Goal: Task Accomplishment & Management: Use online tool/utility

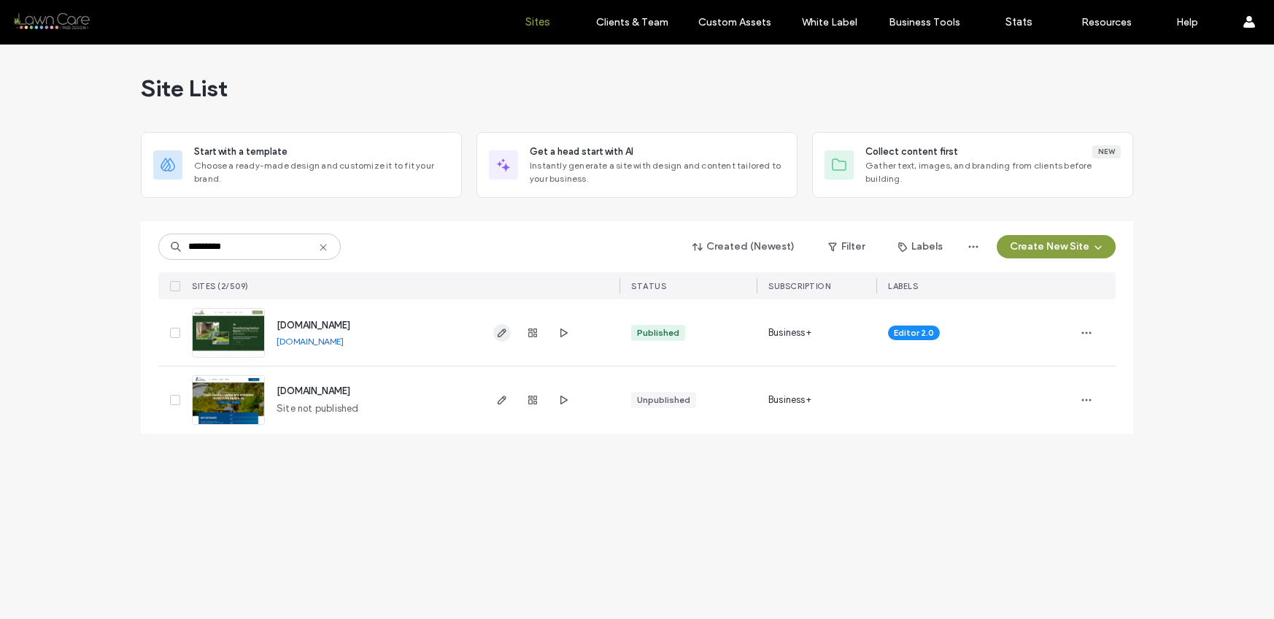
type input "*********"
click at [498, 327] on icon "button" at bounding box center [502, 333] width 12 height 12
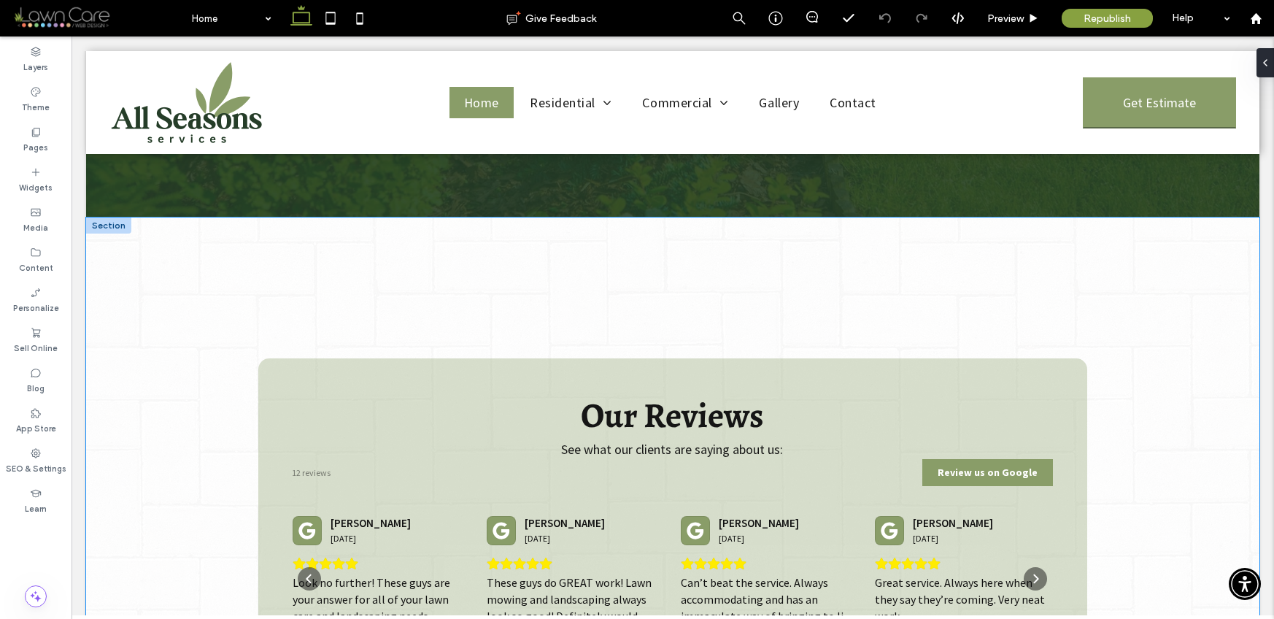
scroll to position [4279, 0]
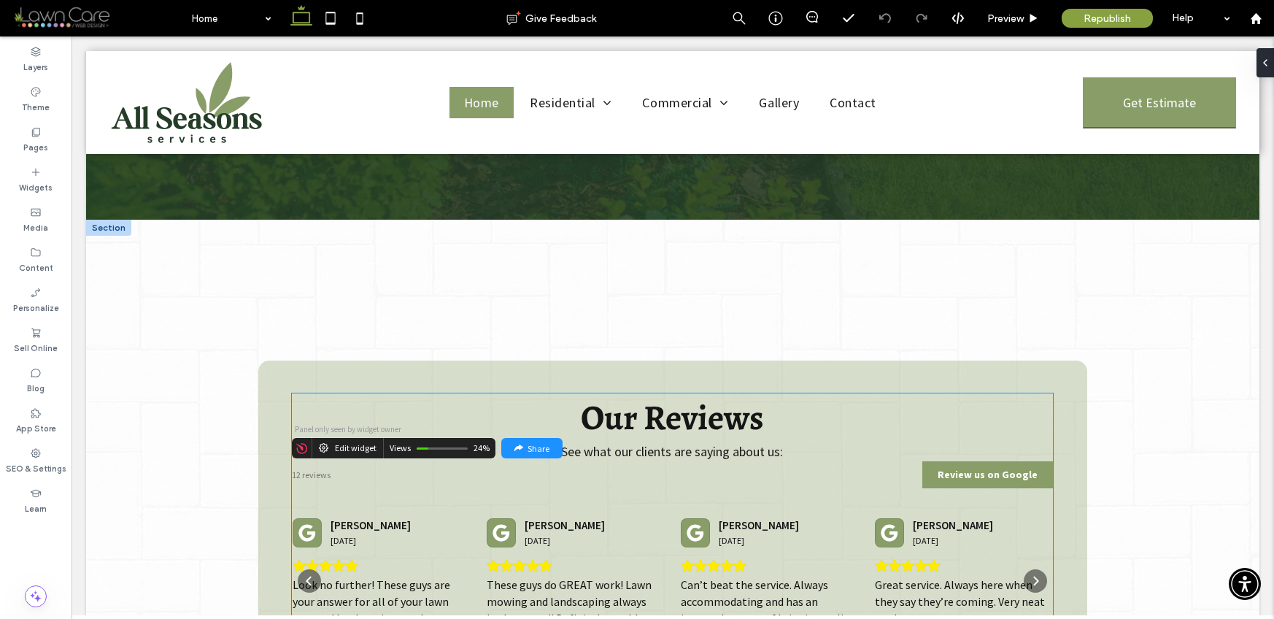
click at [463, 461] on div "12 reviews Review us on Google Jackie Williams 3 months ago Michael and his cre…" at bounding box center [672, 552] width 761 height 182
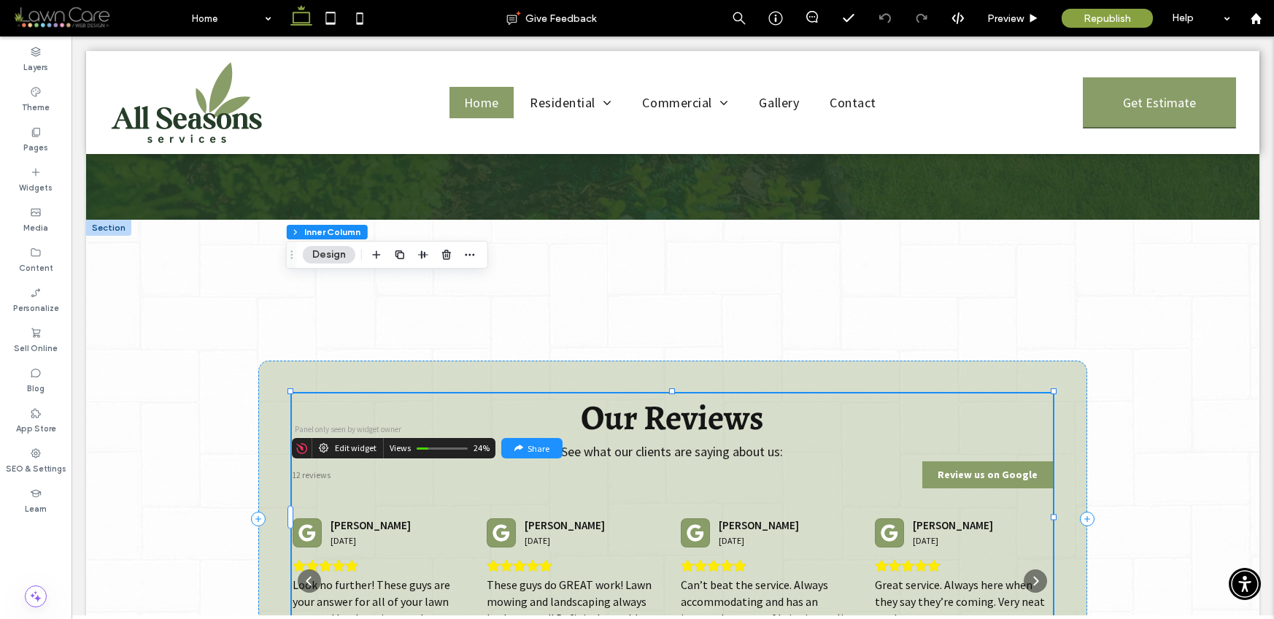
click at [463, 461] on div "12 reviews Review us on Google Jackie Williams 3 months ago Michael and his cre…" at bounding box center [672, 552] width 761 height 182
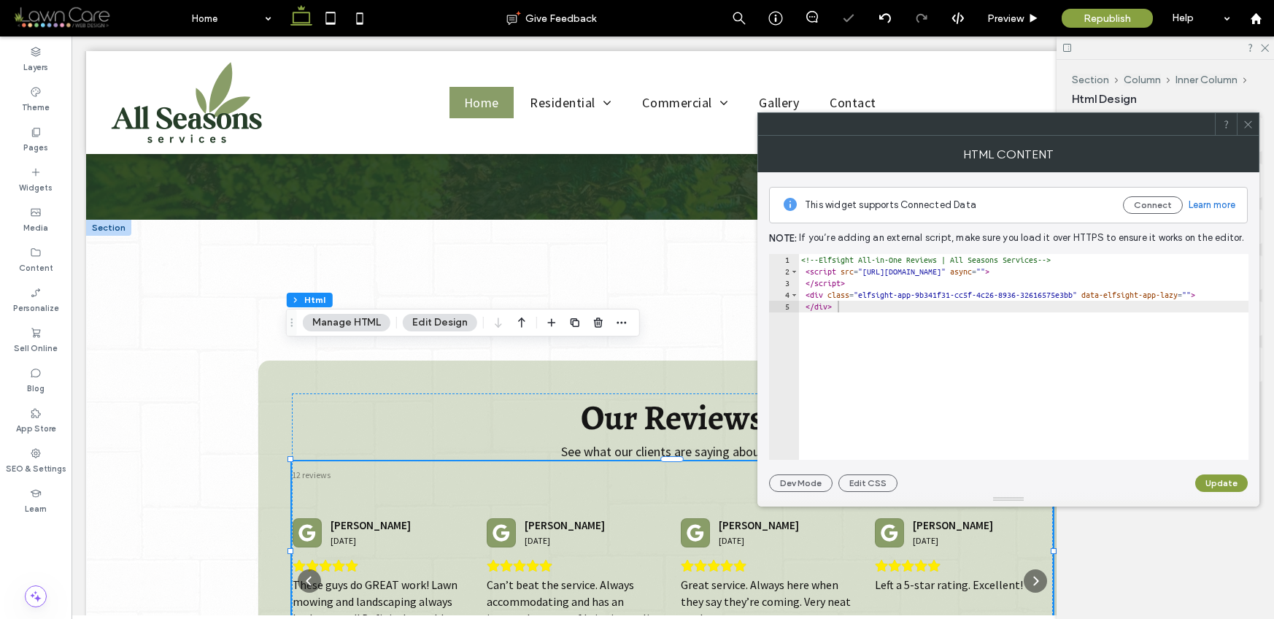
click at [1251, 123] on icon at bounding box center [1248, 124] width 11 height 11
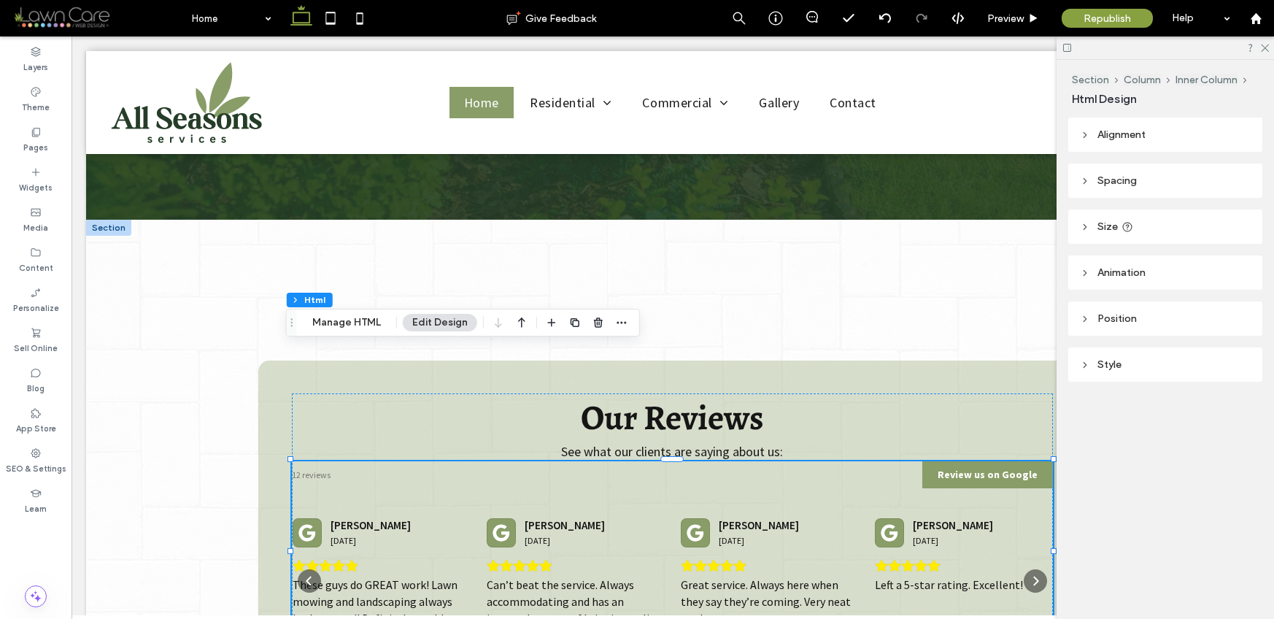
drag, startPoint x: 288, startPoint y: 317, endPoint x: 285, endPoint y: 269, distance: 49.0
click at [286, 317] on icon "Drag" at bounding box center [292, 322] width 12 height 10
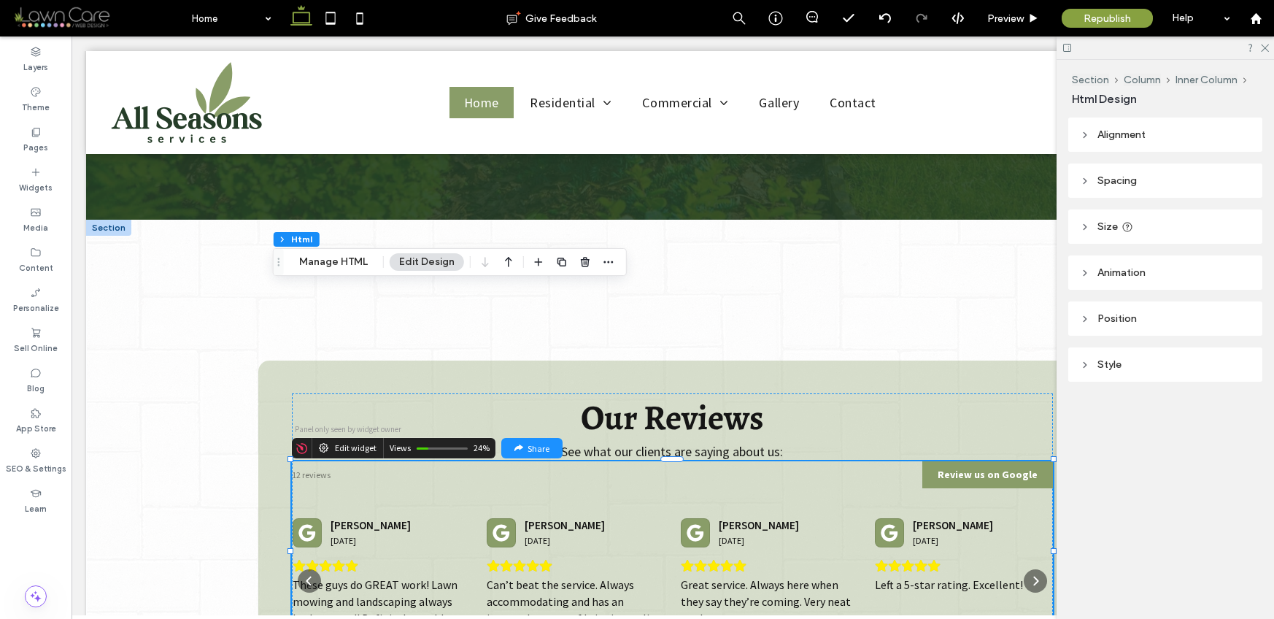
click at [335, 443] on div "Edit widget" at bounding box center [356, 448] width 42 height 10
click at [296, 443] on icon at bounding box center [301, 448] width 11 height 11
click at [319, 443] on icon at bounding box center [324, 448] width 10 height 10
click at [335, 443] on div "Edit widget" at bounding box center [356, 448] width 42 height 10
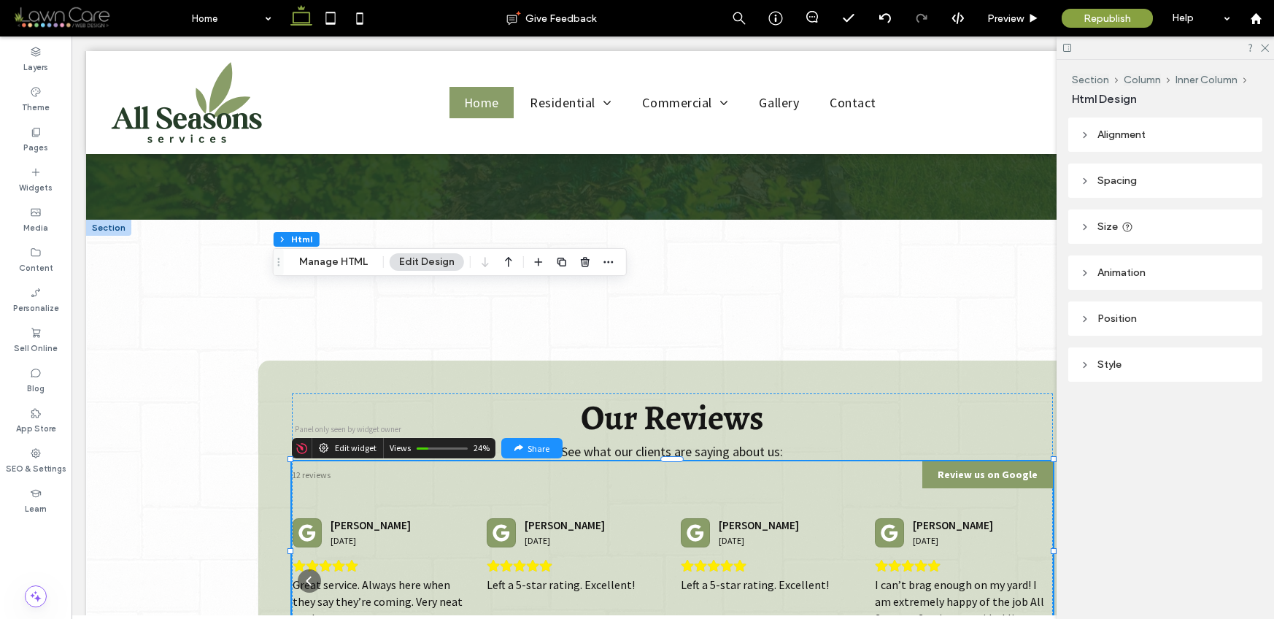
click at [335, 443] on div "Edit widget" at bounding box center [356, 448] width 42 height 10
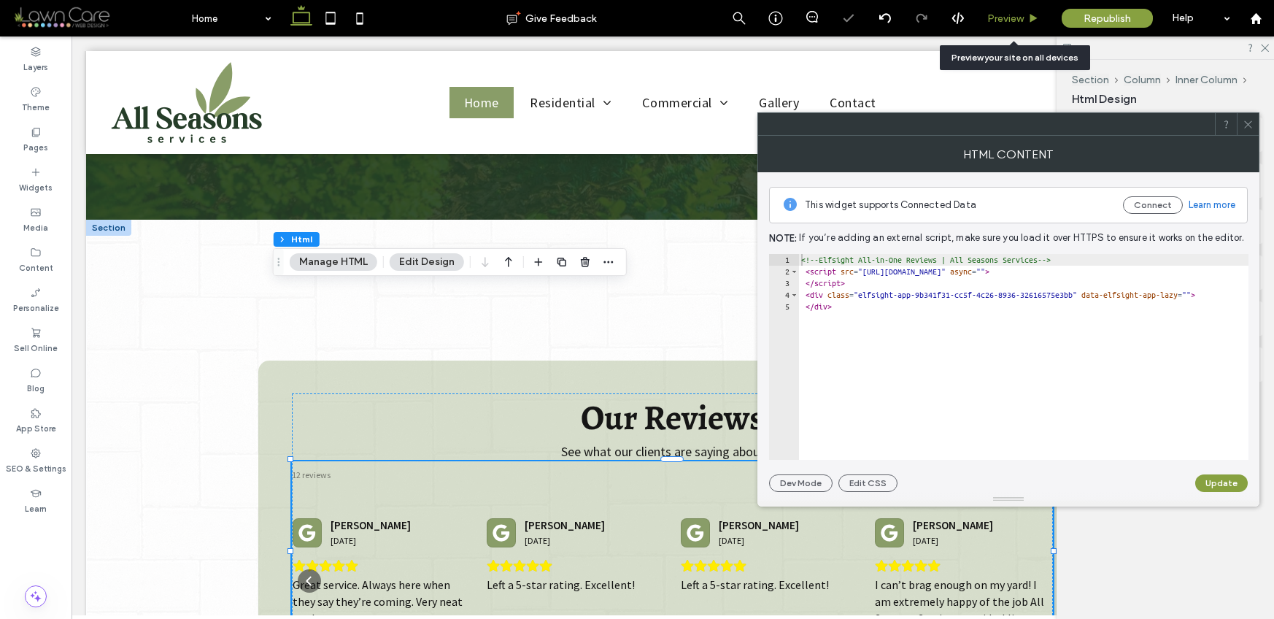
click at [1002, 31] on div "Preview" at bounding box center [1013, 18] width 74 height 36
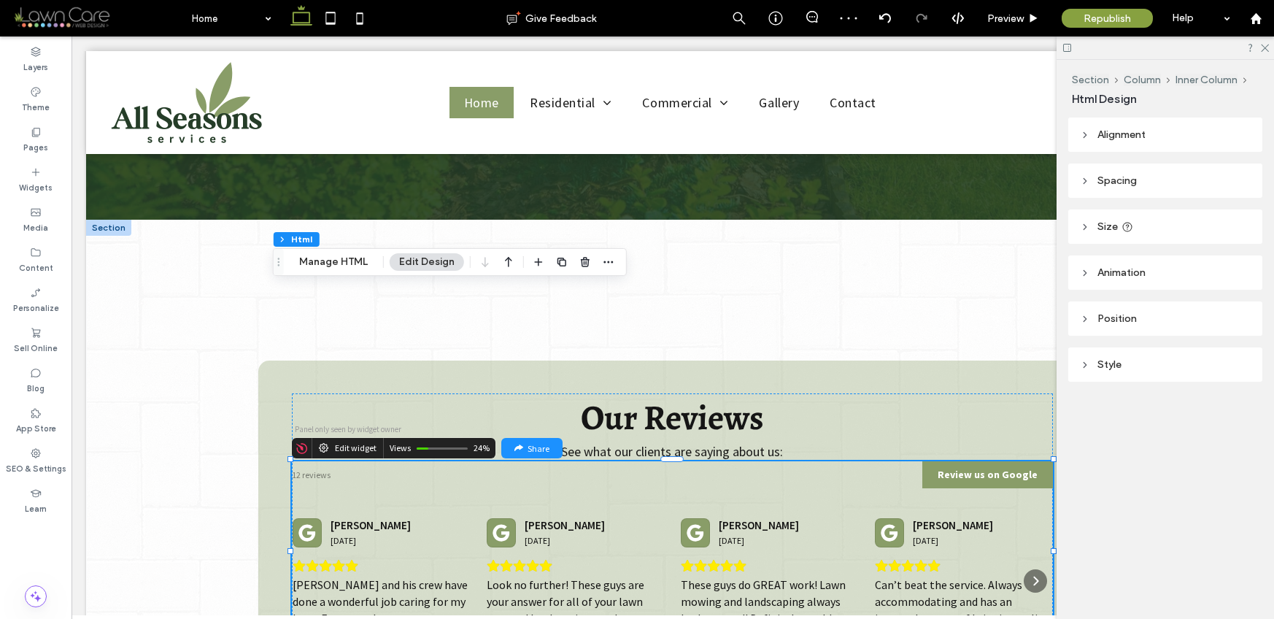
click at [322, 443] on icon at bounding box center [324, 448] width 10 height 10
click at [304, 438] on div at bounding box center [302, 448] width 20 height 20
click at [296, 443] on icon at bounding box center [301, 448] width 11 height 11
click at [323, 436] on div "Edit widget" at bounding box center [348, 447] width 72 height 23
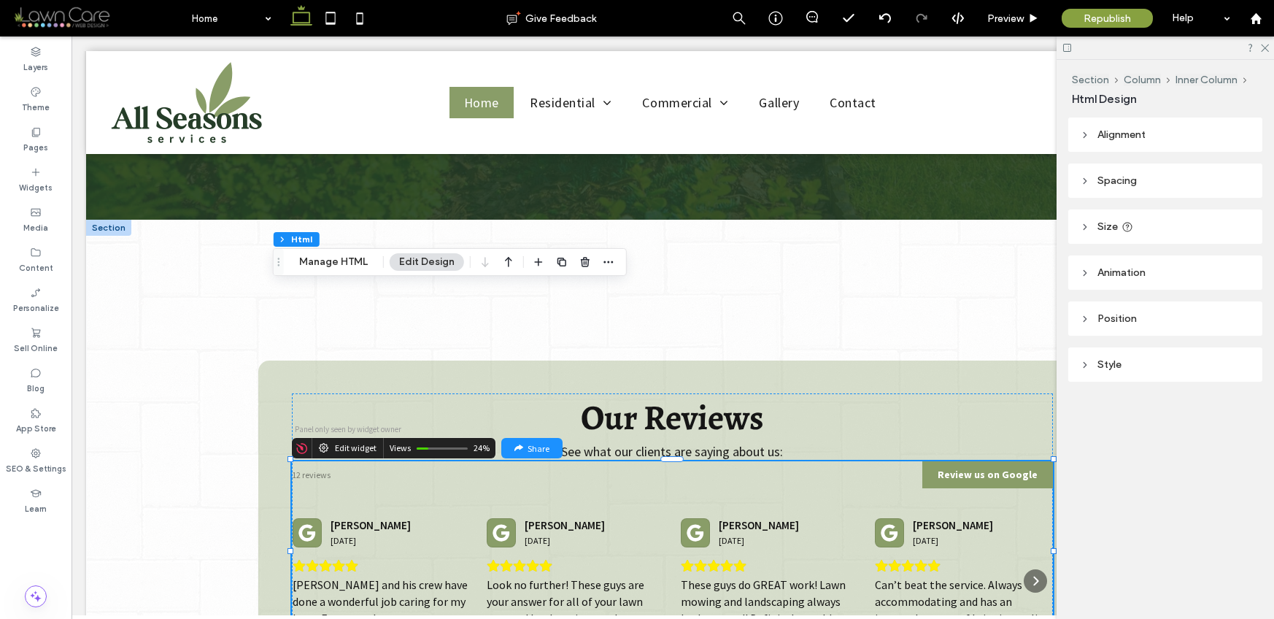
click at [323, 436] on div "Edit widget" at bounding box center [348, 447] width 72 height 23
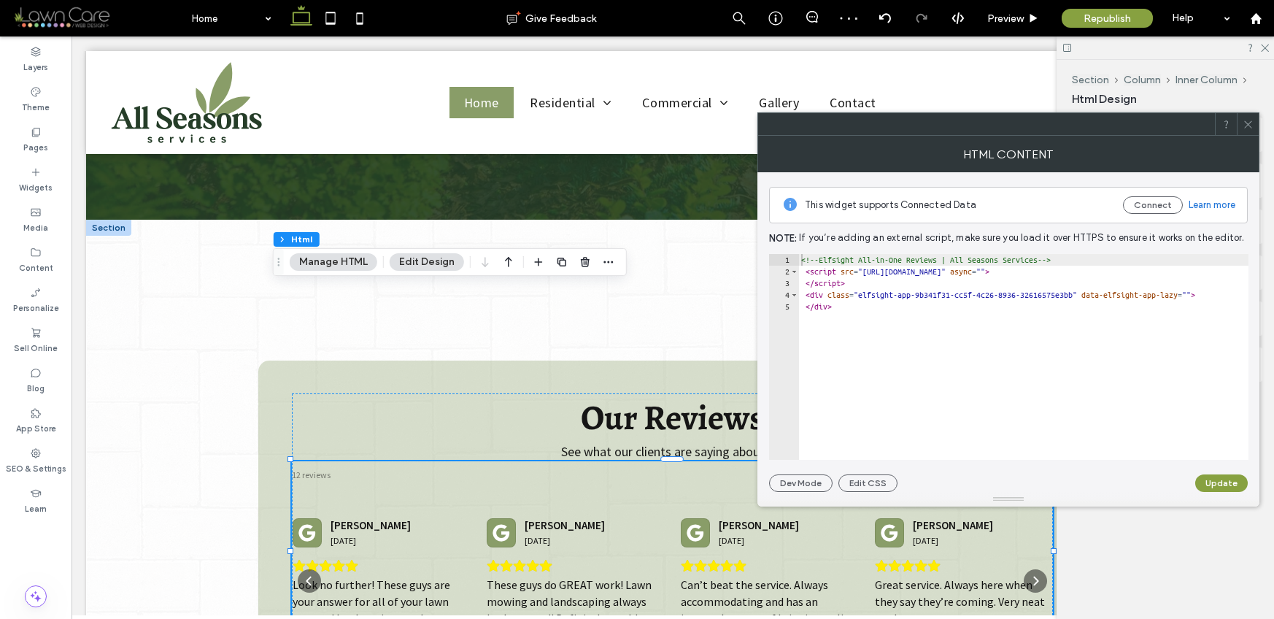
click at [1251, 115] on span at bounding box center [1248, 124] width 11 height 22
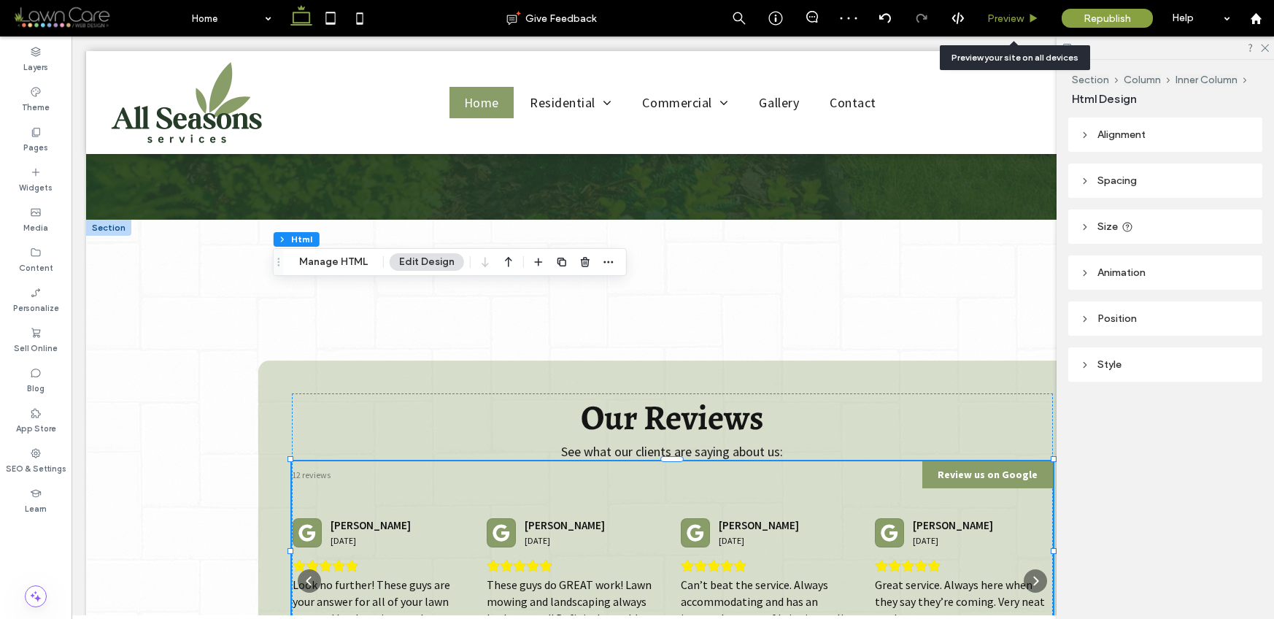
click at [1003, 15] on span "Preview" at bounding box center [1005, 18] width 36 height 12
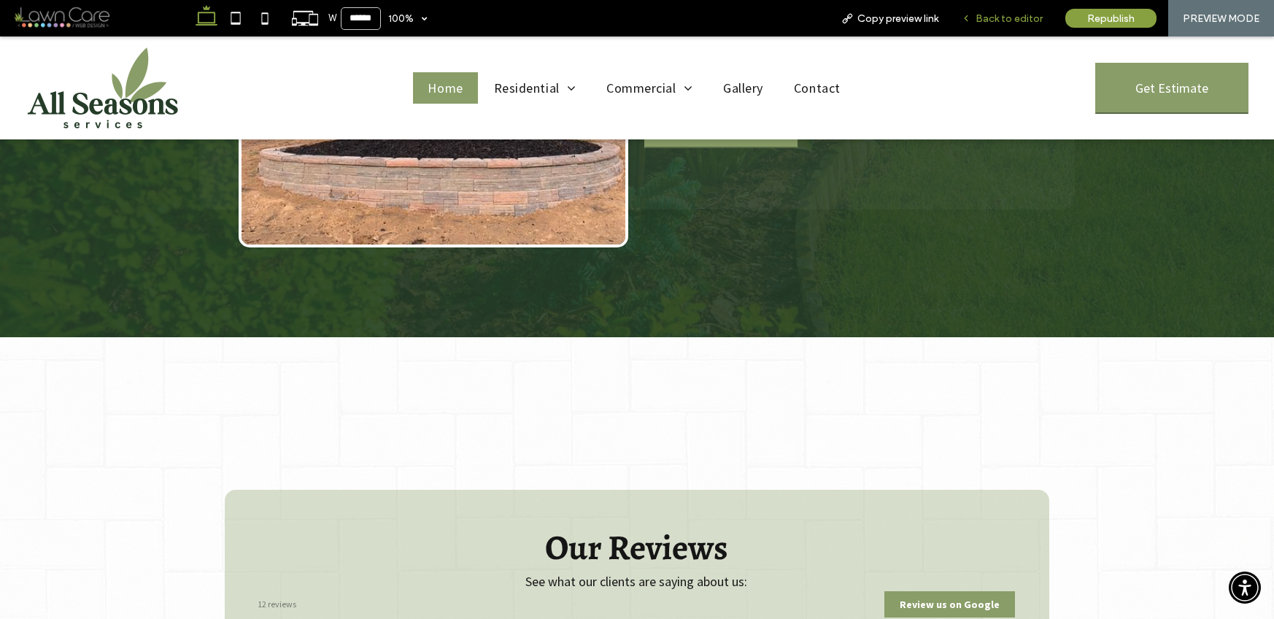
scroll to position [4358, 0]
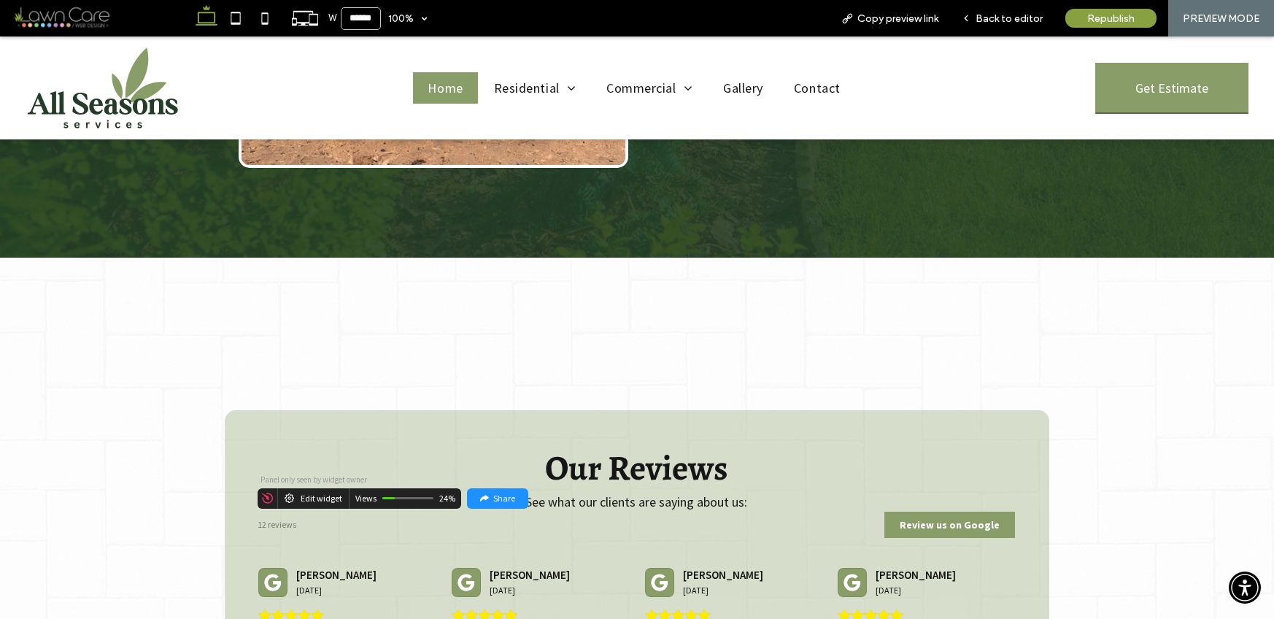
click at [262, 493] on icon at bounding box center [267, 498] width 11 height 11
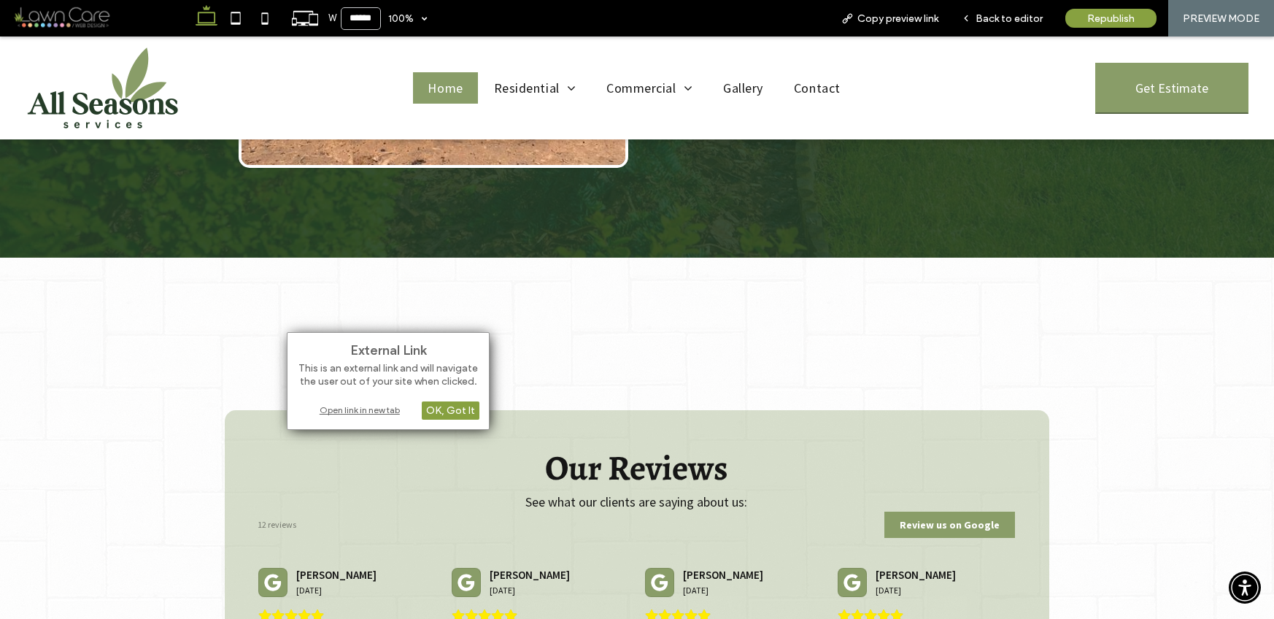
click at [335, 406] on div "Open link in new tab" at bounding box center [388, 409] width 182 height 15
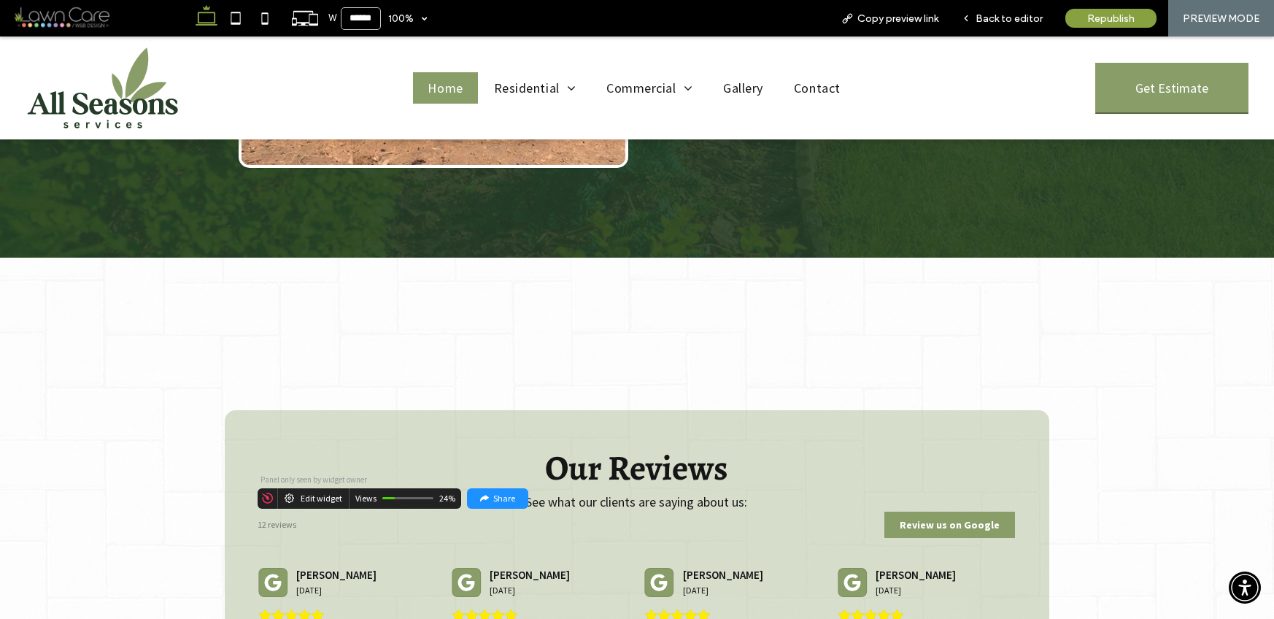
click at [317, 493] on div "Edit widget" at bounding box center [322, 498] width 42 height 10
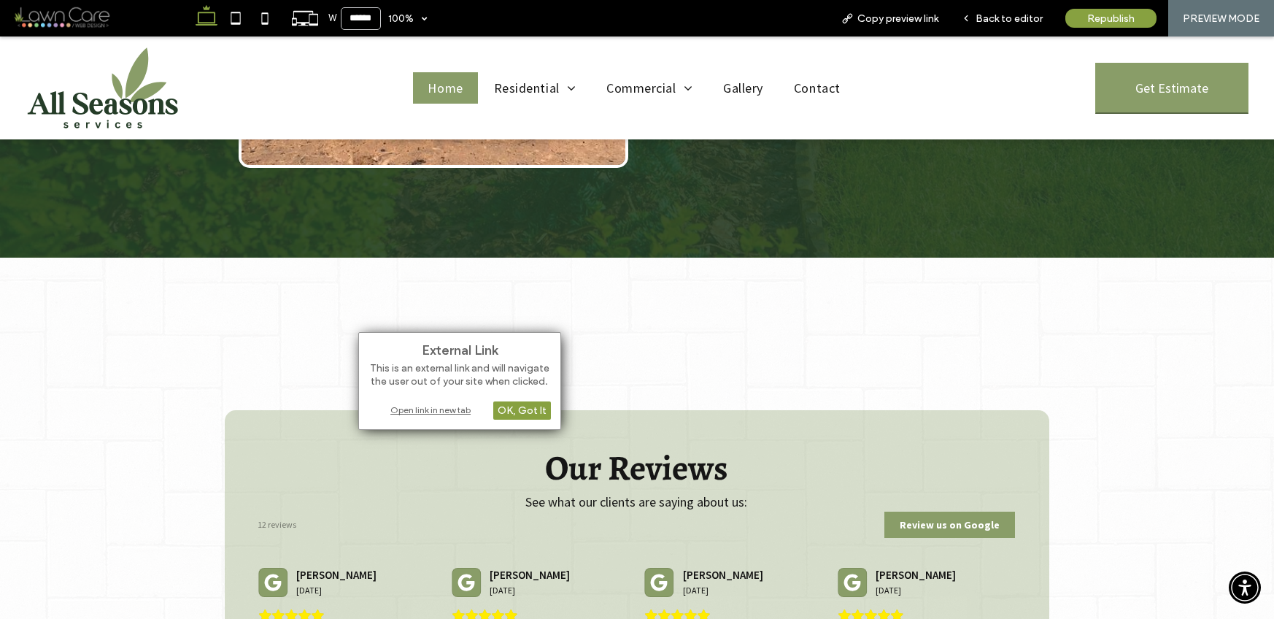
click at [431, 407] on div "Open link in new tab" at bounding box center [460, 409] width 182 height 15
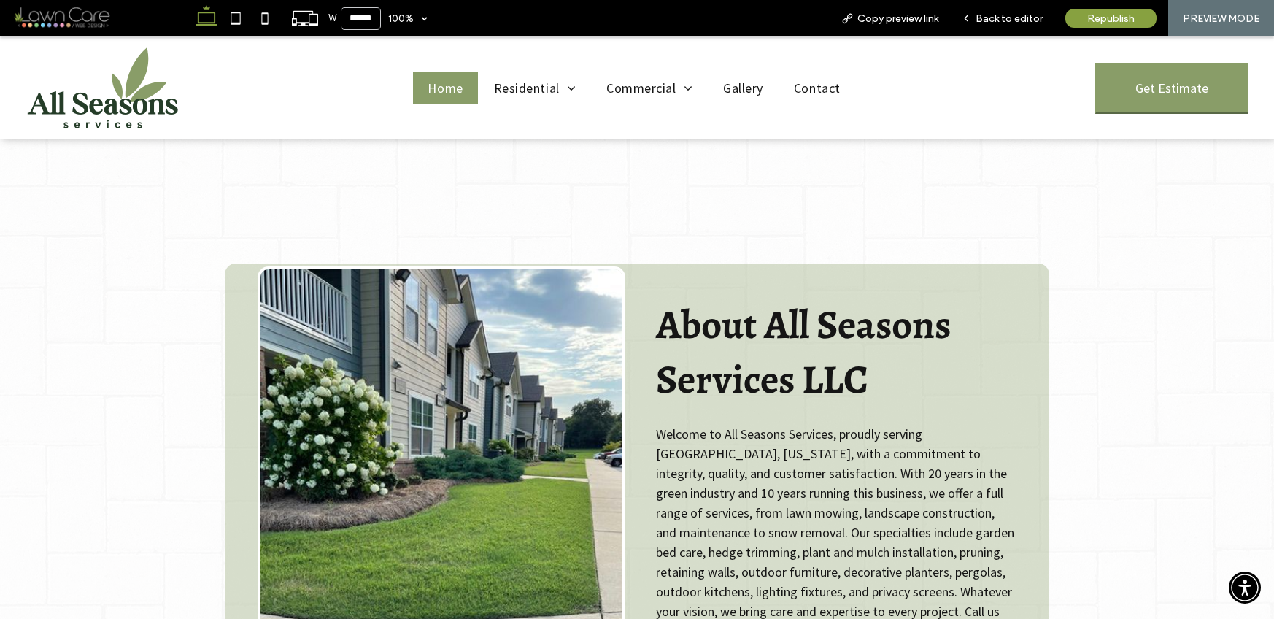
scroll to position [0, 0]
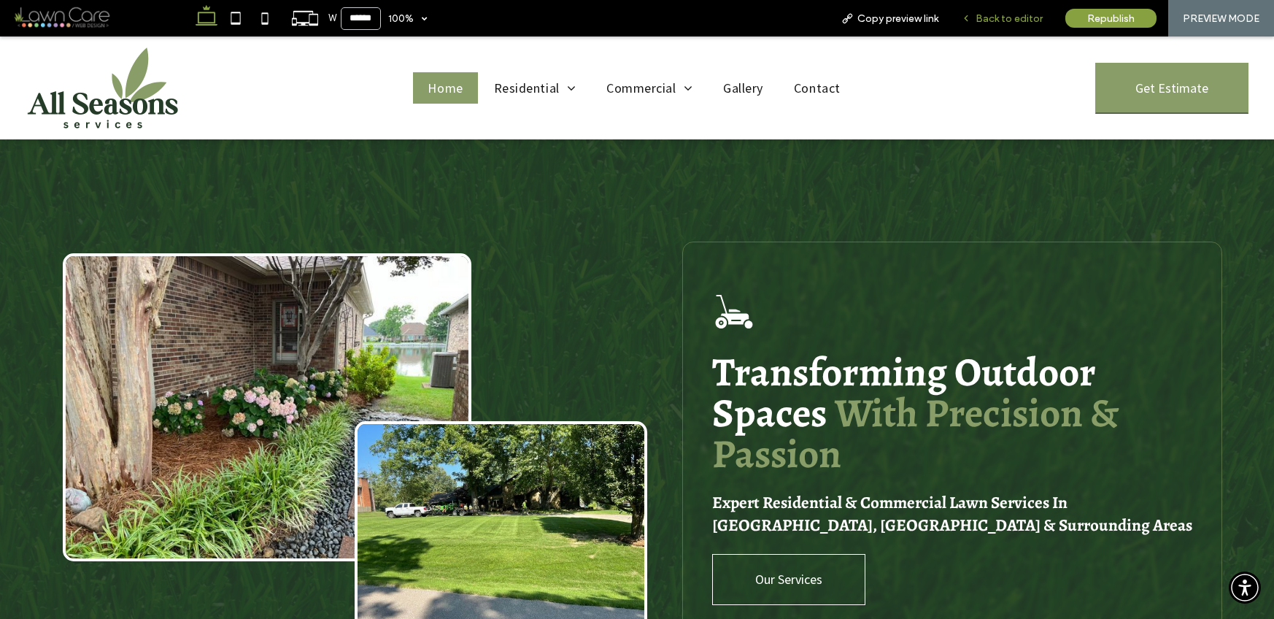
click at [1004, 14] on span "Back to editor" at bounding box center [1009, 18] width 67 height 12
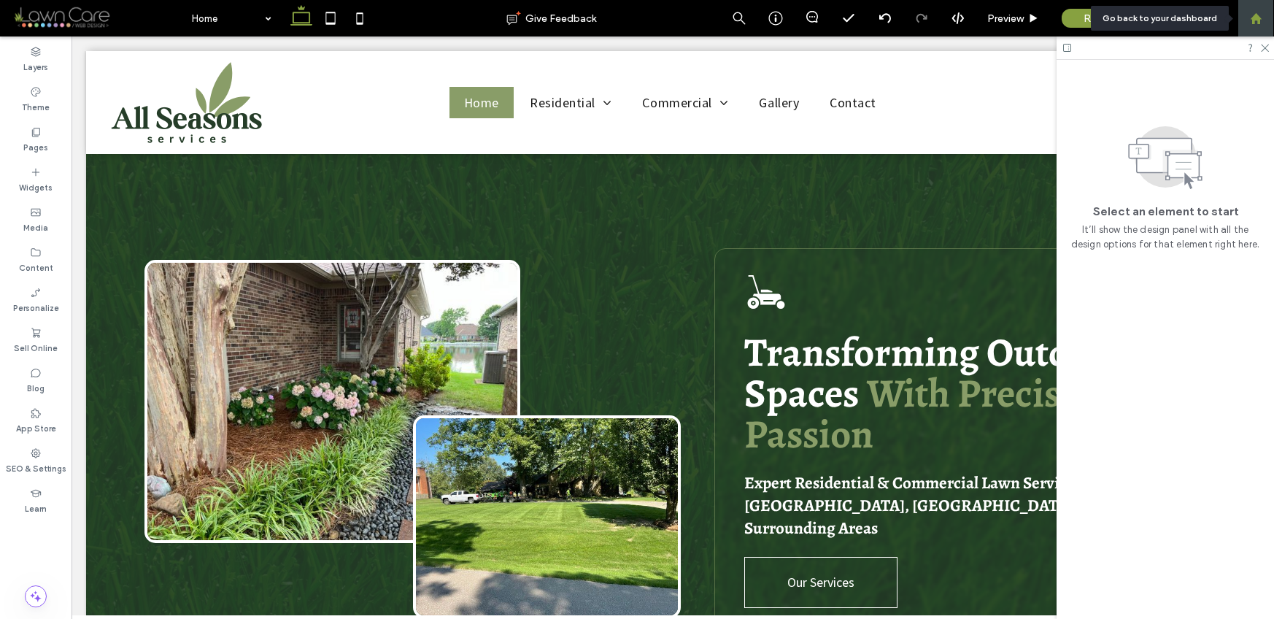
click at [1253, 18] on use at bounding box center [1255, 17] width 11 height 11
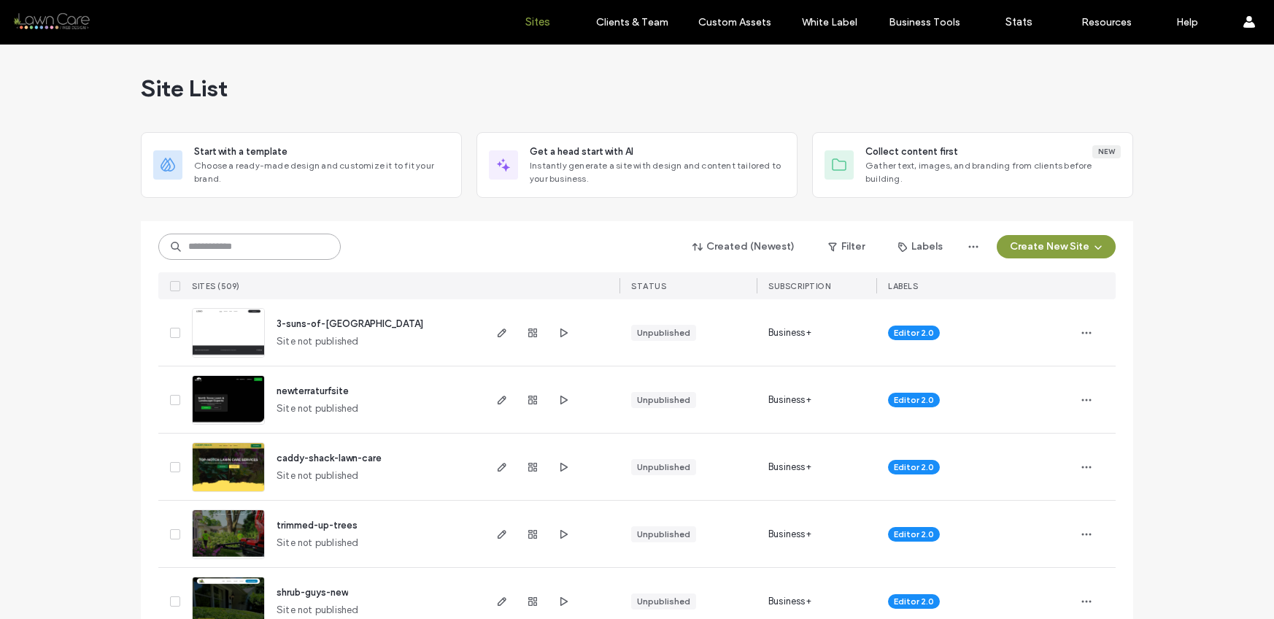
click at [244, 253] on input at bounding box center [249, 247] width 182 height 26
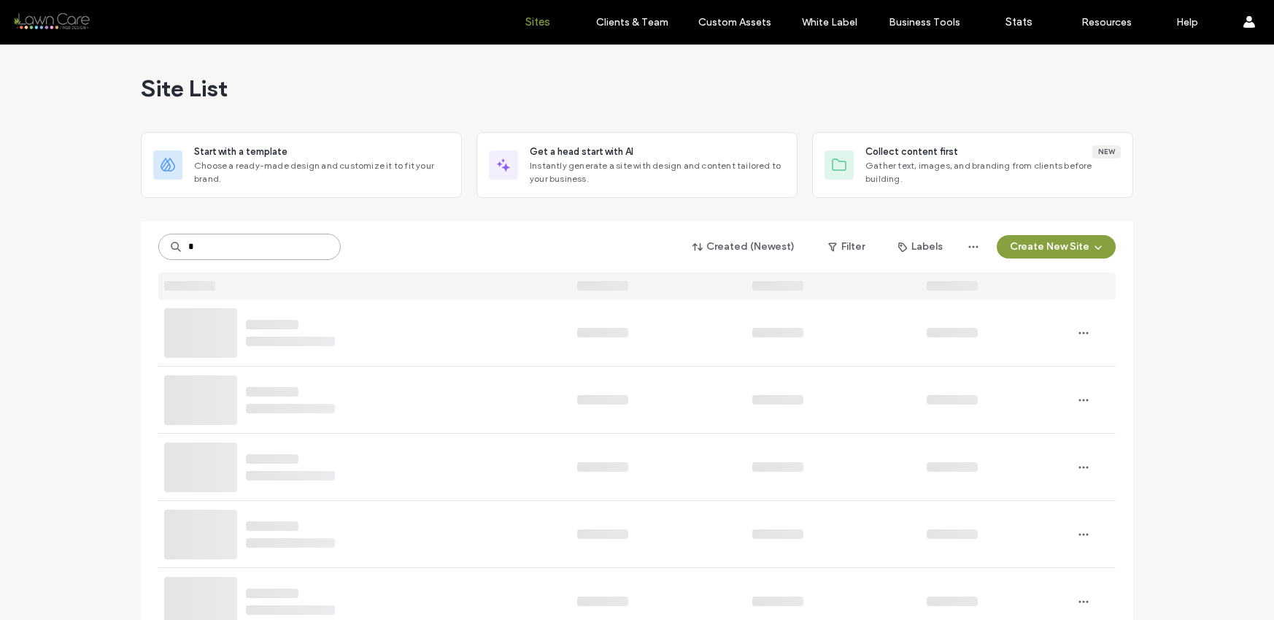
type input "*"
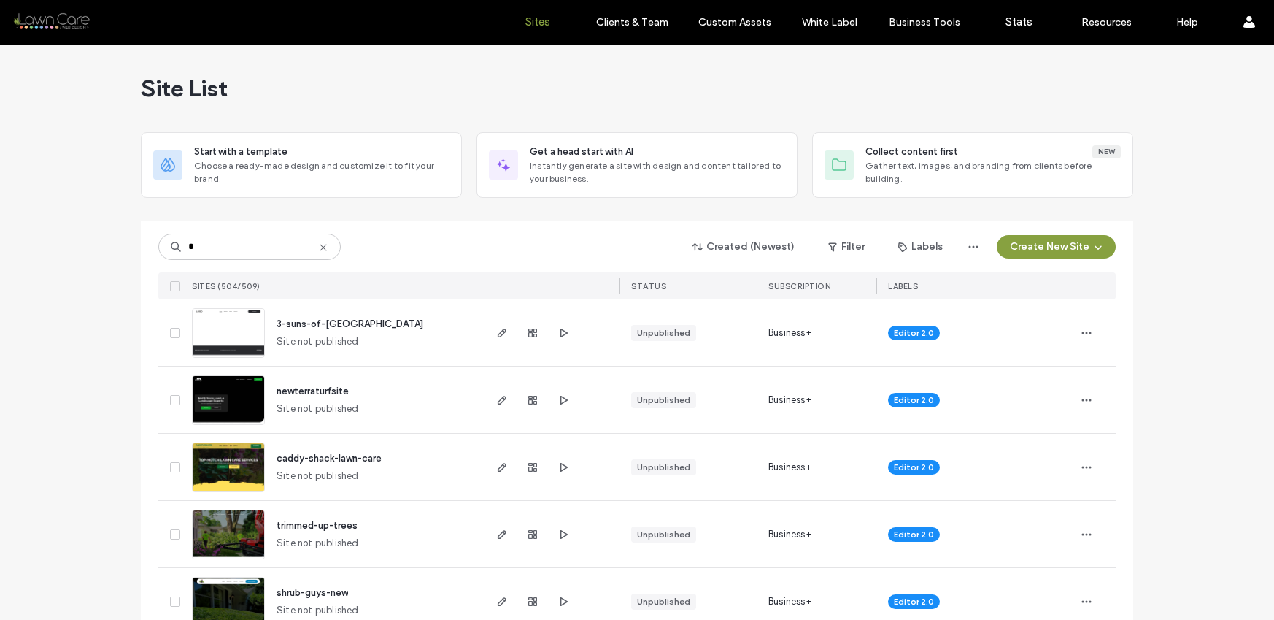
click at [320, 248] on icon at bounding box center [323, 248] width 12 height 12
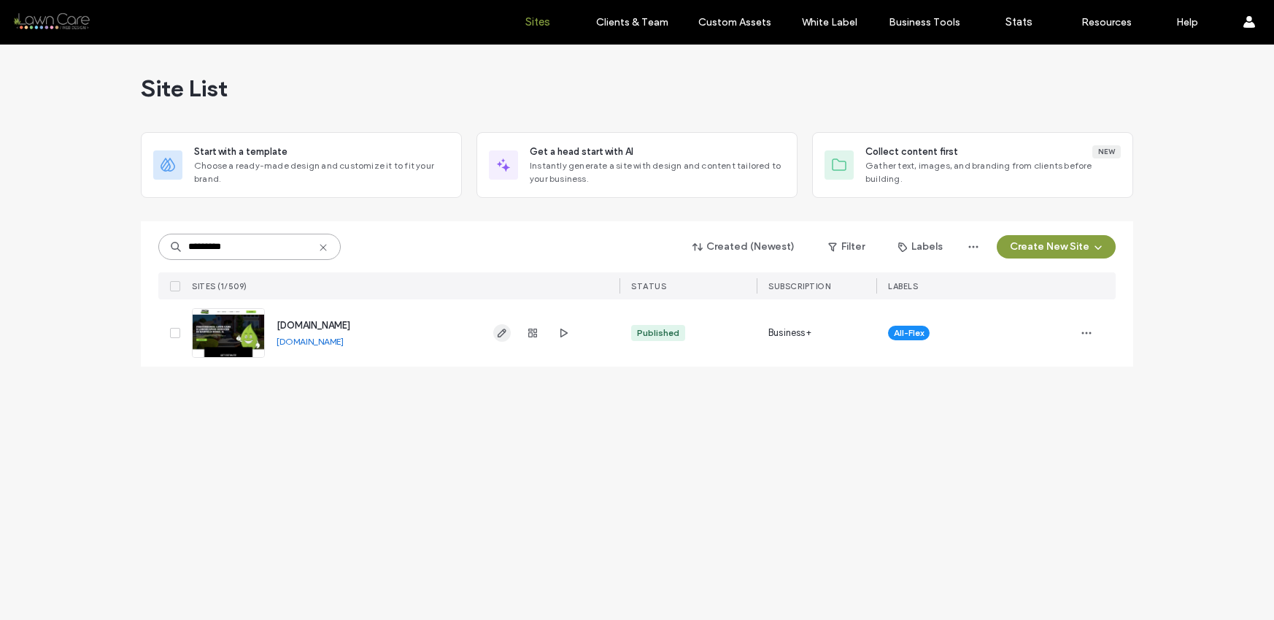
type input "*********"
click at [502, 330] on use "button" at bounding box center [502, 332] width 9 height 9
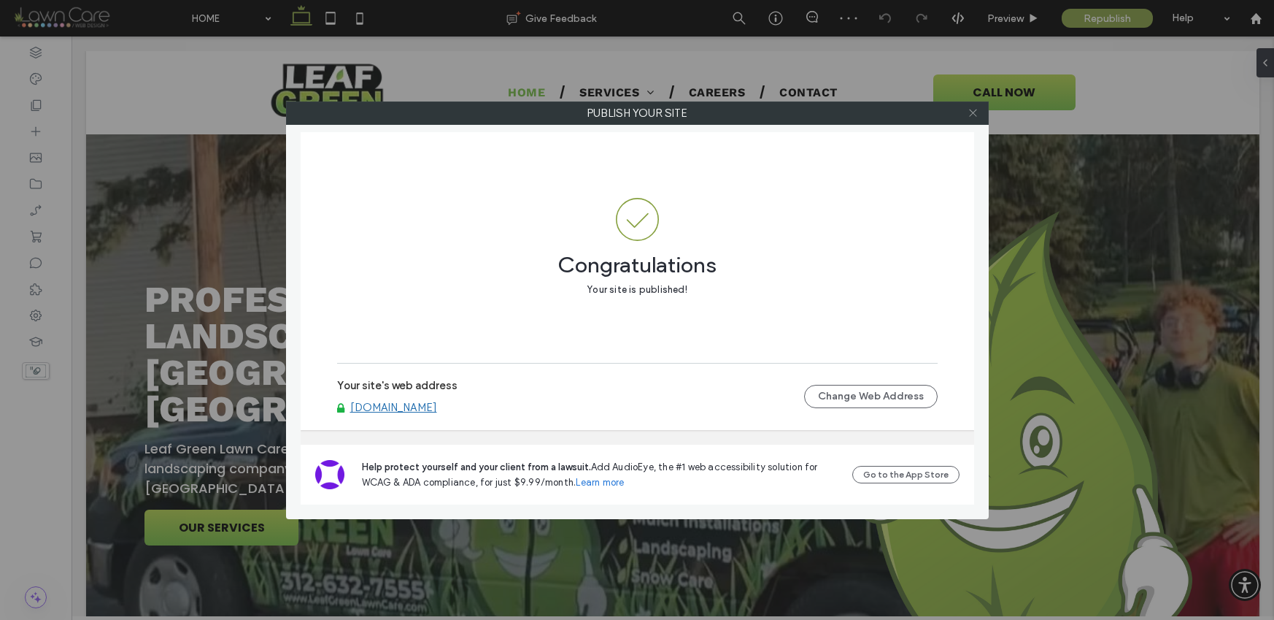
click at [976, 108] on icon at bounding box center [973, 112] width 11 height 11
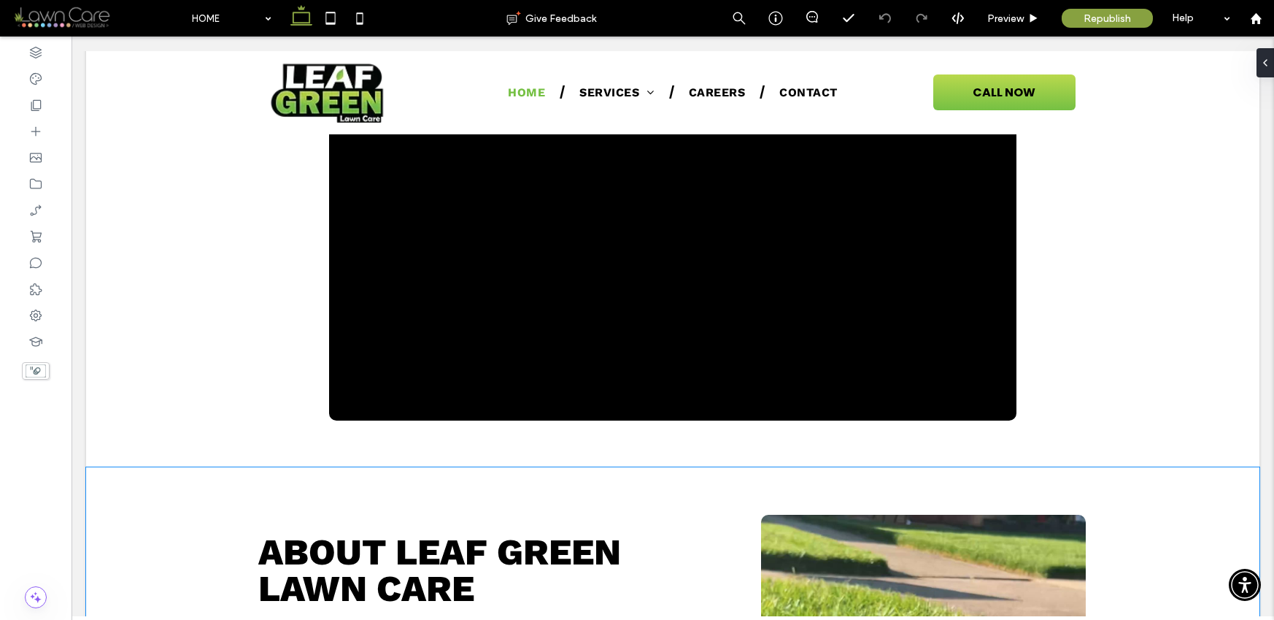
scroll to position [1201, 0]
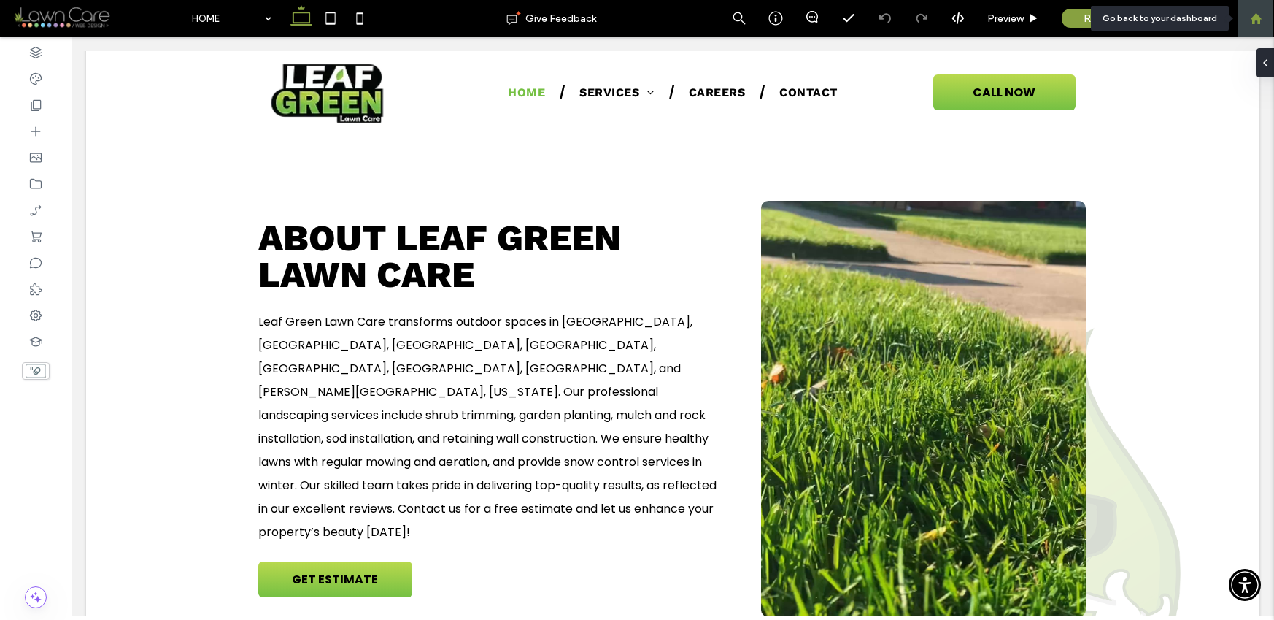
click at [1255, 20] on use at bounding box center [1255, 17] width 11 height 11
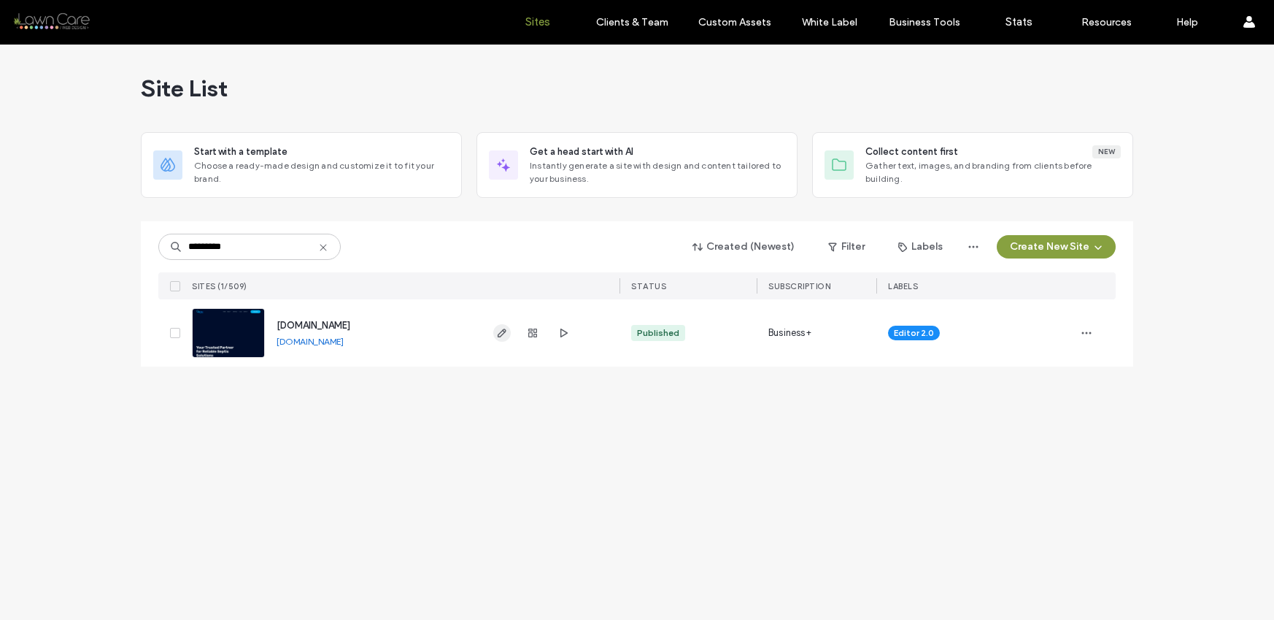
type input "*********"
click at [501, 334] on icon "button" at bounding box center [502, 333] width 12 height 12
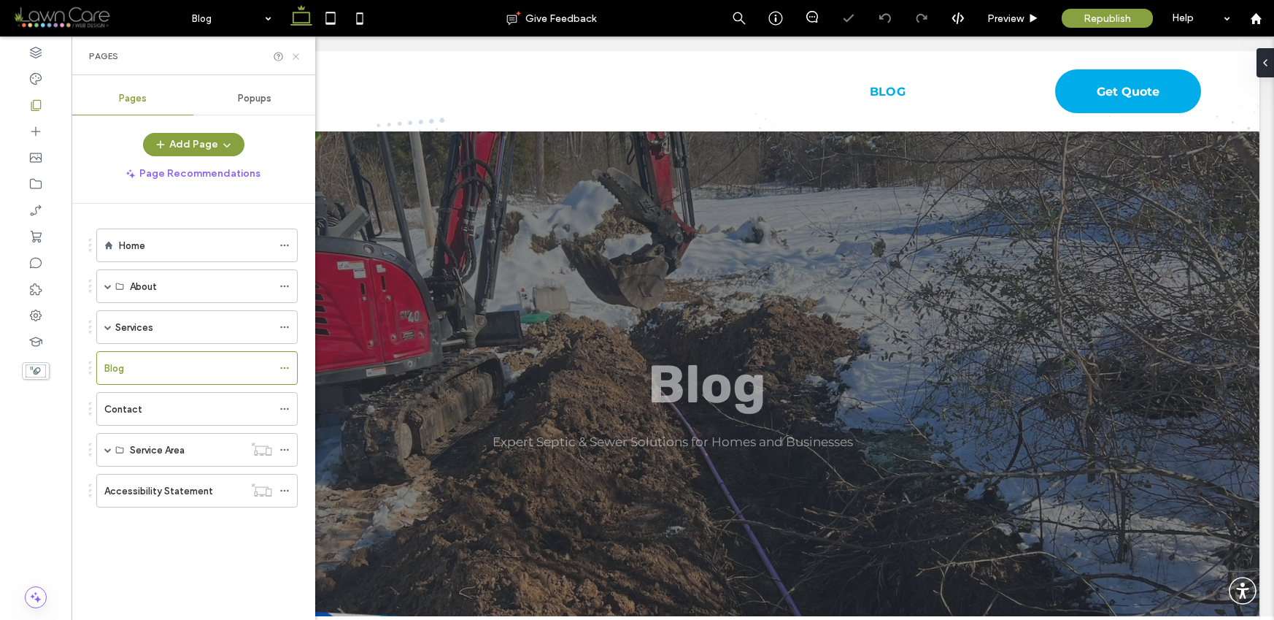
click at [294, 55] on icon at bounding box center [295, 56] width 11 height 11
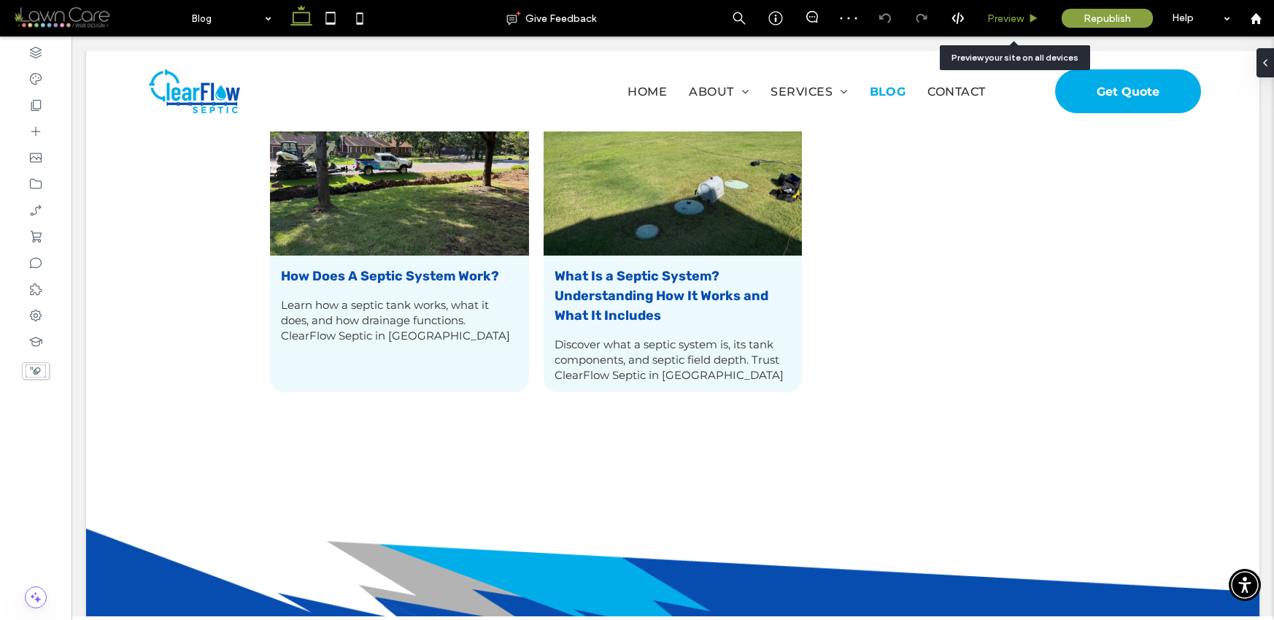
click at [988, 12] on span "Preview" at bounding box center [1005, 18] width 36 height 12
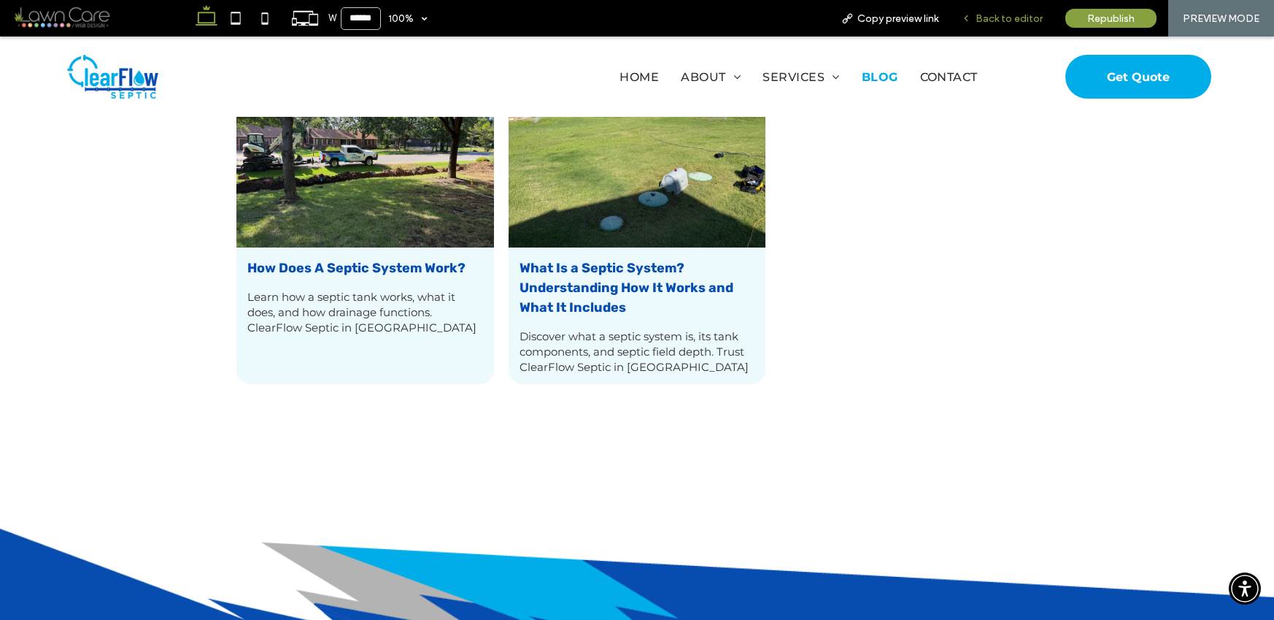
click at [1008, 17] on span "Back to editor" at bounding box center [1009, 18] width 67 height 12
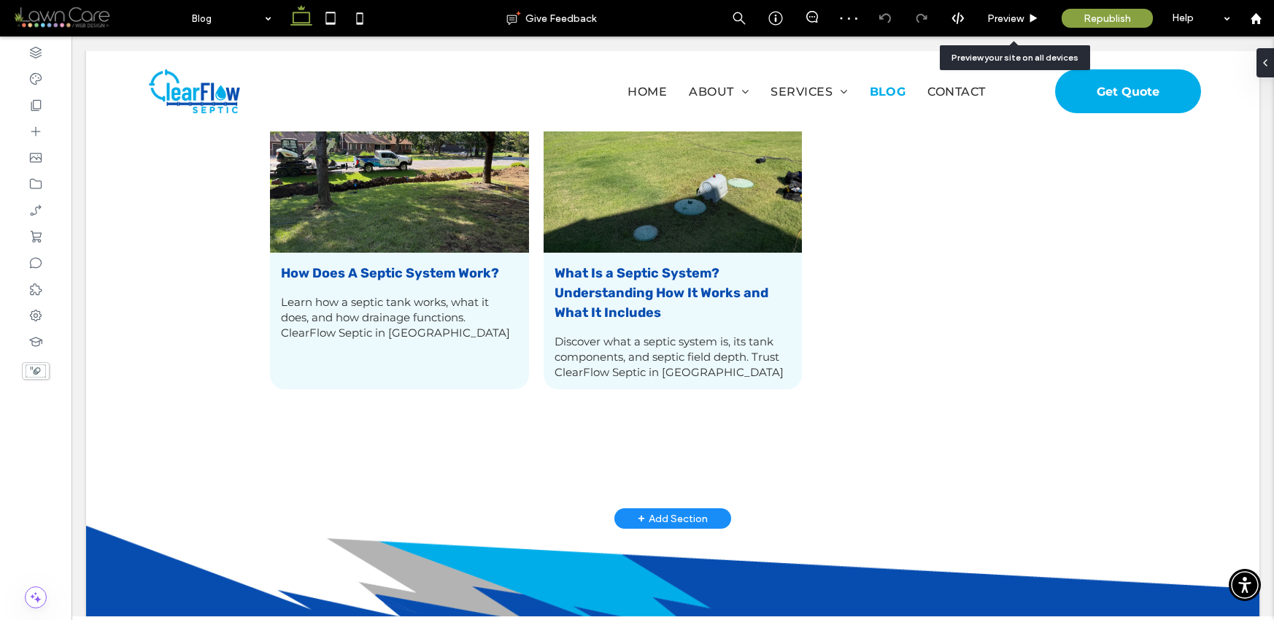
scroll to position [767, 0]
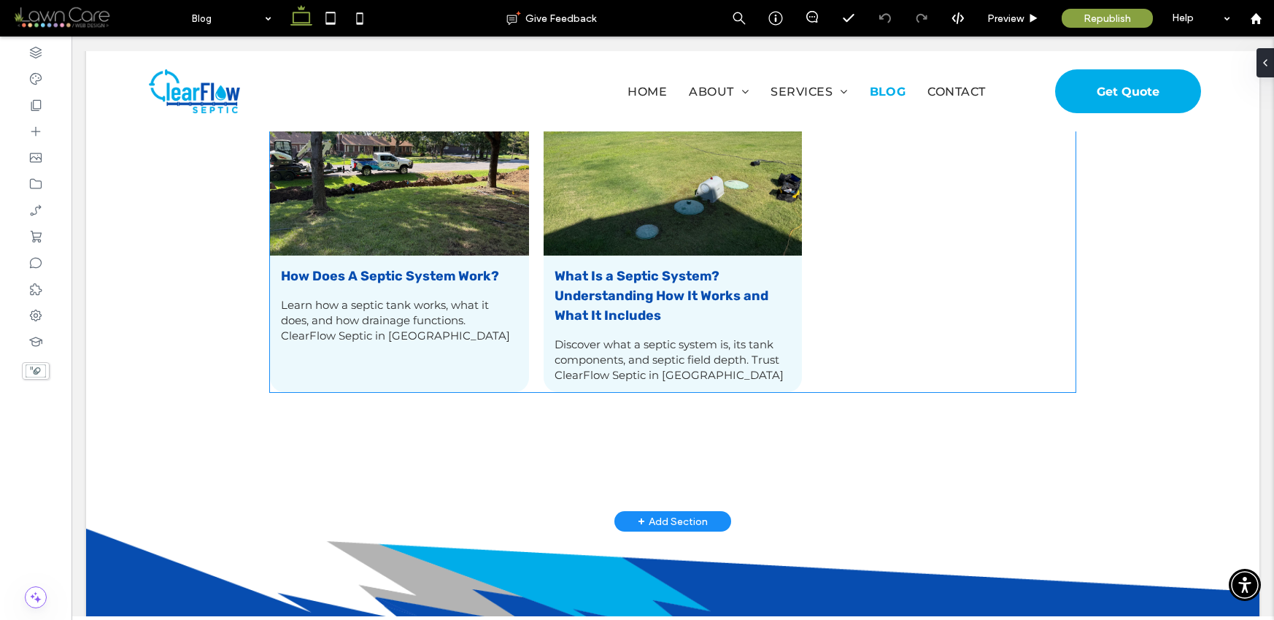
click at [419, 298] on div "Learn how a septic tank works, what it does, and how drainage functions. ClearF…" at bounding box center [399, 319] width 237 height 45
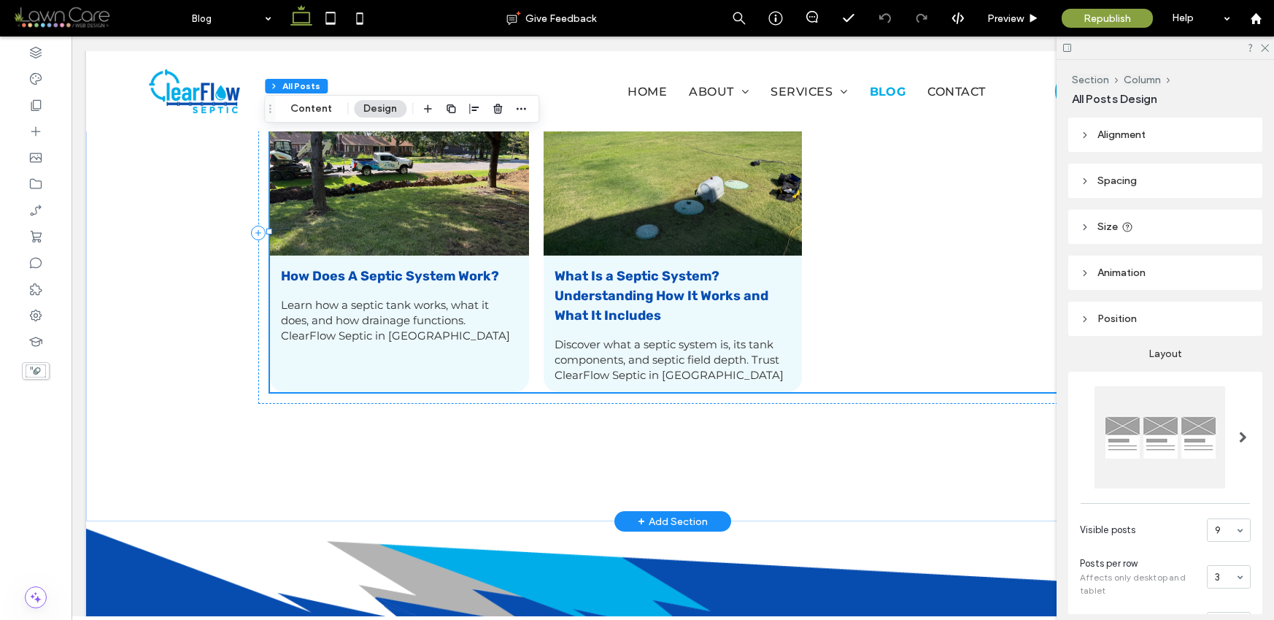
click at [417, 297] on div "Learn how a septic tank works, what it does, and how drainage functions. ClearF…" at bounding box center [399, 319] width 237 height 45
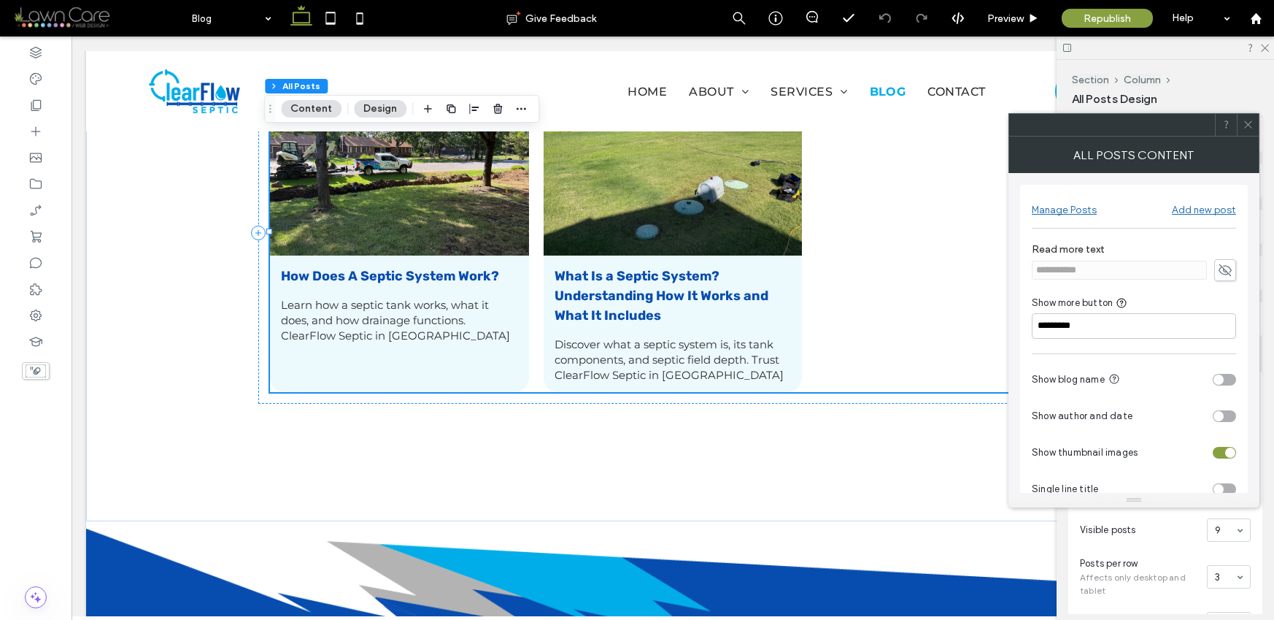
scroll to position [29, 0]
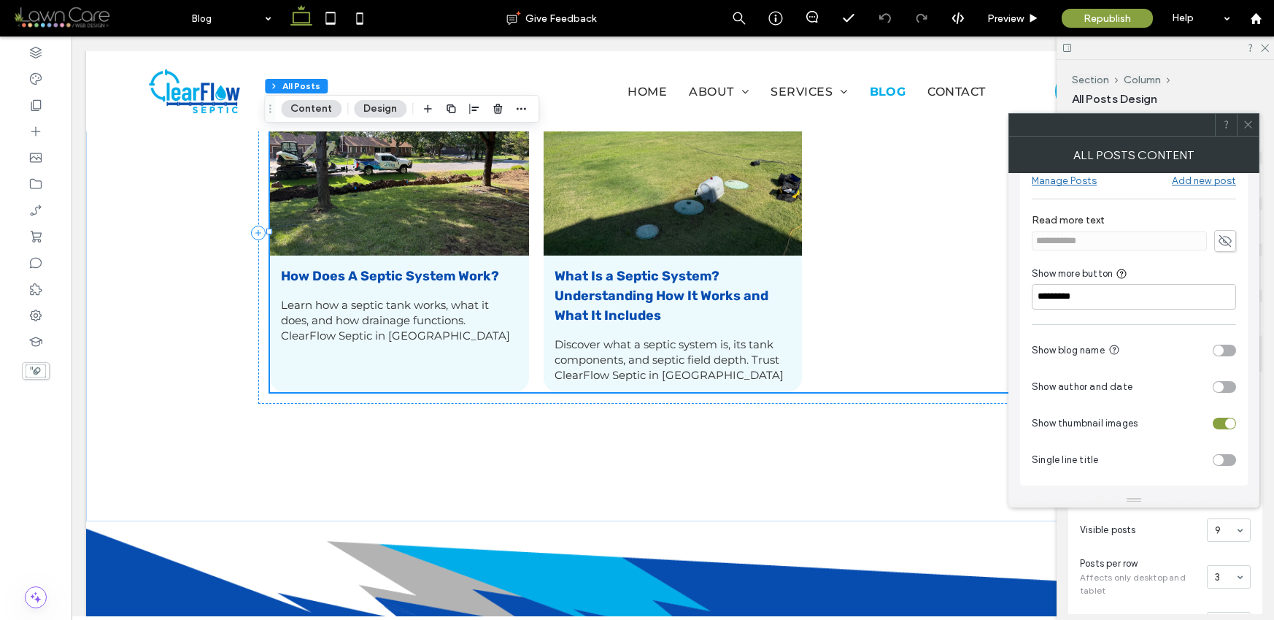
click at [1228, 239] on icon at bounding box center [1225, 241] width 15 height 16
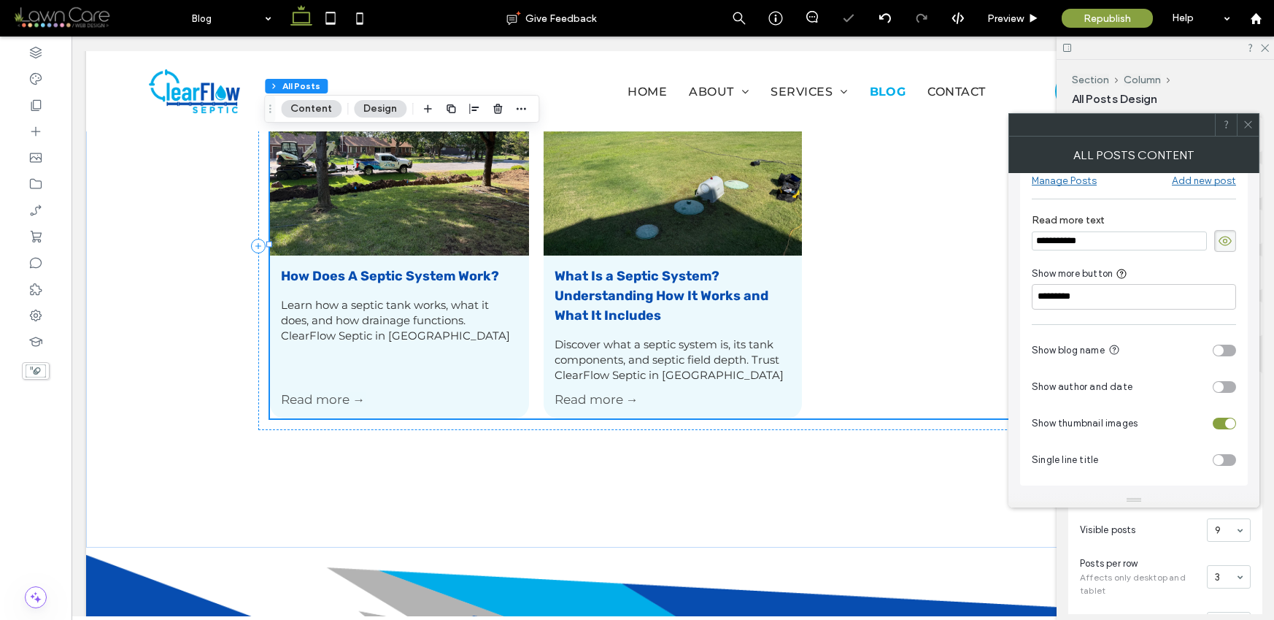
click at [1238, 123] on div at bounding box center [1248, 125] width 22 height 22
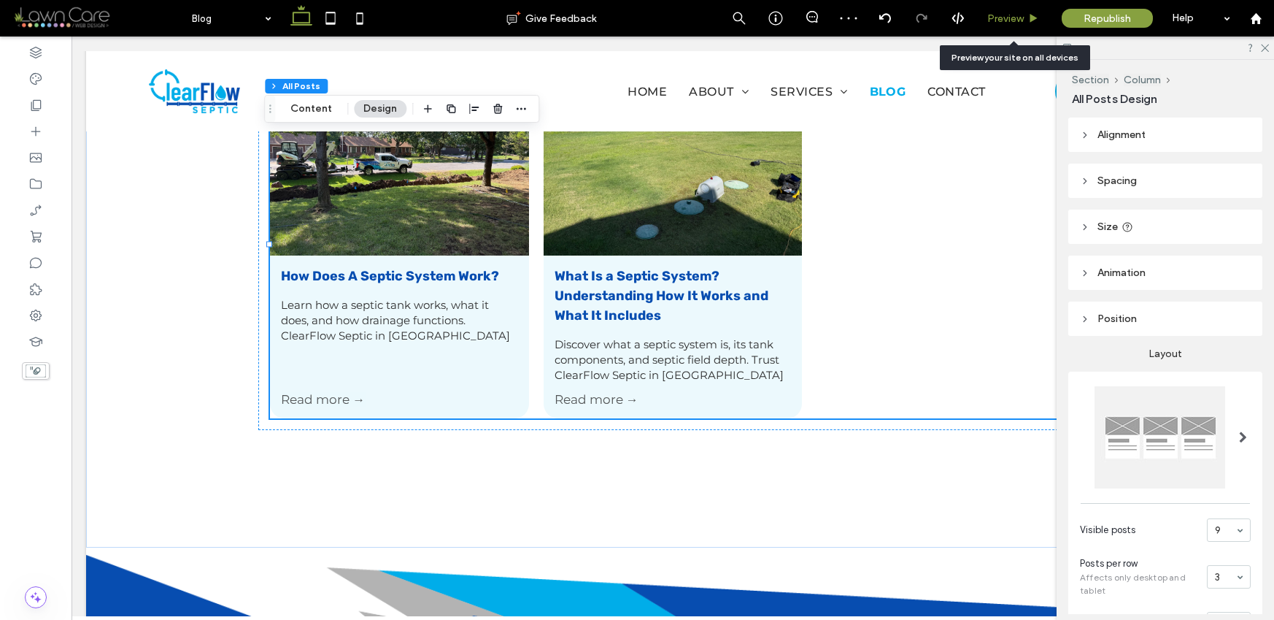
click at [1006, 16] on span "Preview" at bounding box center [1005, 18] width 36 height 12
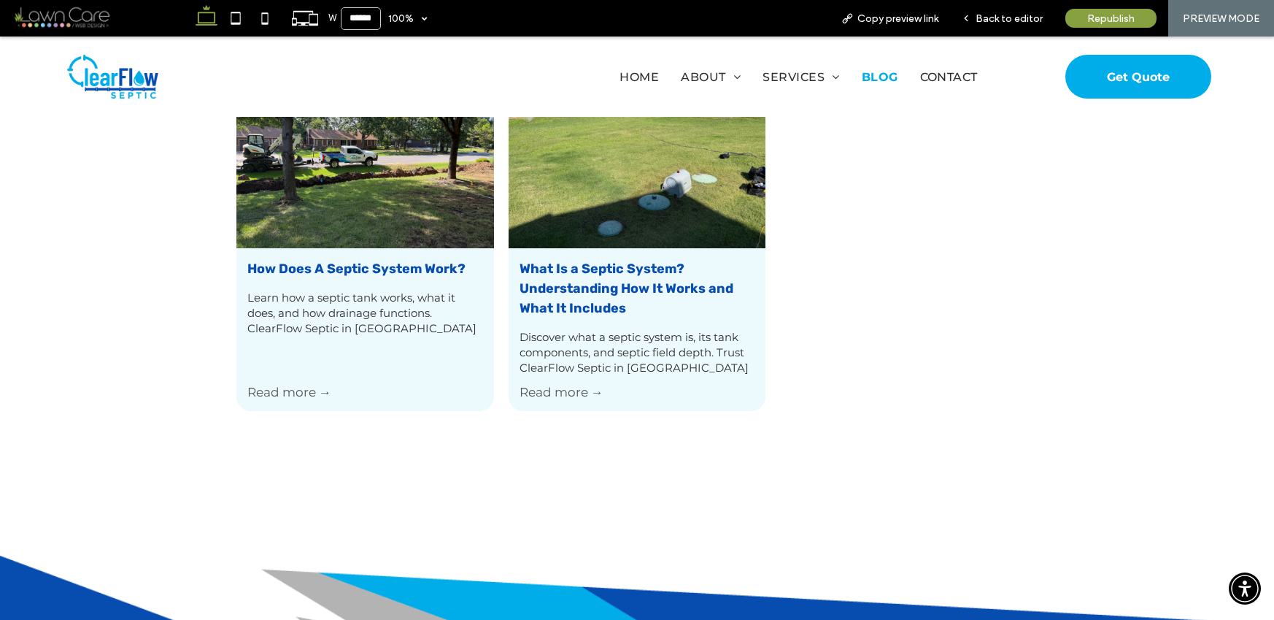
scroll to position [774, 0]
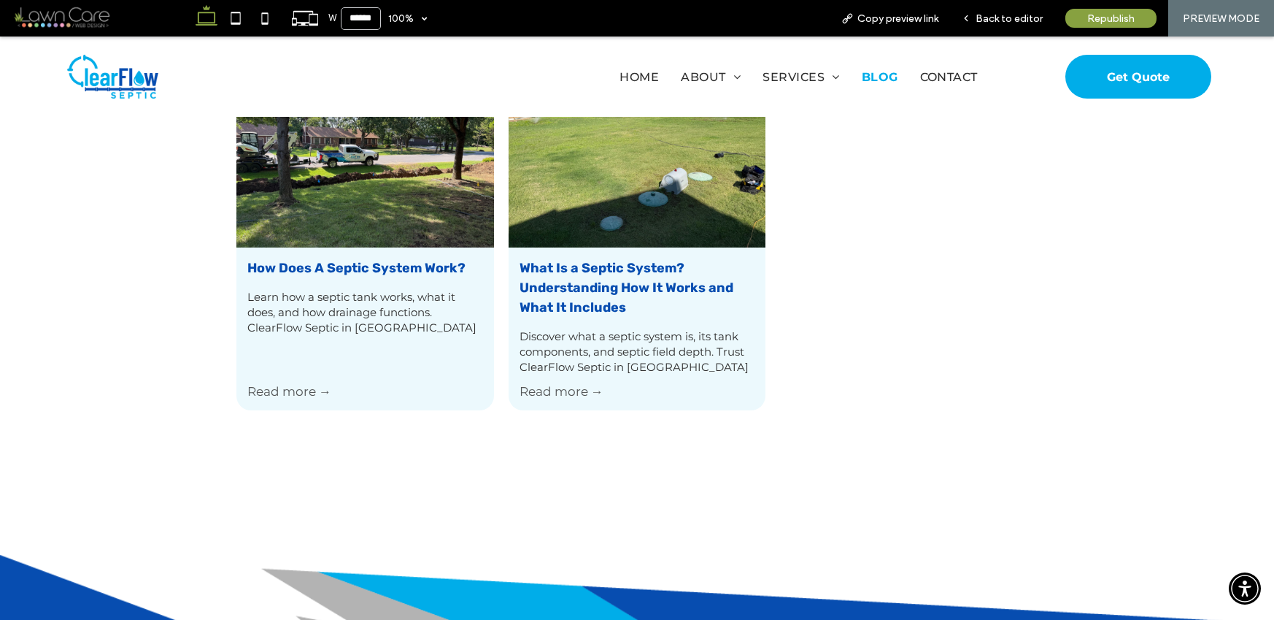
click at [281, 382] on div "How Does A Septic System Work? August 13, 2025 Learn how a septic tank works, w…" at bounding box center [365, 315] width 258 height 137
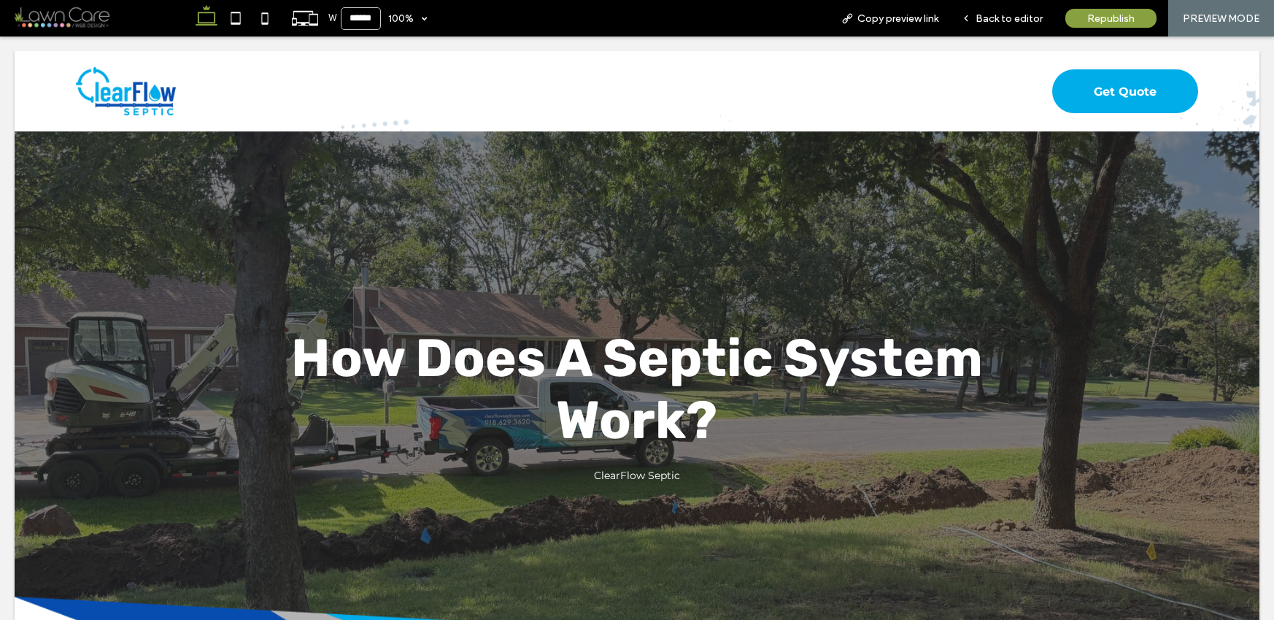
scroll to position [0, 0]
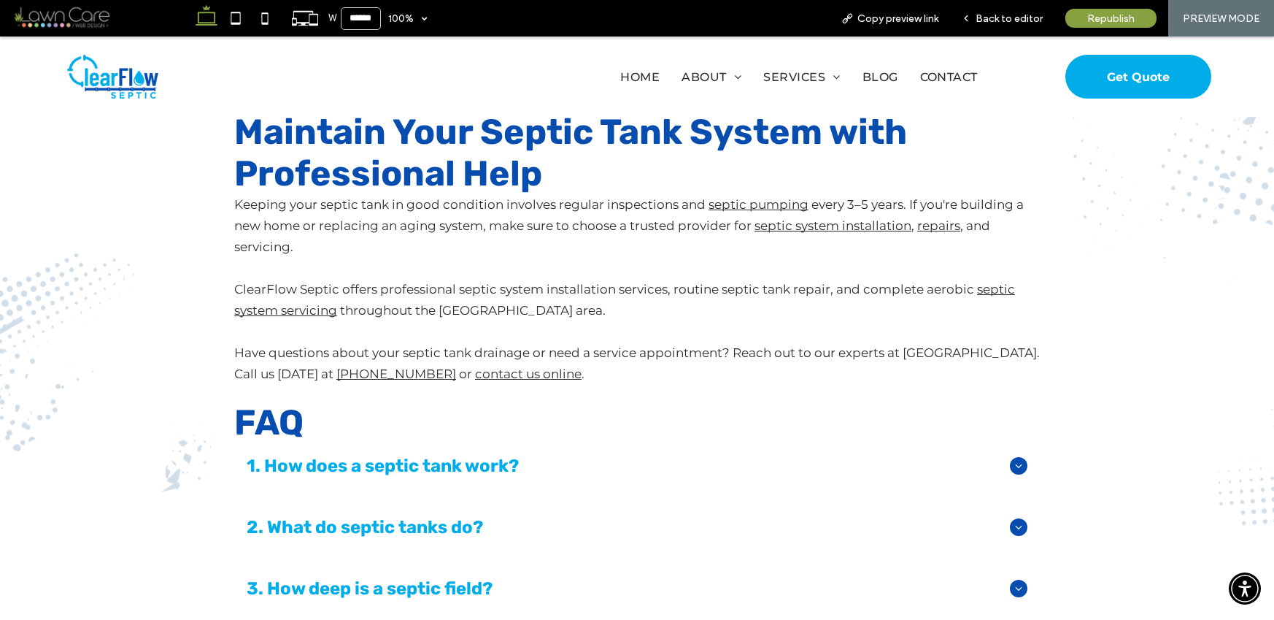
scroll to position [1390, 0]
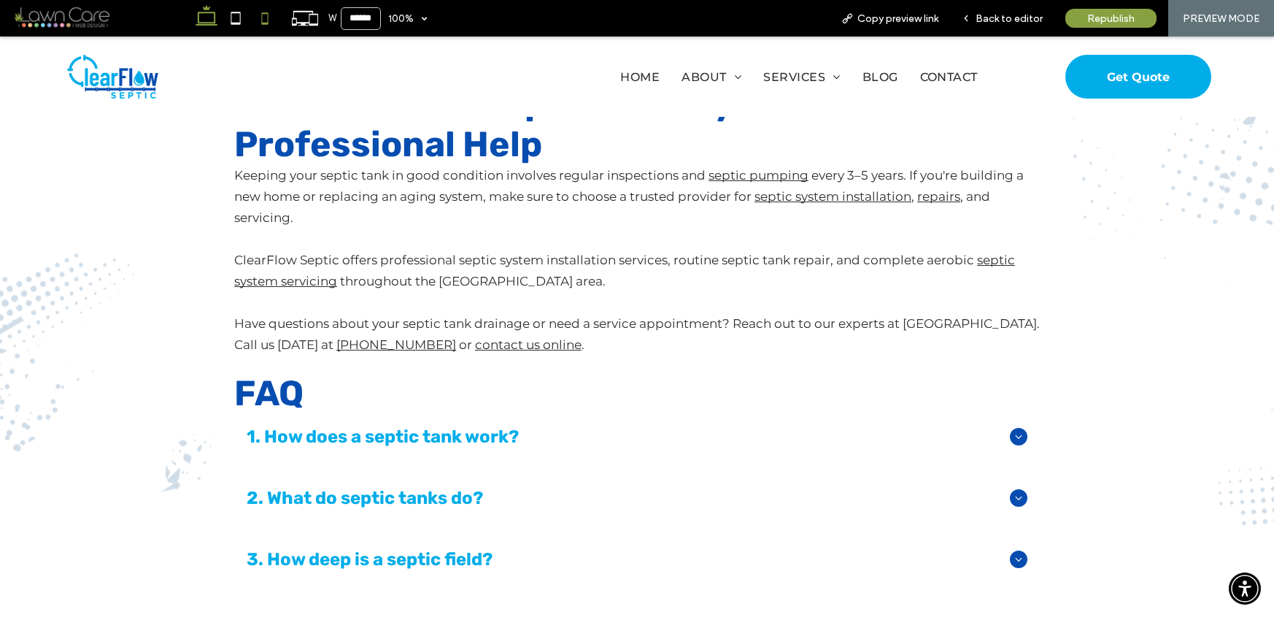
click at [261, 18] on use at bounding box center [264, 18] width 7 height 12
type input "*****"
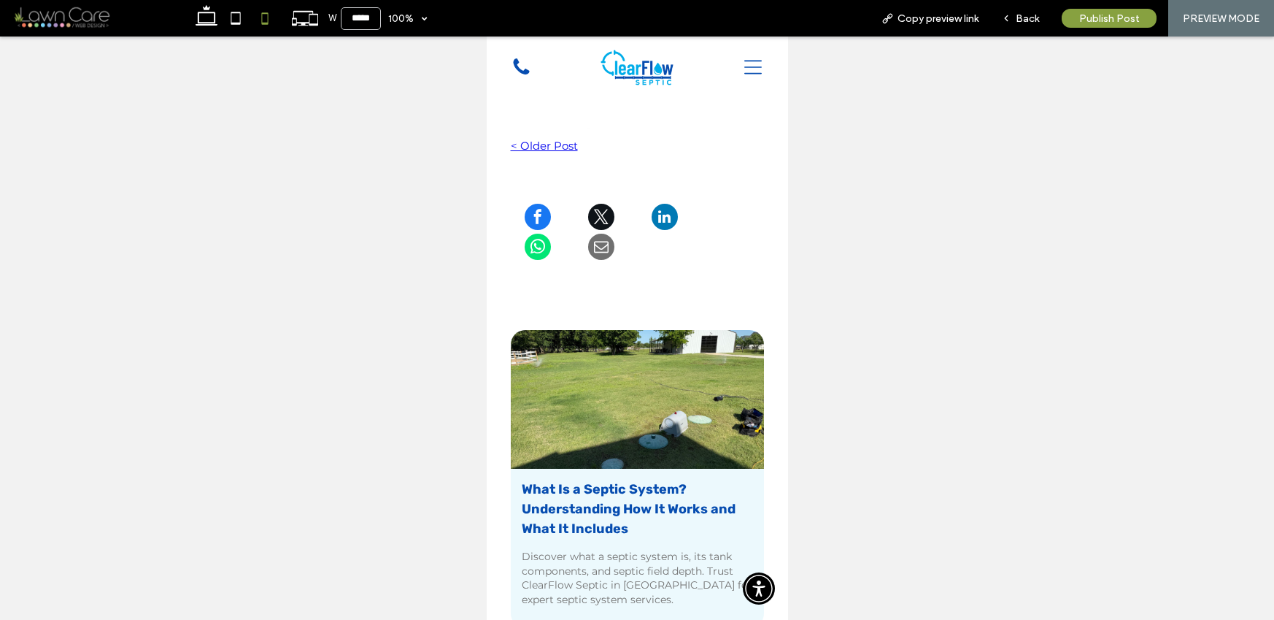
scroll to position [1759, 0]
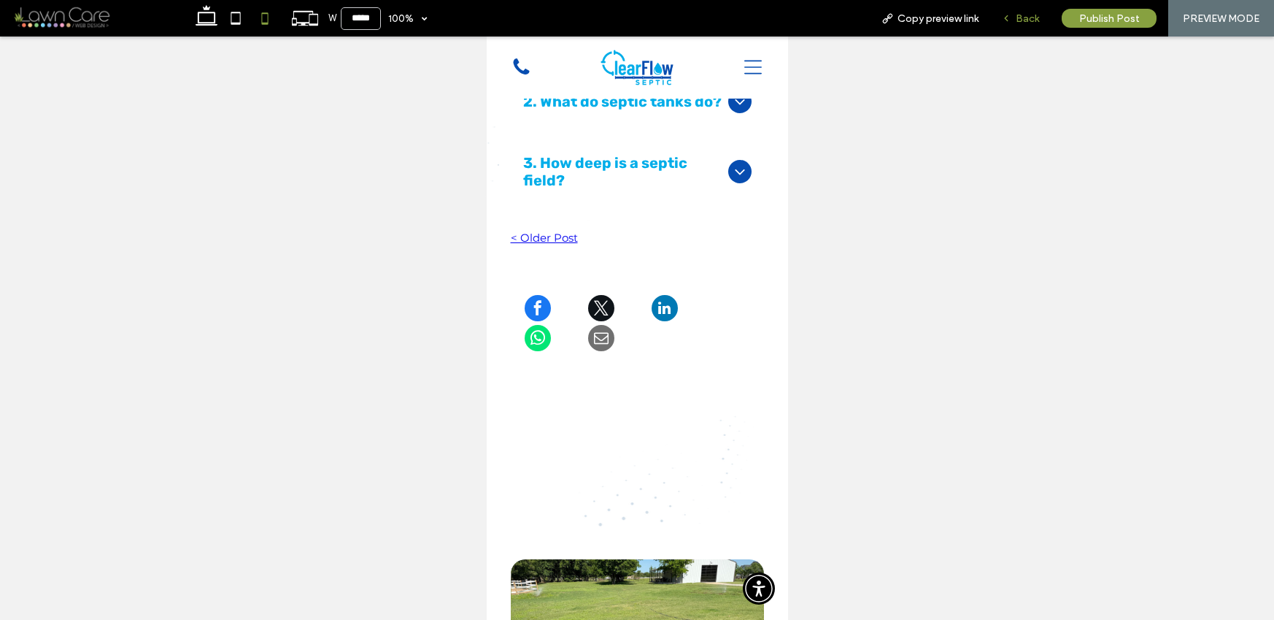
click at [1007, 13] on icon at bounding box center [1006, 18] width 10 height 10
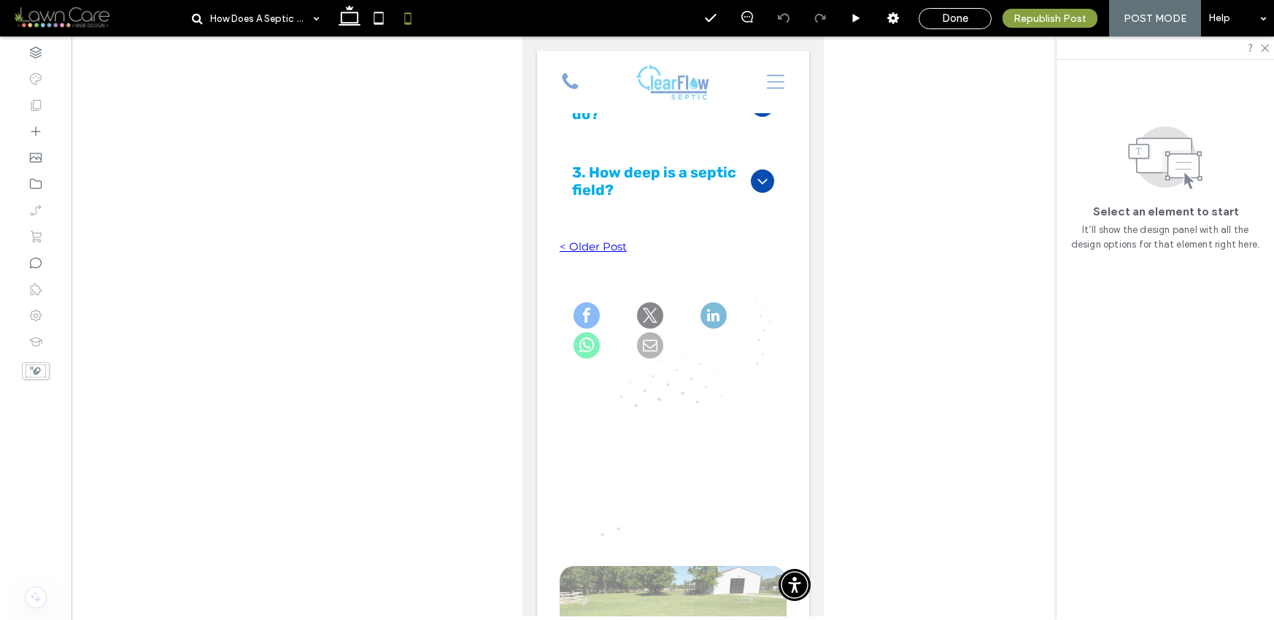
scroll to position [1895, 0]
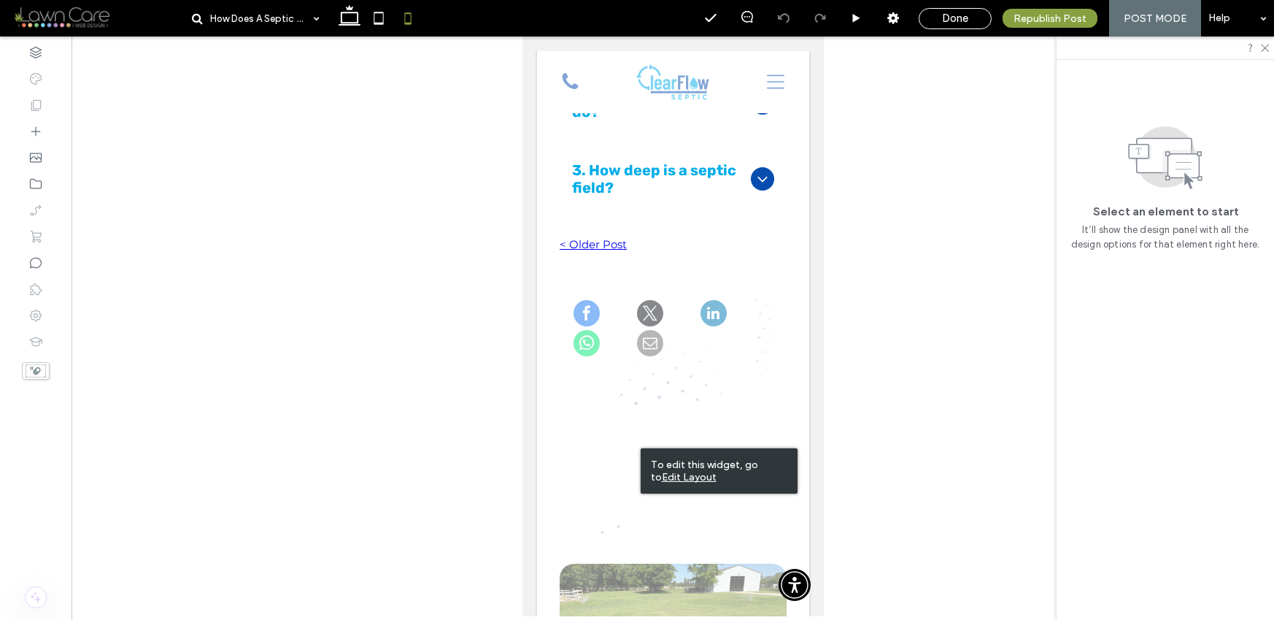
click at [662, 474] on u "Edit Layout" at bounding box center [689, 477] width 55 height 12
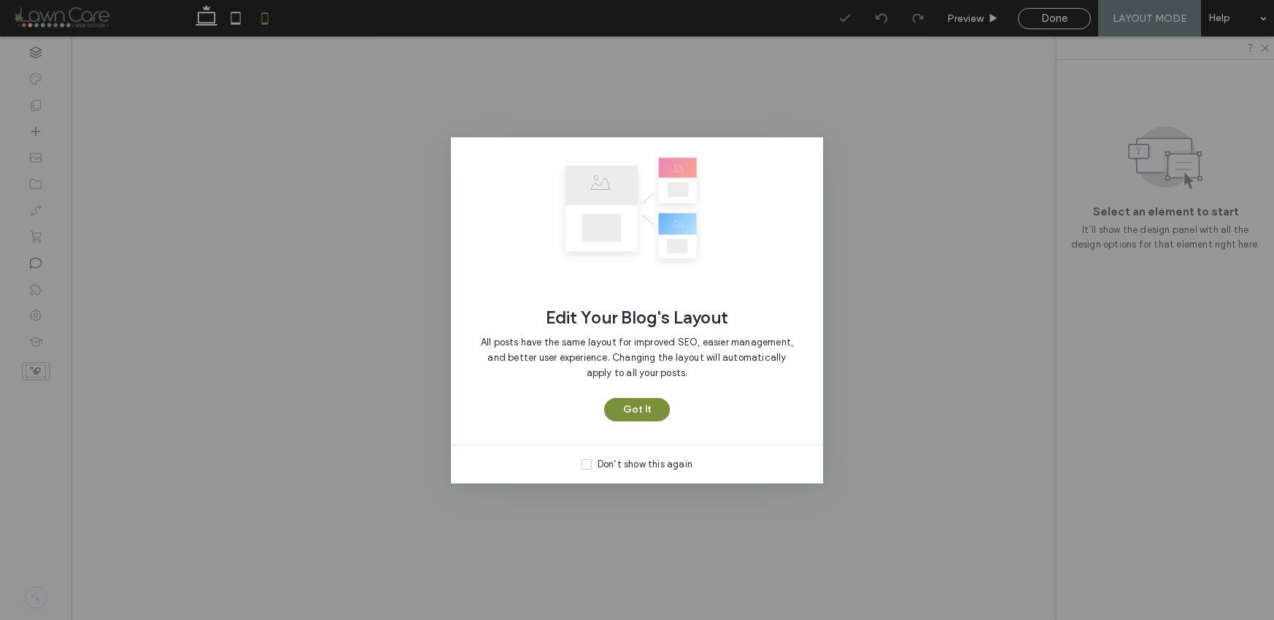
click at [644, 407] on button "Got It" at bounding box center [637, 409] width 66 height 23
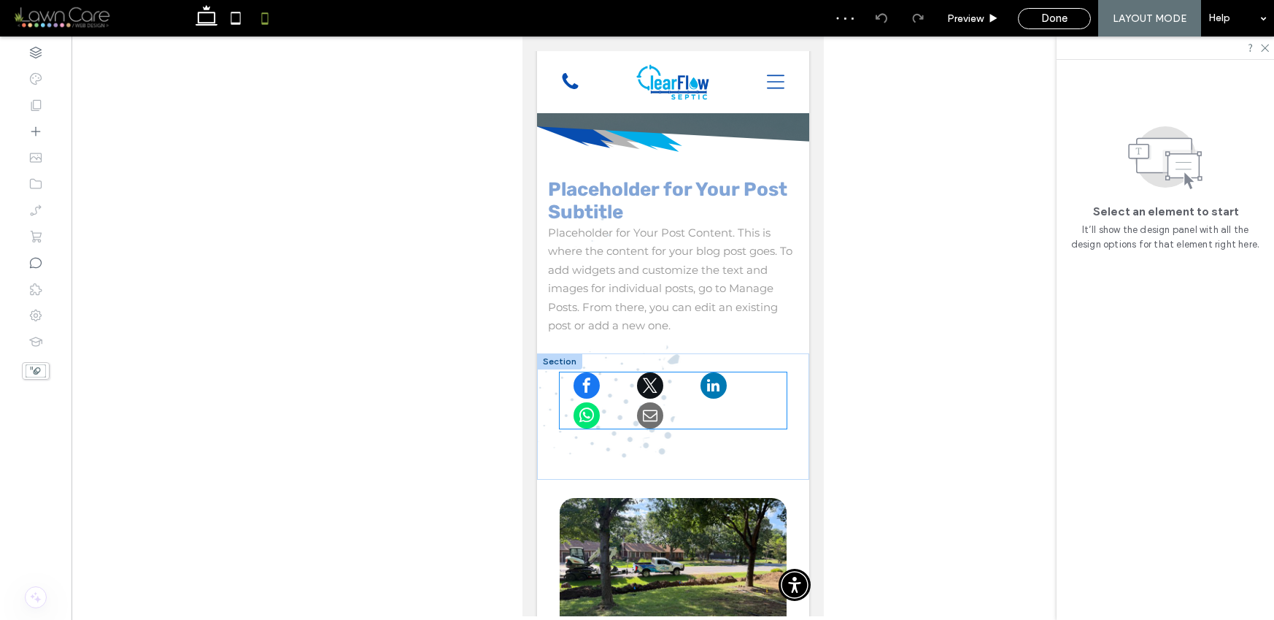
scroll to position [247, 0]
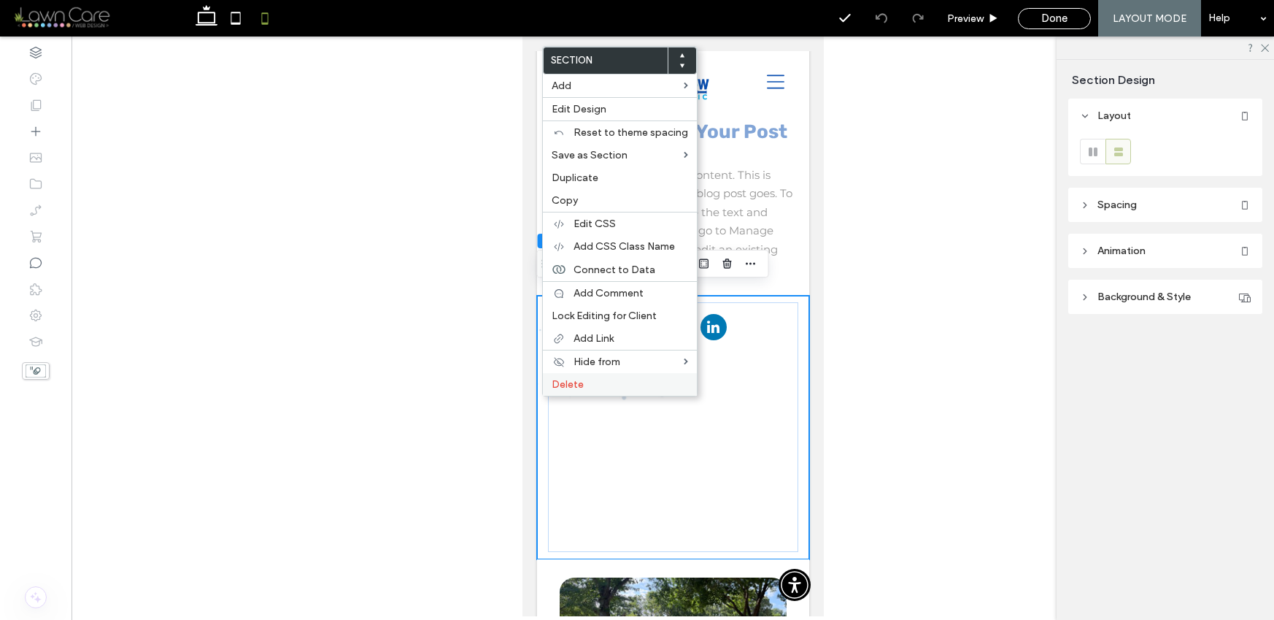
click at [552, 382] on span "Delete" at bounding box center [568, 384] width 32 height 12
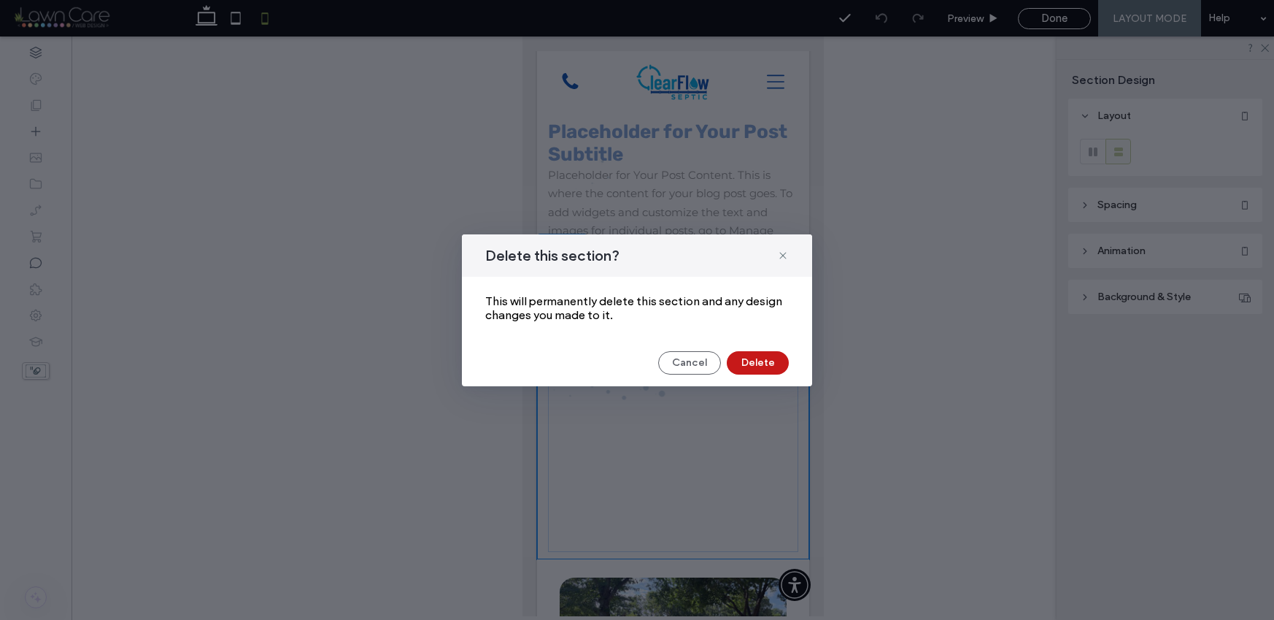
drag, startPoint x: 750, startPoint y: 357, endPoint x: 223, endPoint y: 320, distance: 529.0
click at [750, 357] on button "Delete" at bounding box center [758, 362] width 62 height 23
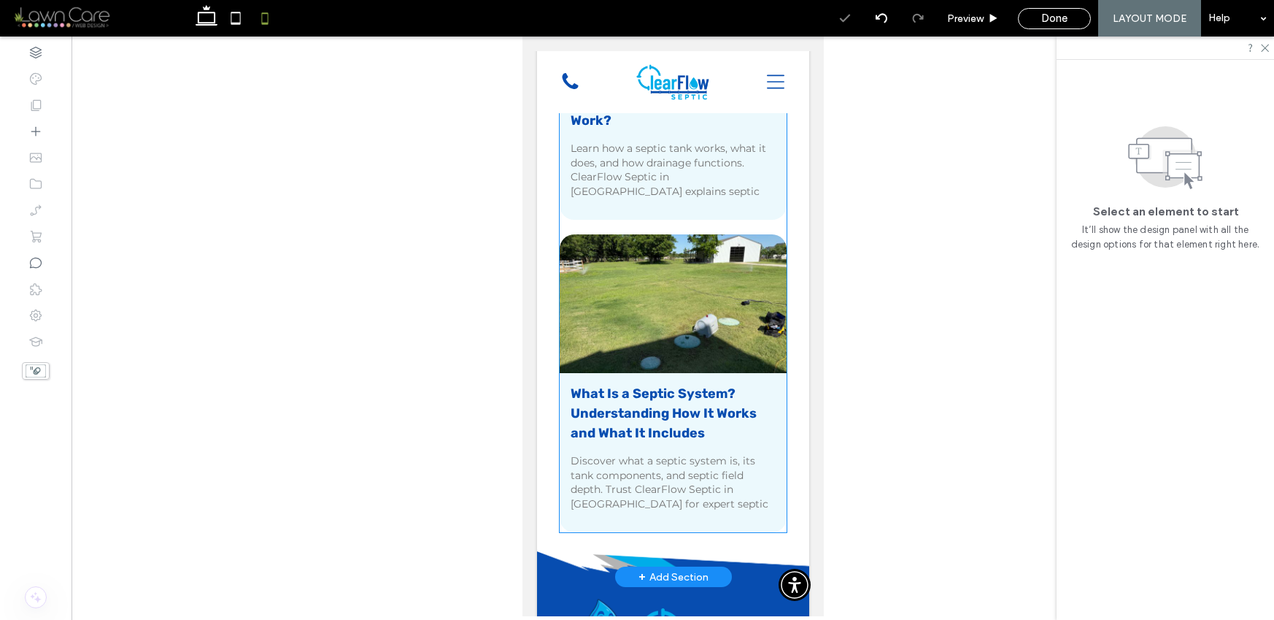
scroll to position [628, 0]
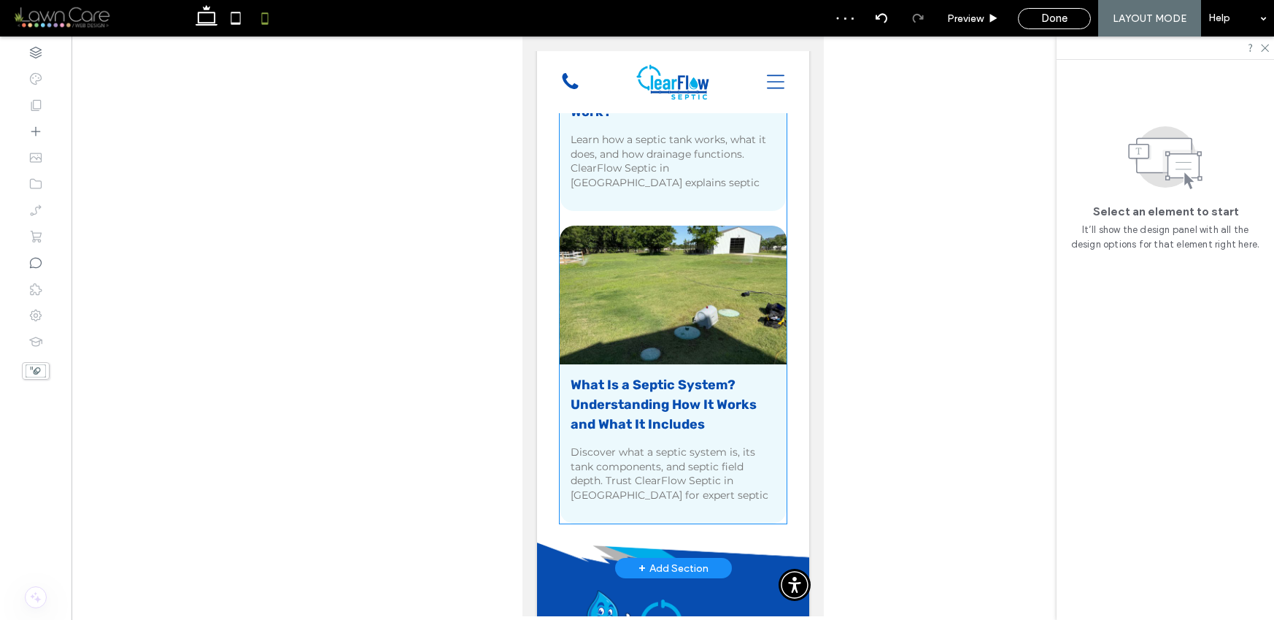
click at [640, 382] on link "What Is a Septic System? Understanding How It Works and What It Includes" at bounding box center [672, 404] width 205 height 59
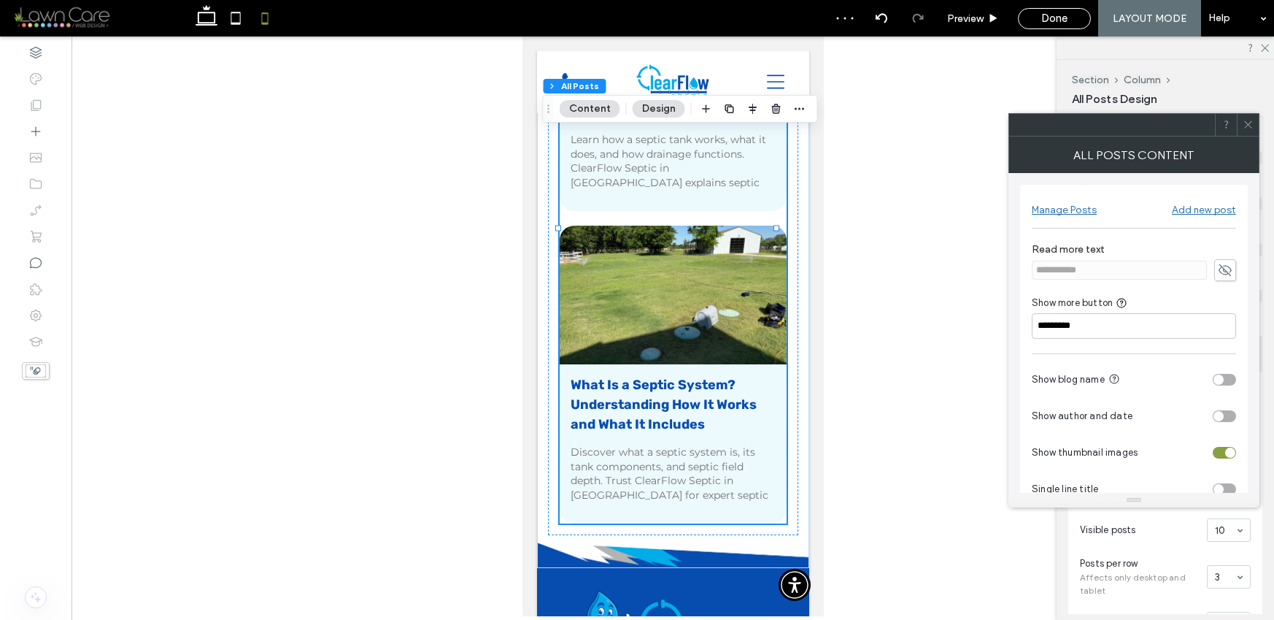
click at [1213, 263] on div "**********" at bounding box center [1134, 270] width 204 height 22
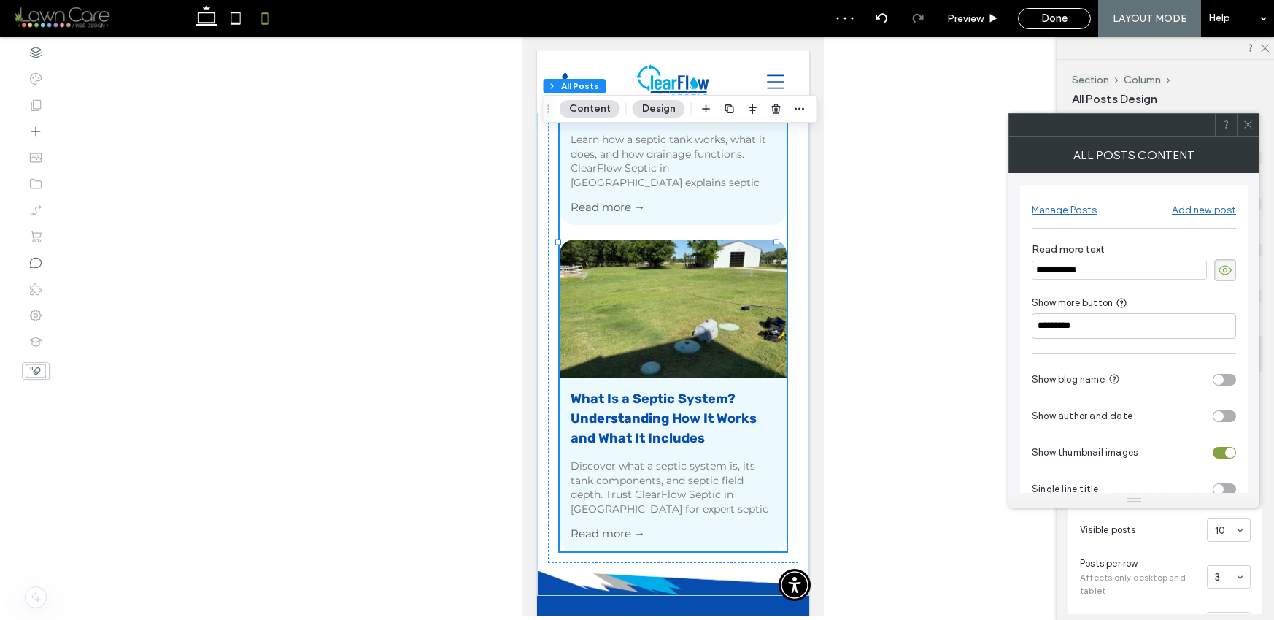
click at [1248, 119] on icon at bounding box center [1248, 124] width 11 height 11
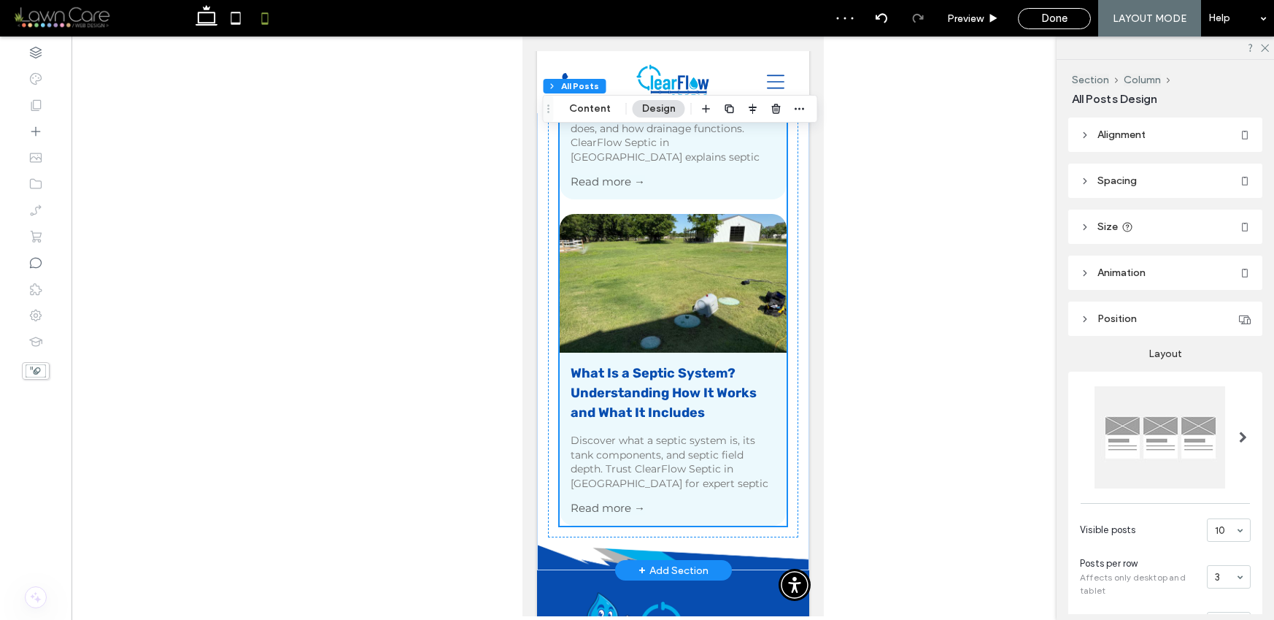
scroll to position [654, 0]
click at [792, 415] on div "How Does A Septic System Work? August 13, 2025 Learn how a septic tank works, w…" at bounding box center [672, 228] width 272 height 681
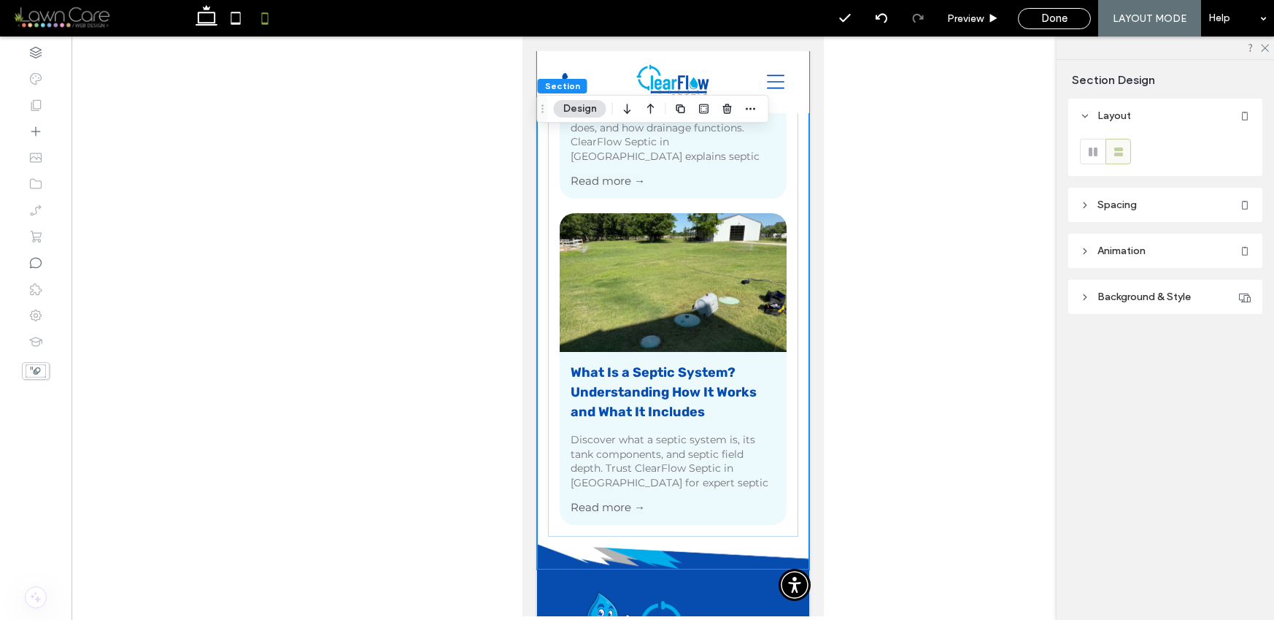
click at [1122, 205] on span "Spacing" at bounding box center [1117, 205] width 39 height 12
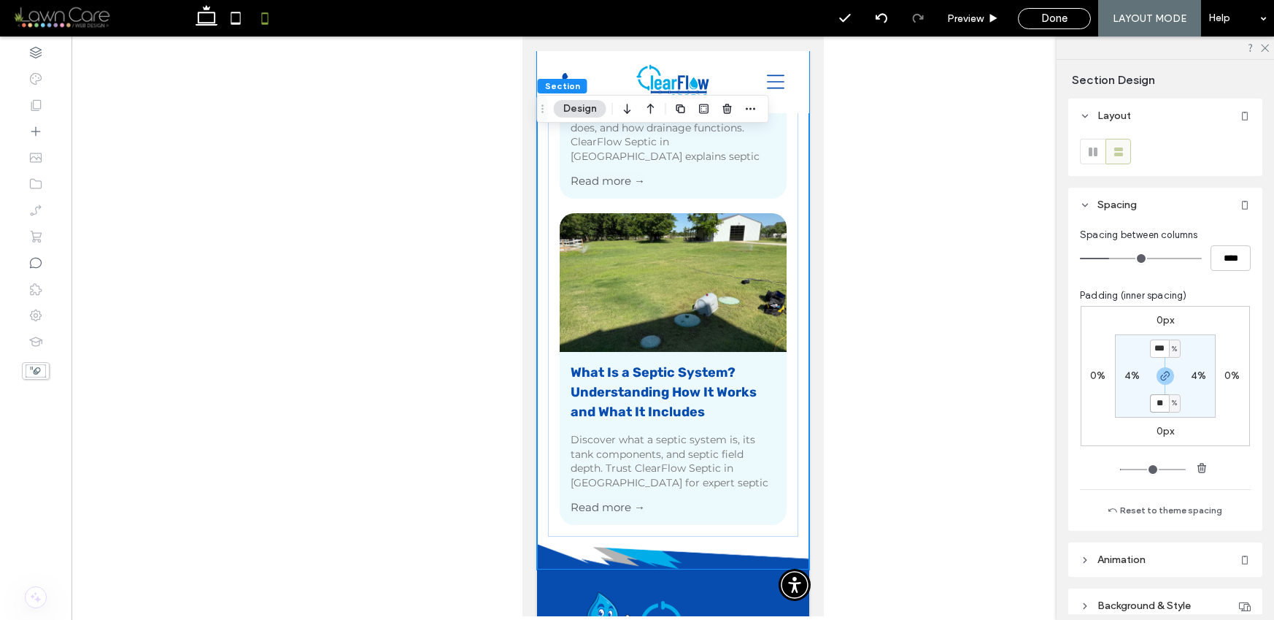
click at [1158, 401] on input "**" at bounding box center [1159, 403] width 19 height 18
type input "**"
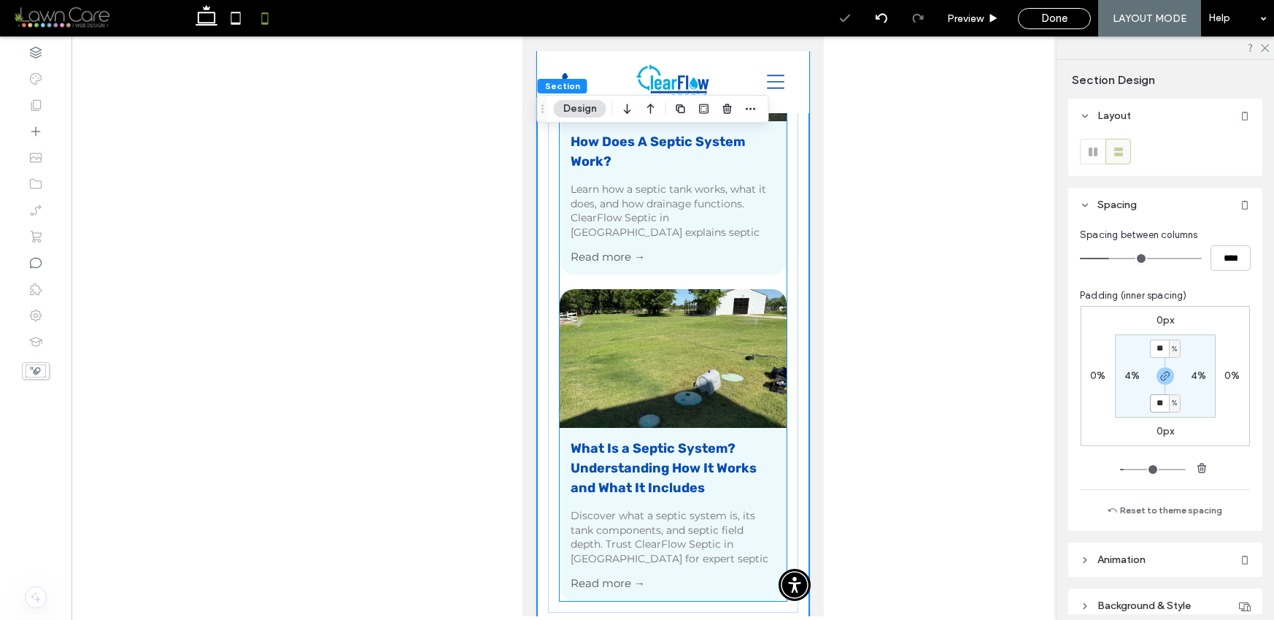
scroll to position [168, 0]
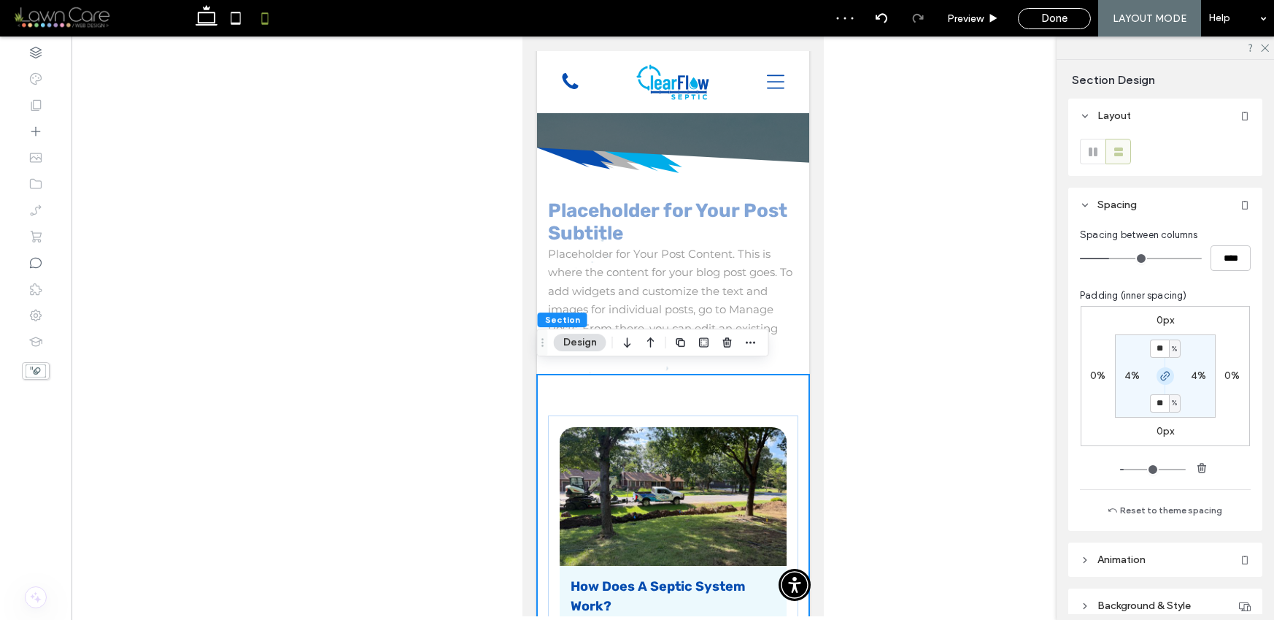
click at [1163, 377] on icon "button" at bounding box center [1166, 376] width 12 height 12
click at [1157, 343] on input "**" at bounding box center [1159, 348] width 19 height 18
type input "*"
type input "**"
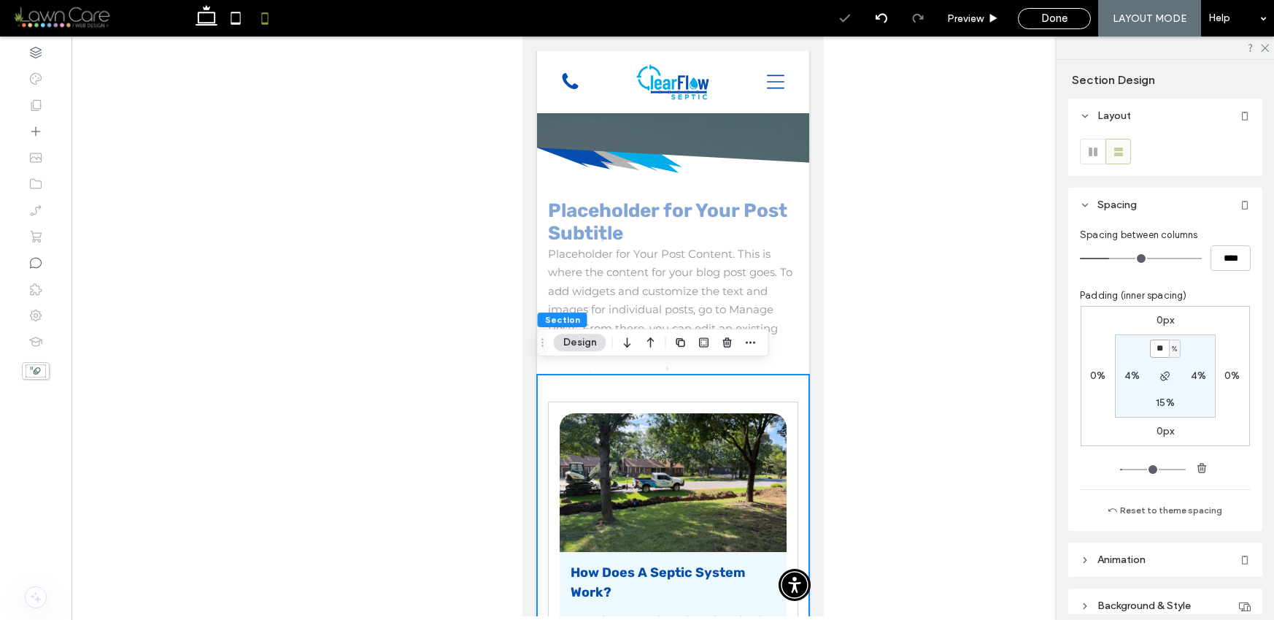
type input "*"
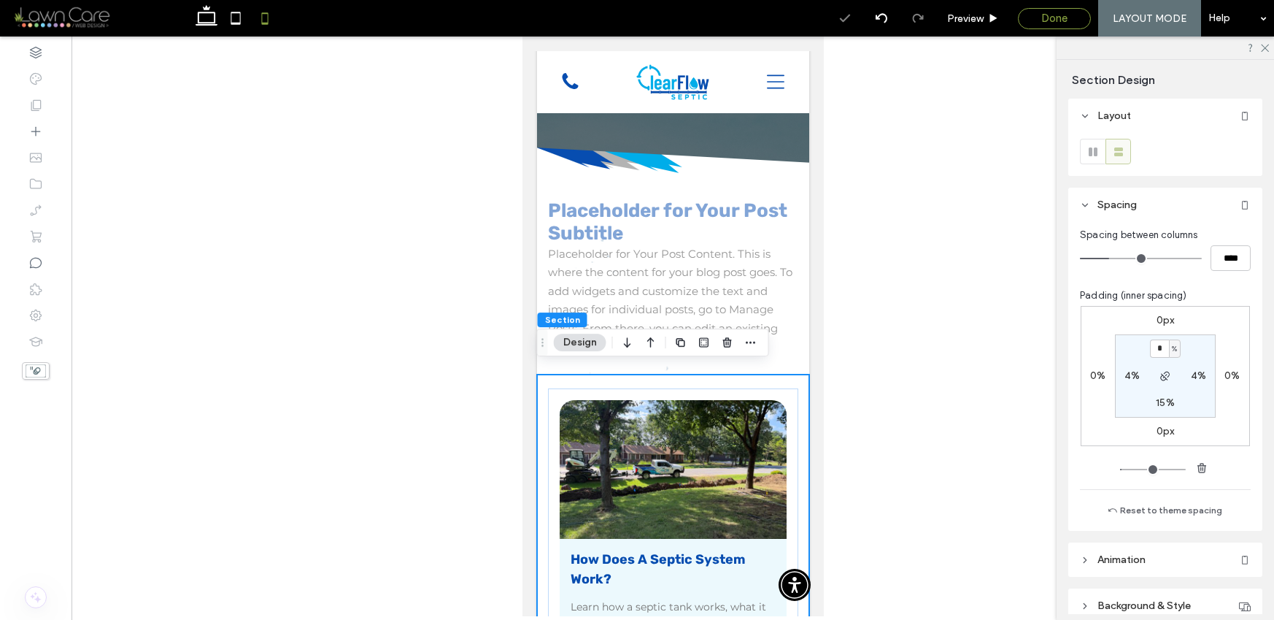
click at [1038, 24] on div "Done" at bounding box center [1054, 18] width 73 height 21
click at [1045, 20] on span "Done" at bounding box center [1054, 18] width 26 height 13
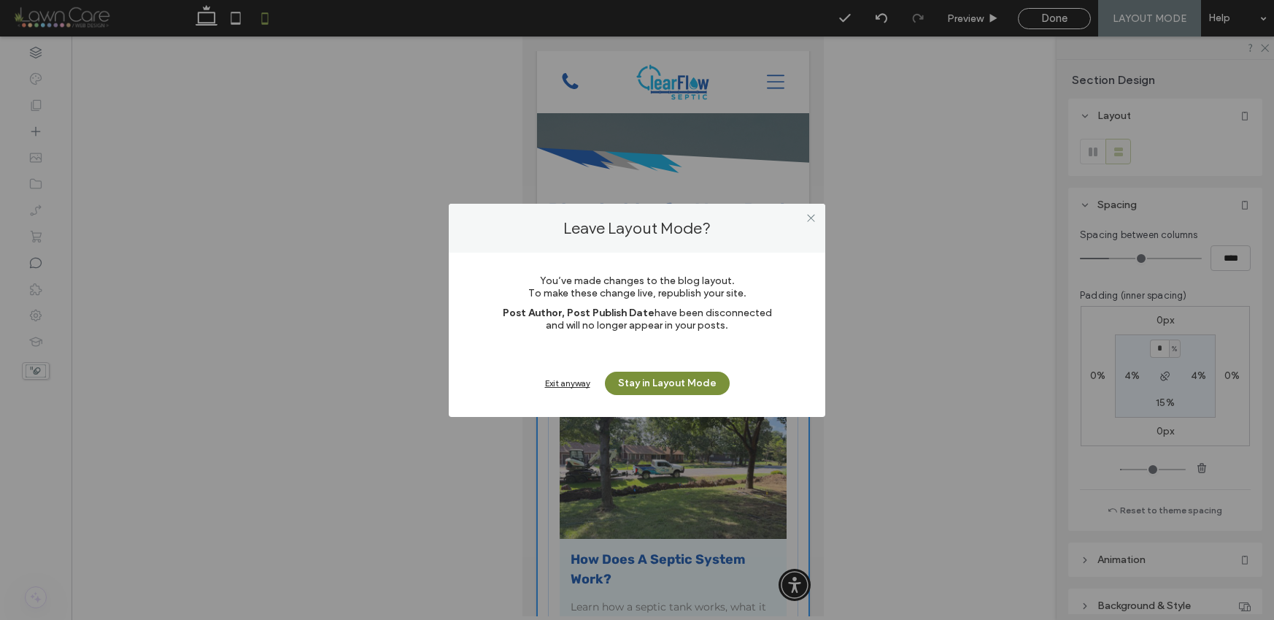
click at [652, 380] on button "Stay in Layout Mode" at bounding box center [667, 382] width 125 height 23
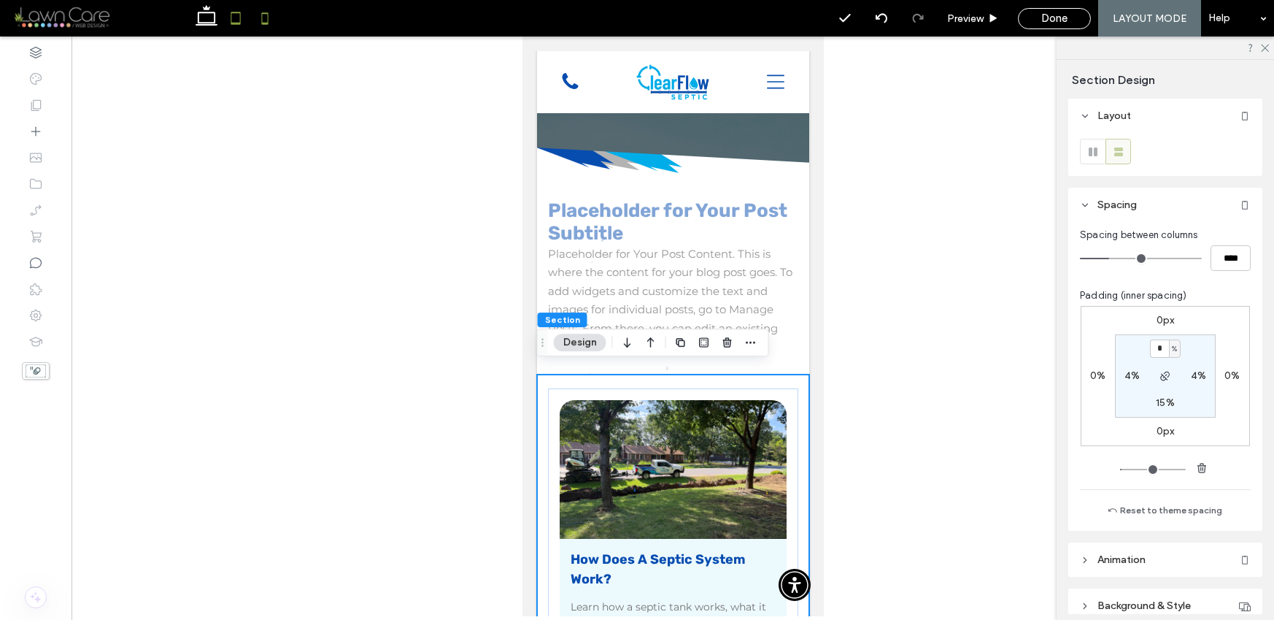
click at [221, 30] on icon at bounding box center [235, 18] width 29 height 29
type input "***"
type input "*"
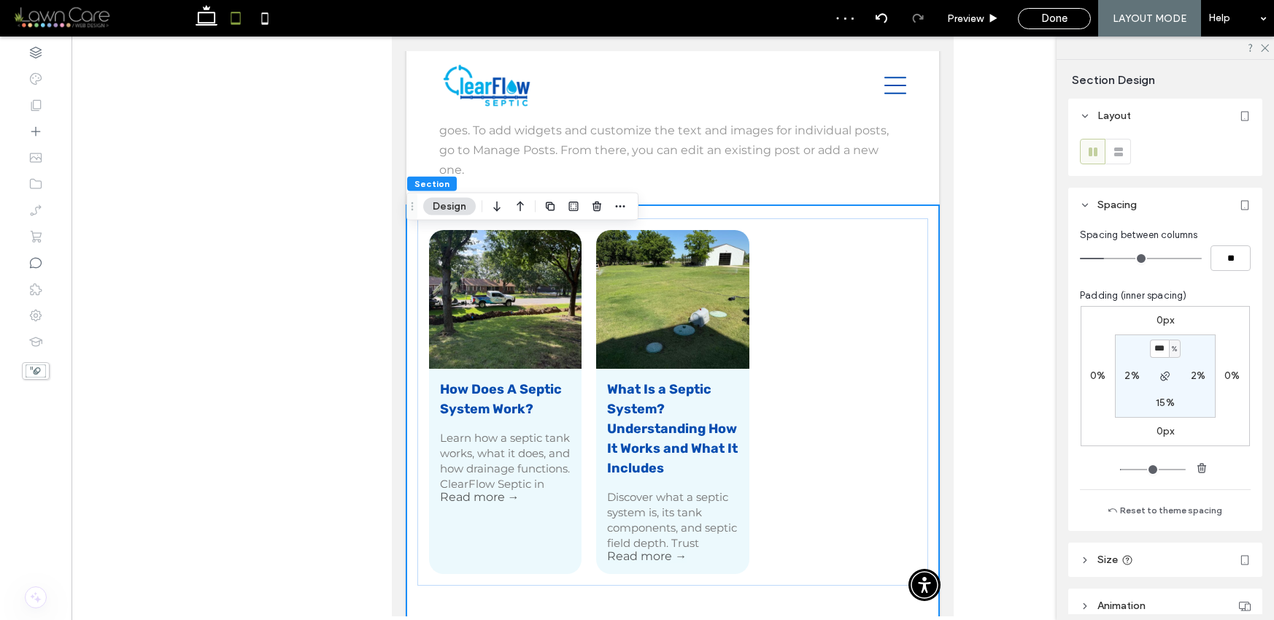
scroll to position [499, 0]
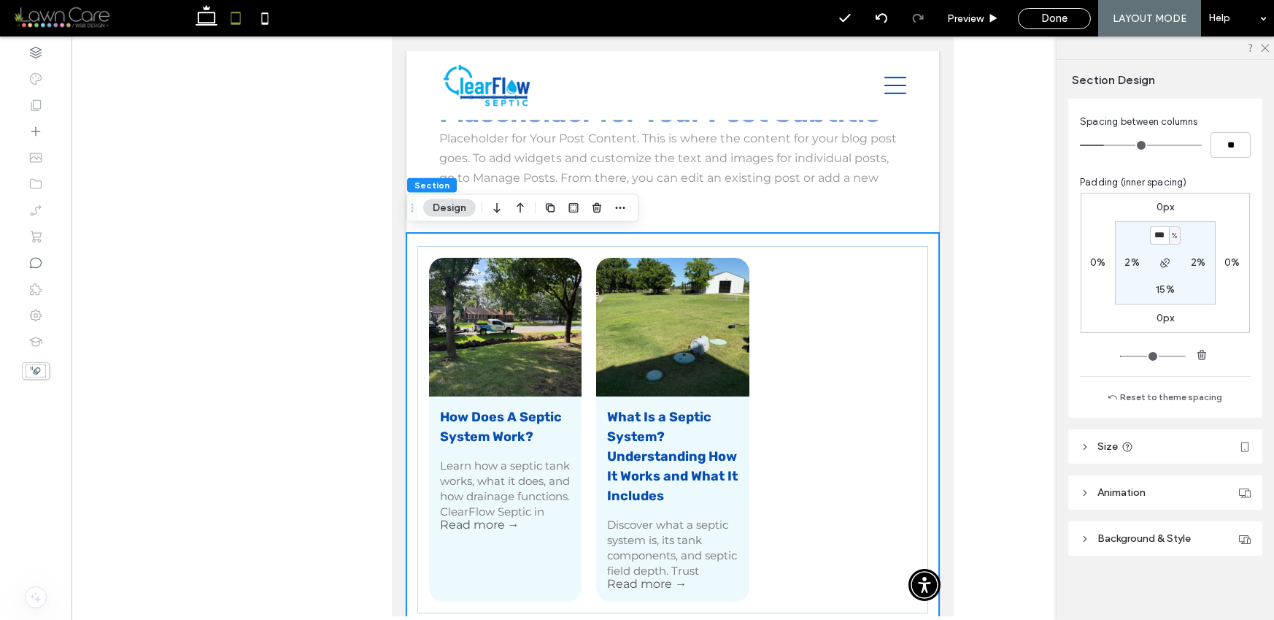
click at [1137, 535] on span "Background & Style" at bounding box center [1144, 538] width 93 height 12
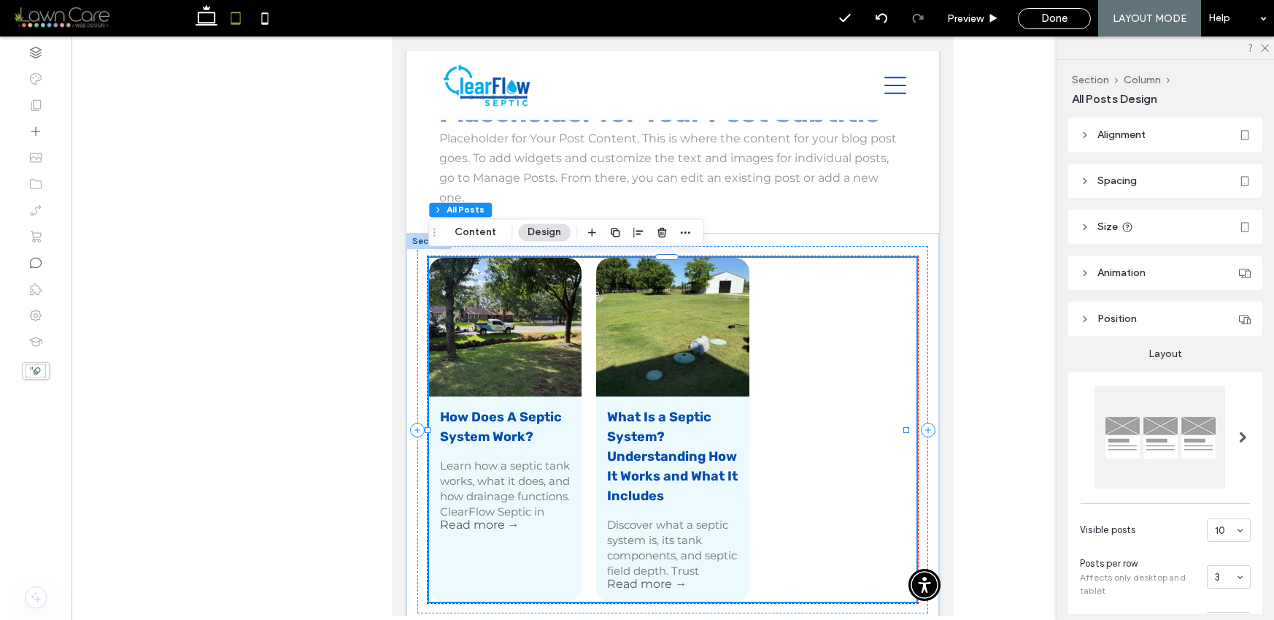
scroll to position [464, 0]
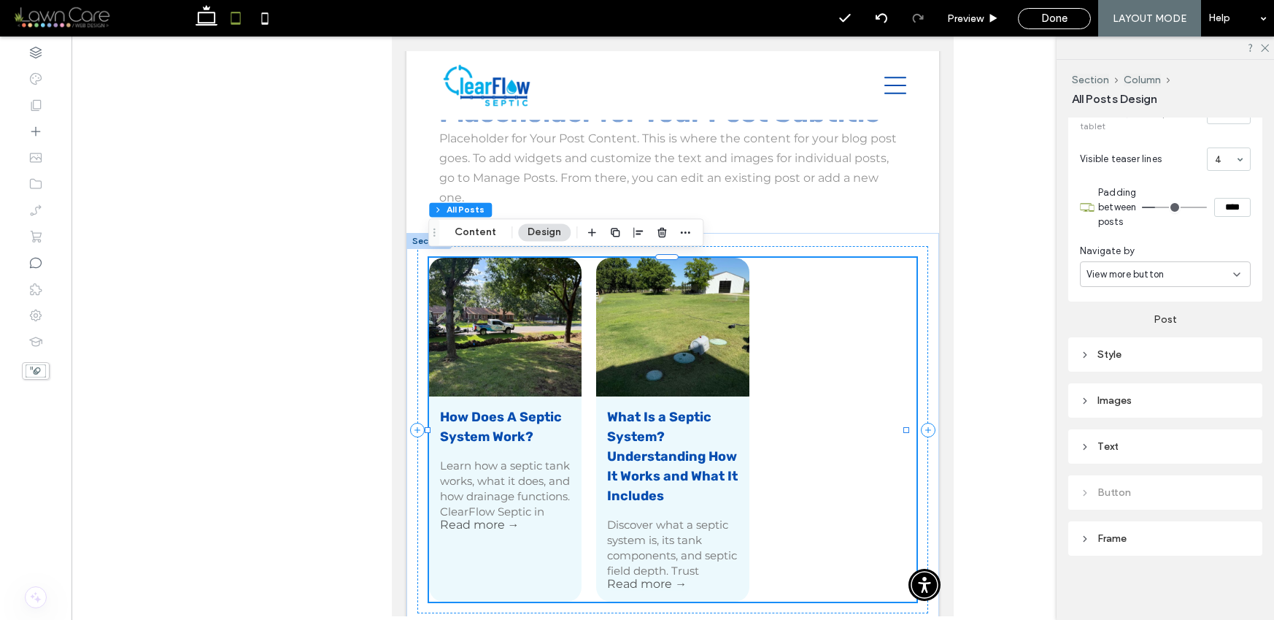
click at [1130, 533] on div "Frame" at bounding box center [1165, 538] width 171 height 12
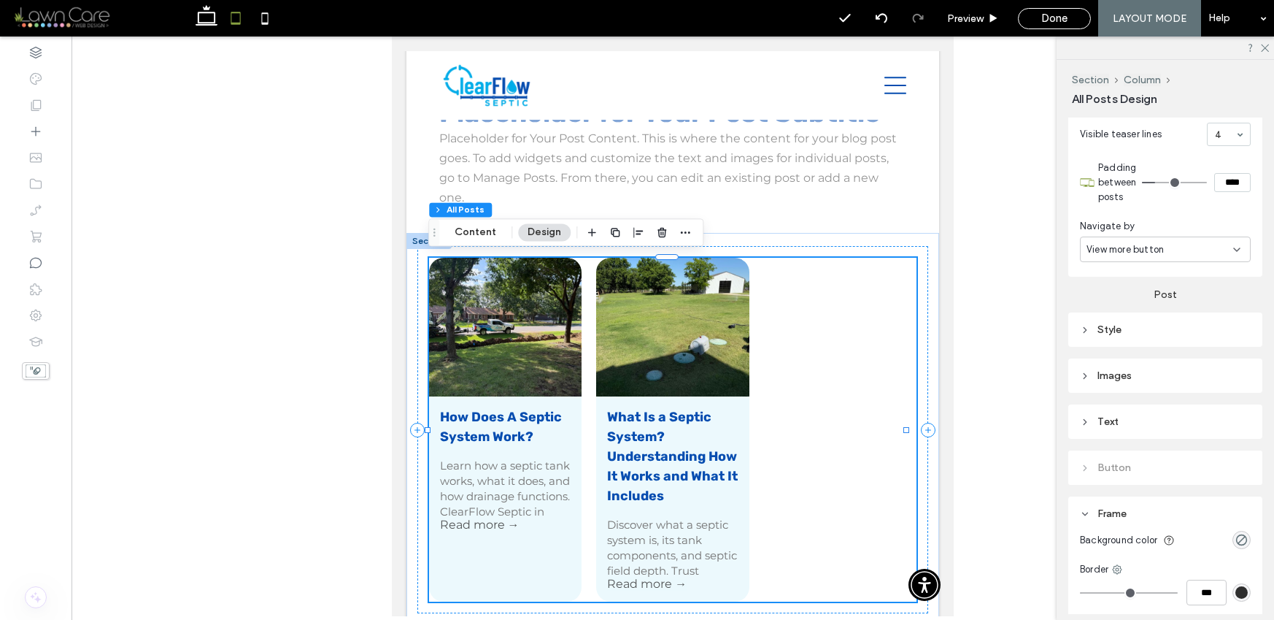
scroll to position [552, 0]
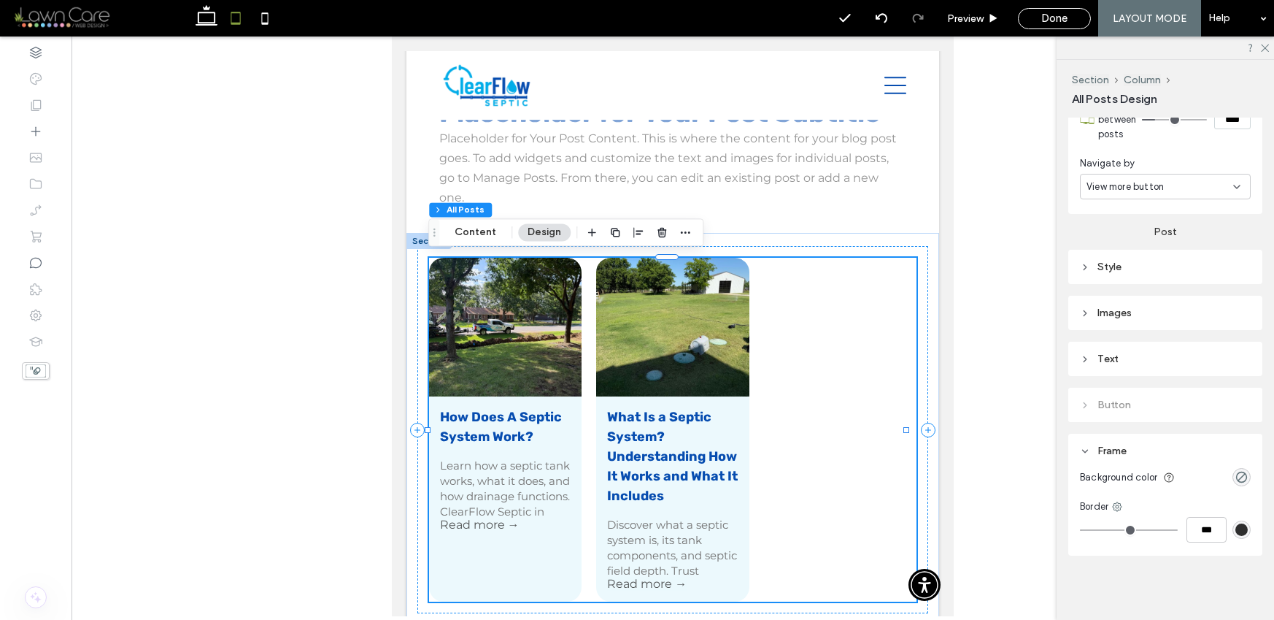
click at [1133, 362] on div "Text" at bounding box center [1165, 358] width 171 height 12
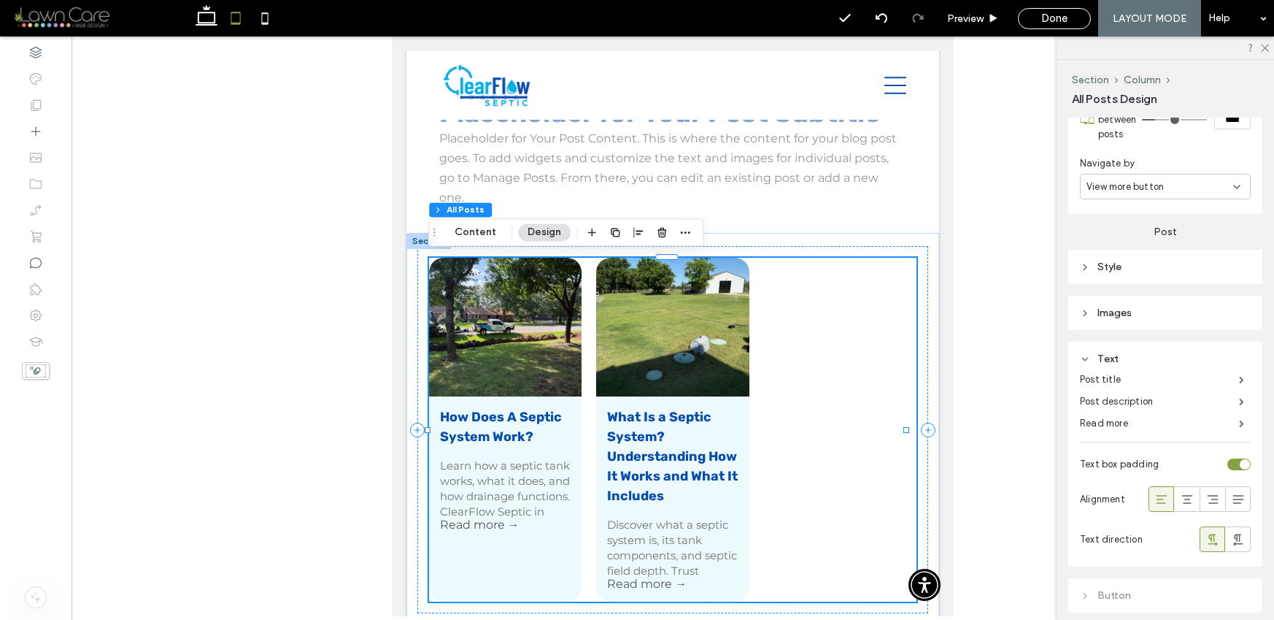
click at [1125, 312] on div "Images" at bounding box center [1165, 313] width 171 height 12
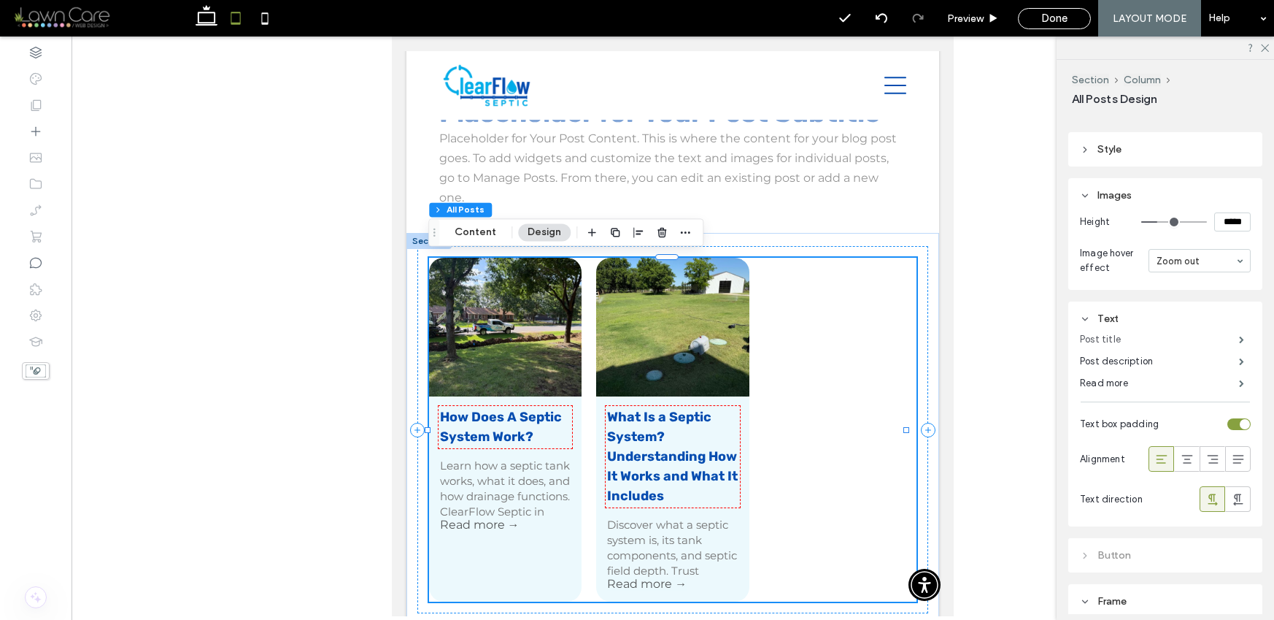
scroll to position [674, 0]
click at [1132, 380] on label "Read more" at bounding box center [1159, 378] width 159 height 29
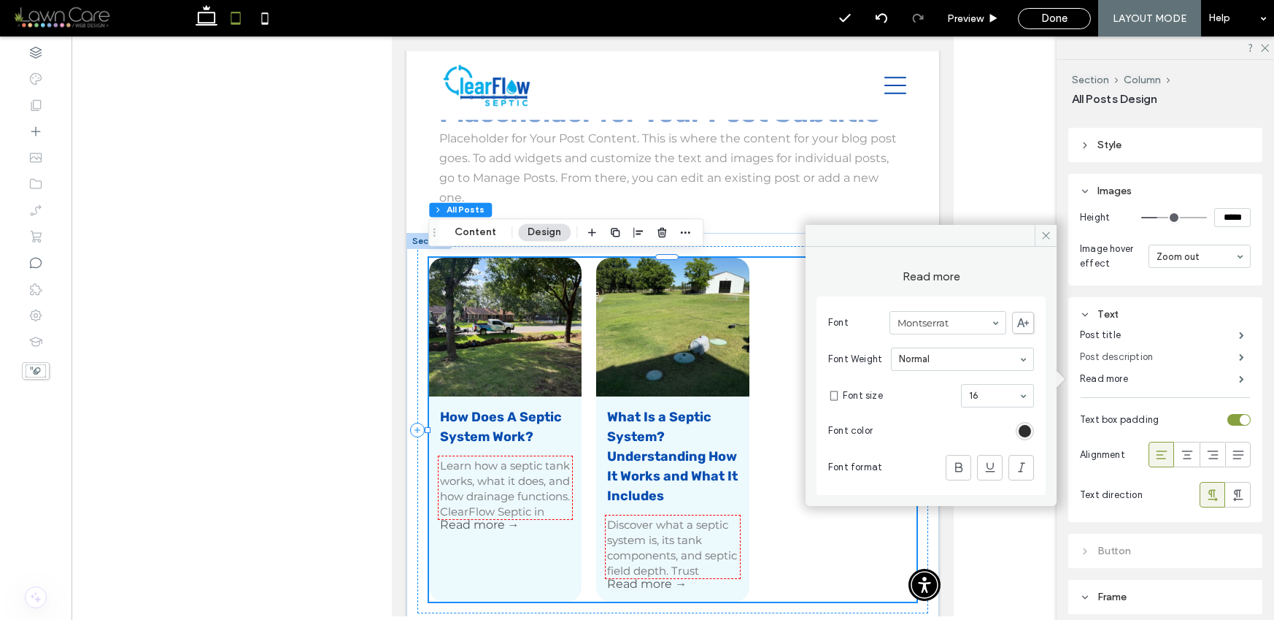
click at [1093, 356] on label "Post description" at bounding box center [1159, 356] width 159 height 29
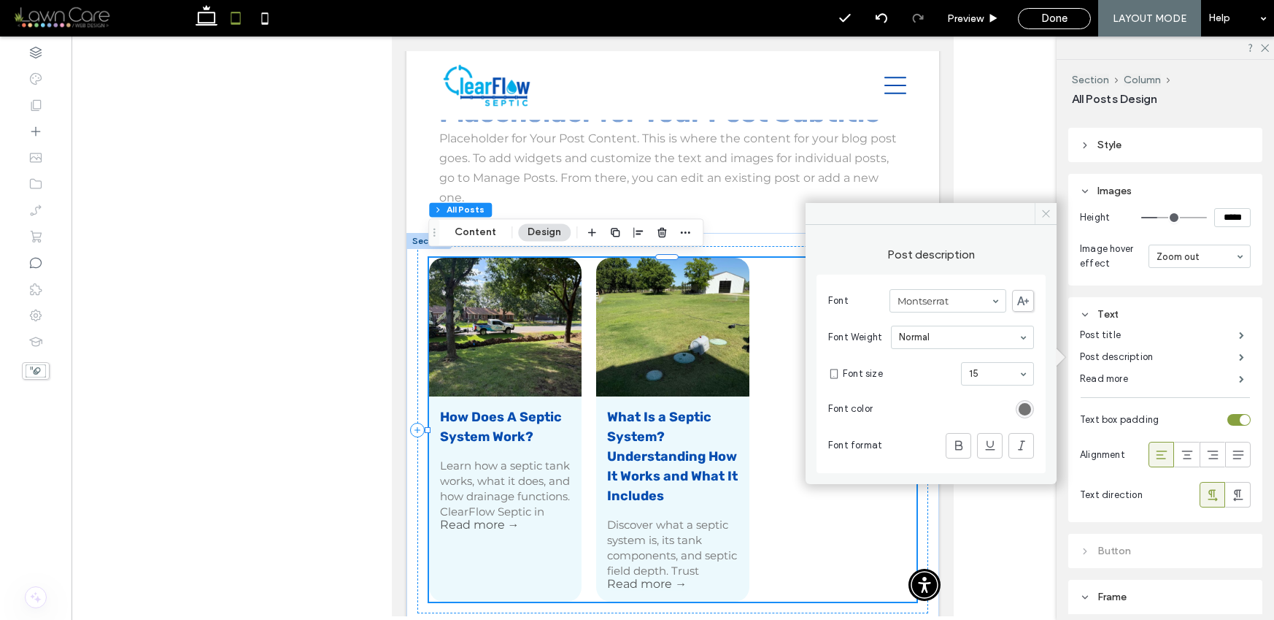
click at [1051, 206] on span at bounding box center [1046, 214] width 22 height 22
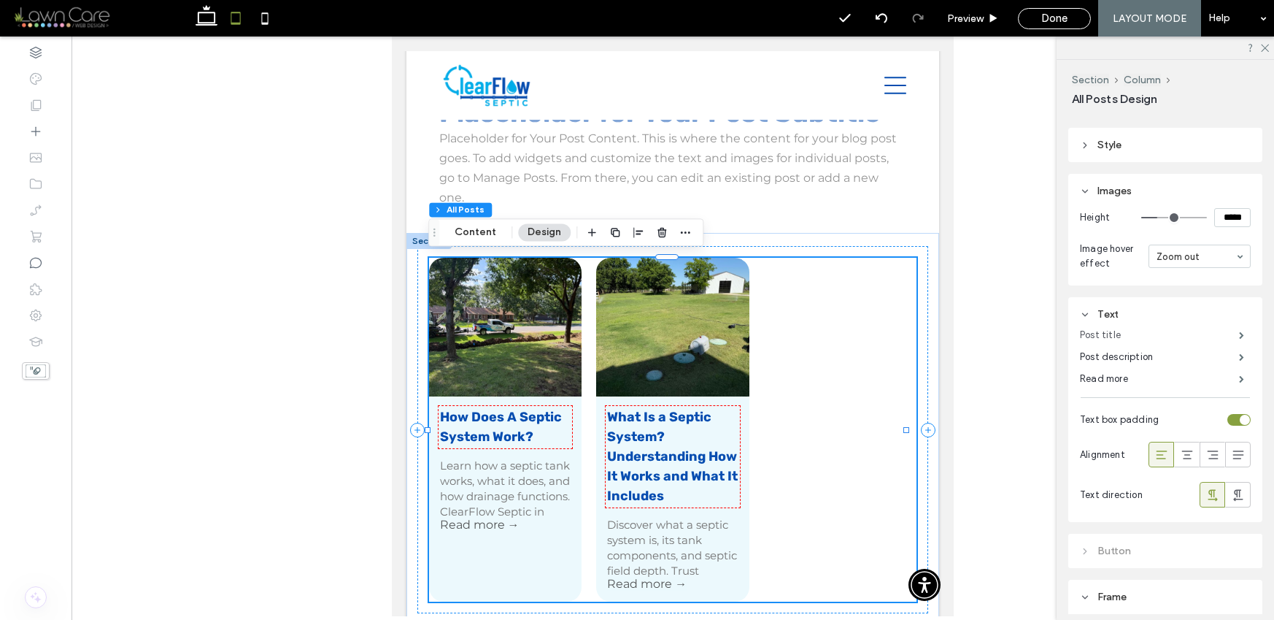
click at [1090, 339] on label "Post title" at bounding box center [1159, 334] width 159 height 29
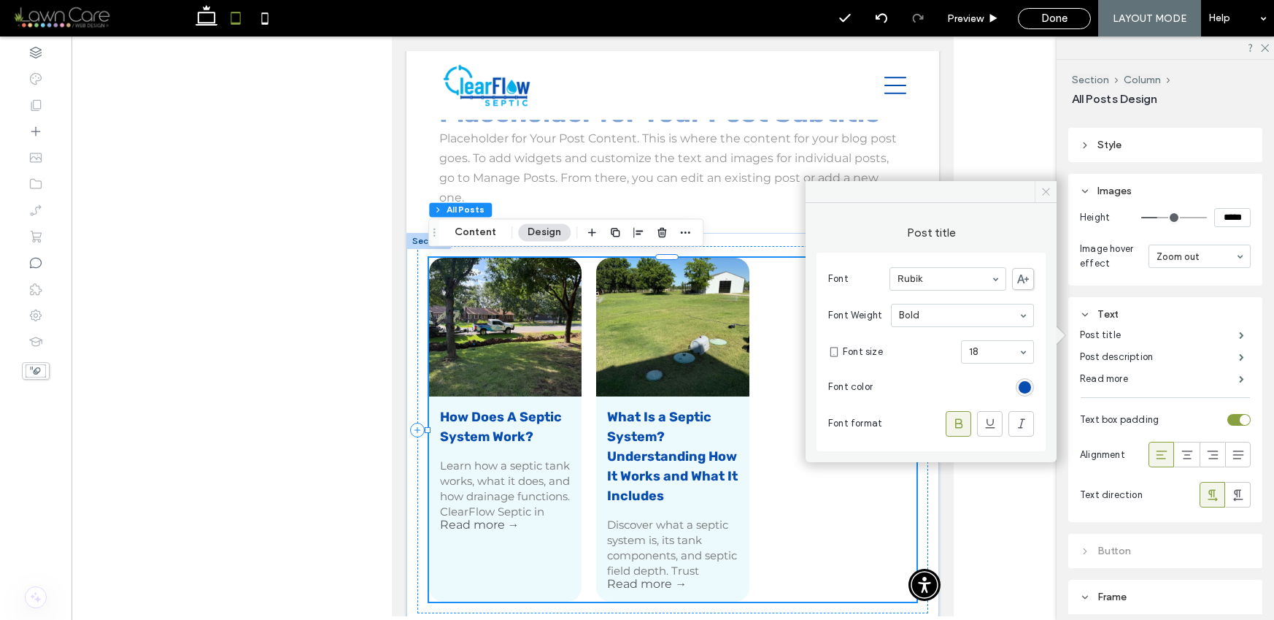
click at [1051, 193] on icon at bounding box center [1046, 191] width 11 height 11
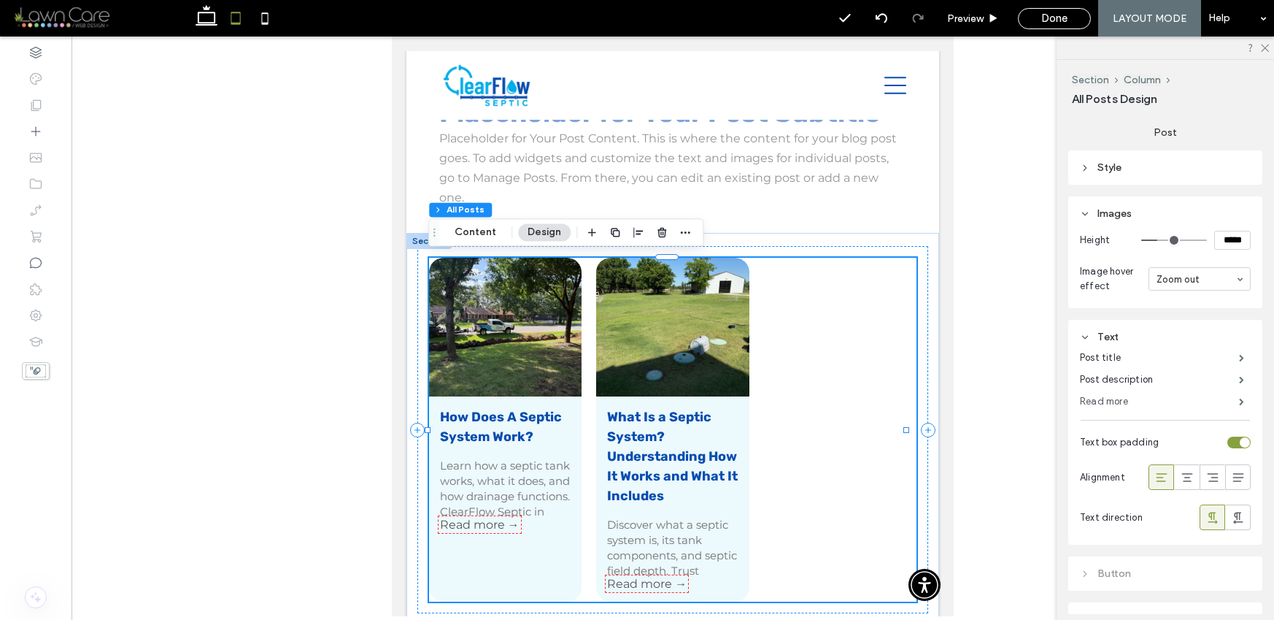
scroll to position [650, 0]
click at [1089, 337] on icon at bounding box center [1085, 338] width 10 height 10
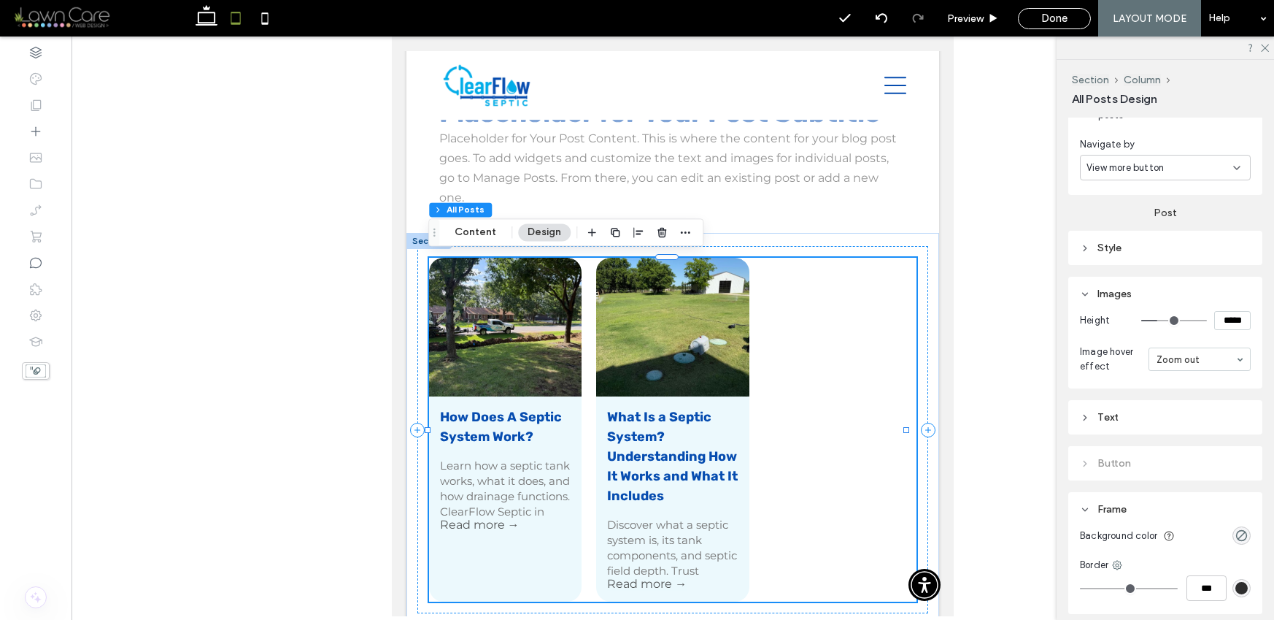
scroll to position [535, 0]
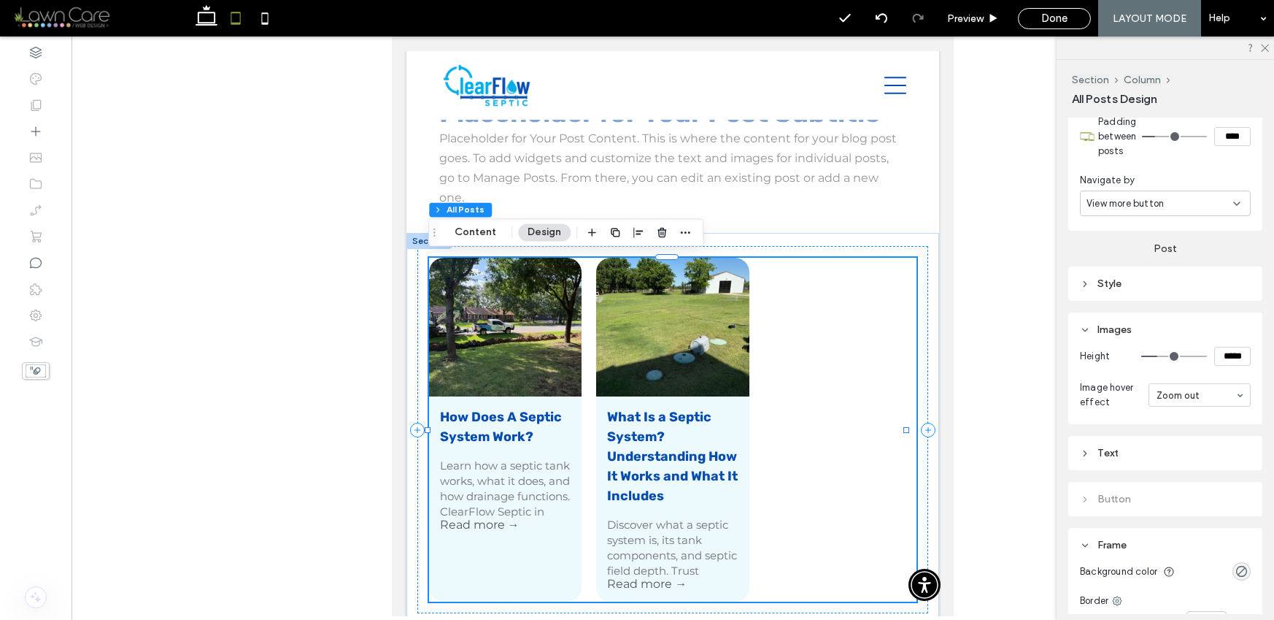
click at [1125, 263] on div "Post Style Images Height ***** Image hover effect Zoom out Text Post title Post…" at bounding box center [1165, 373] width 194 height 285
click at [1125, 274] on div "Style" at bounding box center [1165, 284] width 171 height 20
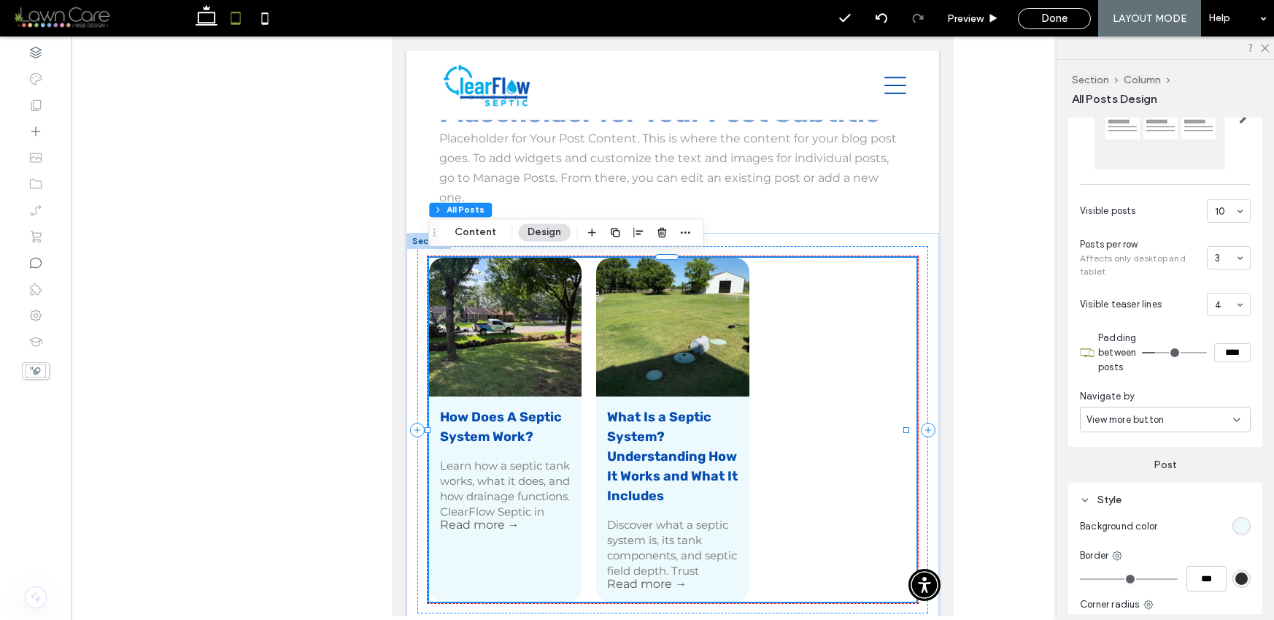
scroll to position [318, 0]
type input "**"
type input "***"
type input "**"
type input "****"
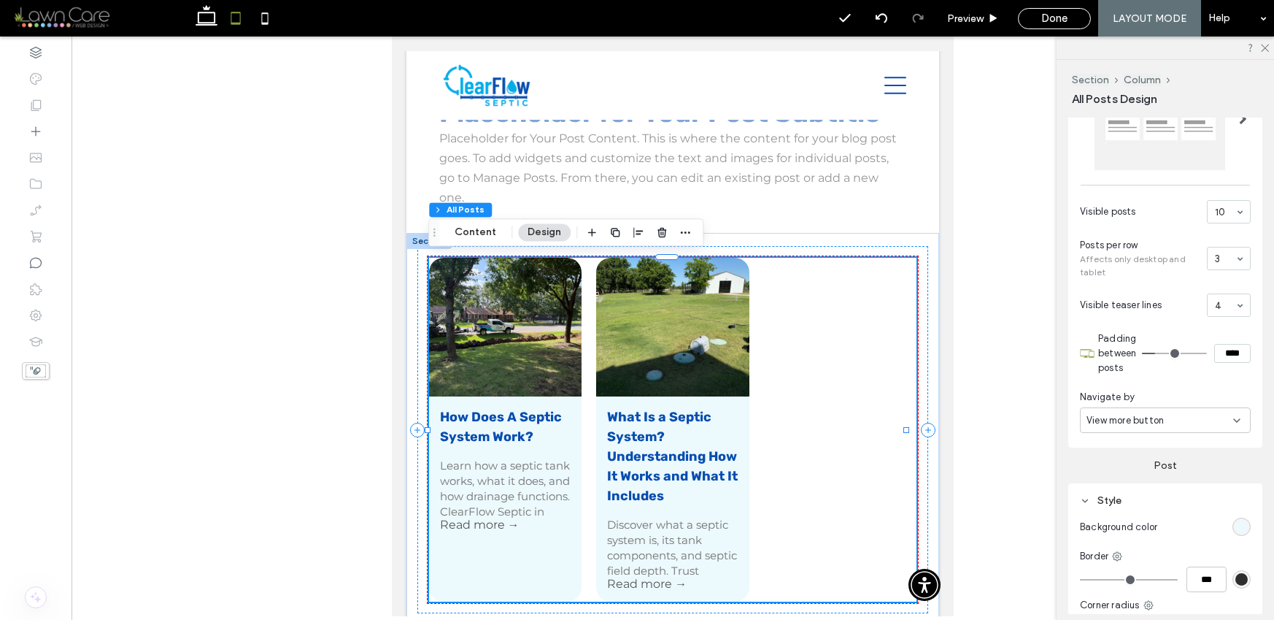
drag, startPoint x: 1155, startPoint y: 351, endPoint x: 1163, endPoint y: 350, distance: 8.8
click at [1163, 352] on input "range" at bounding box center [1174, 352] width 65 height 1
type input "**"
type input "****"
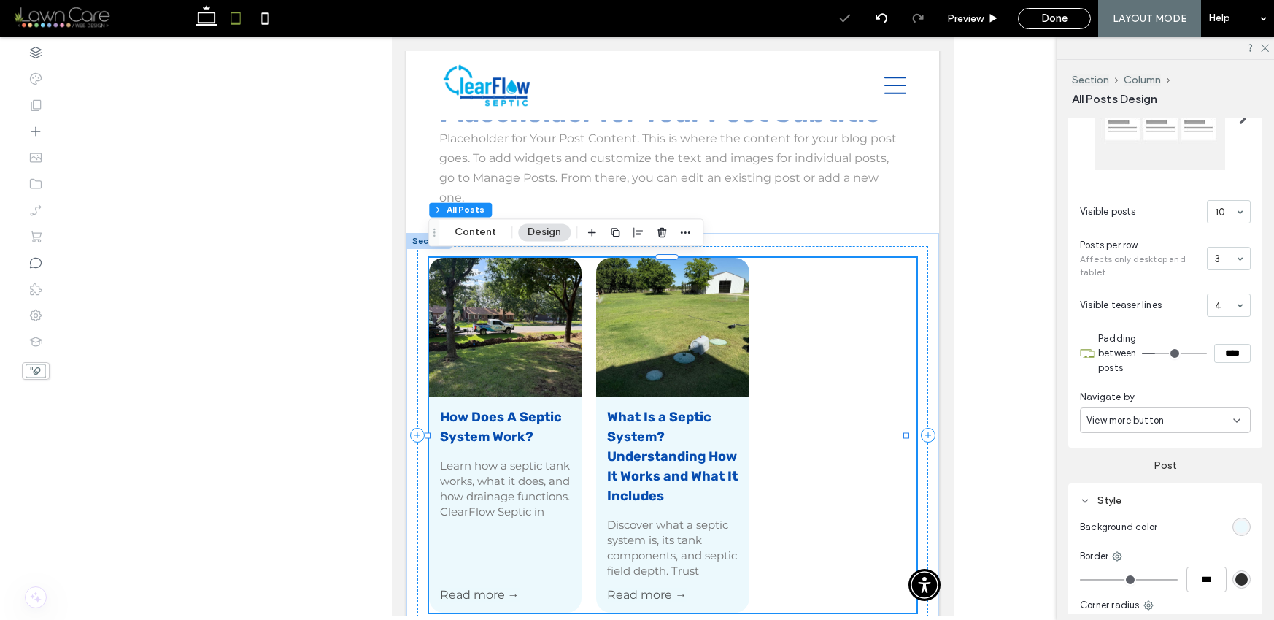
type input "**"
type input "****"
type input "**"
click at [1161, 352] on input "range" at bounding box center [1174, 352] width 65 height 1
type input "****"
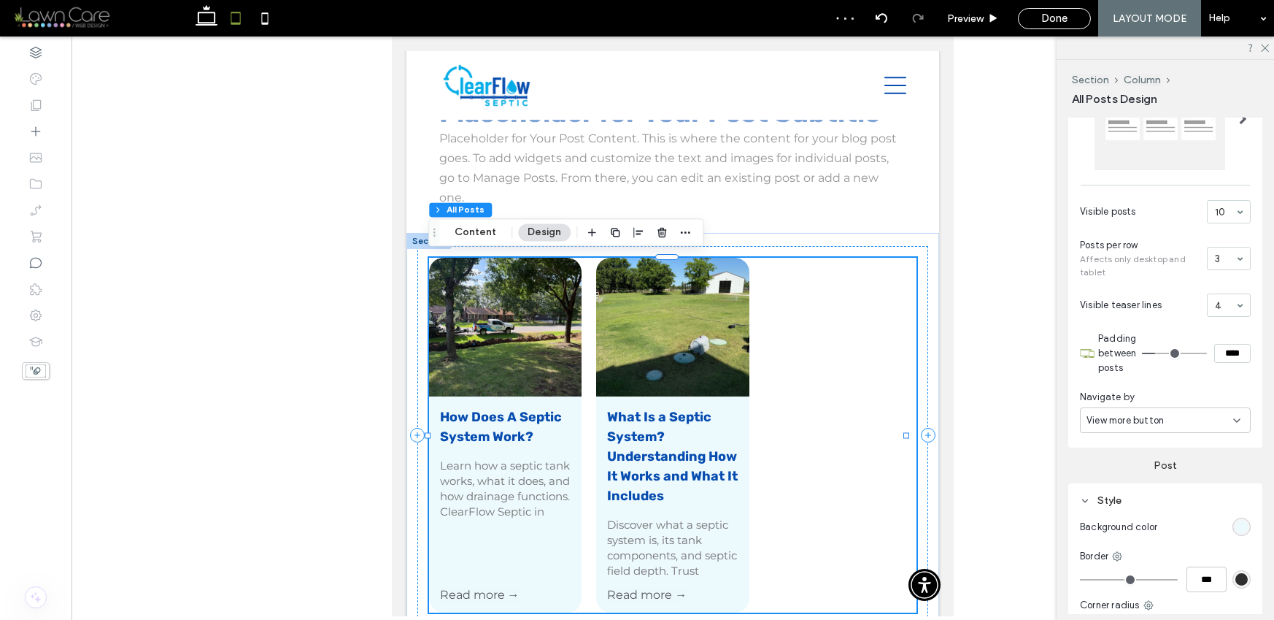
type input "**"
type input "***"
type input "**"
type input "****"
type input "**"
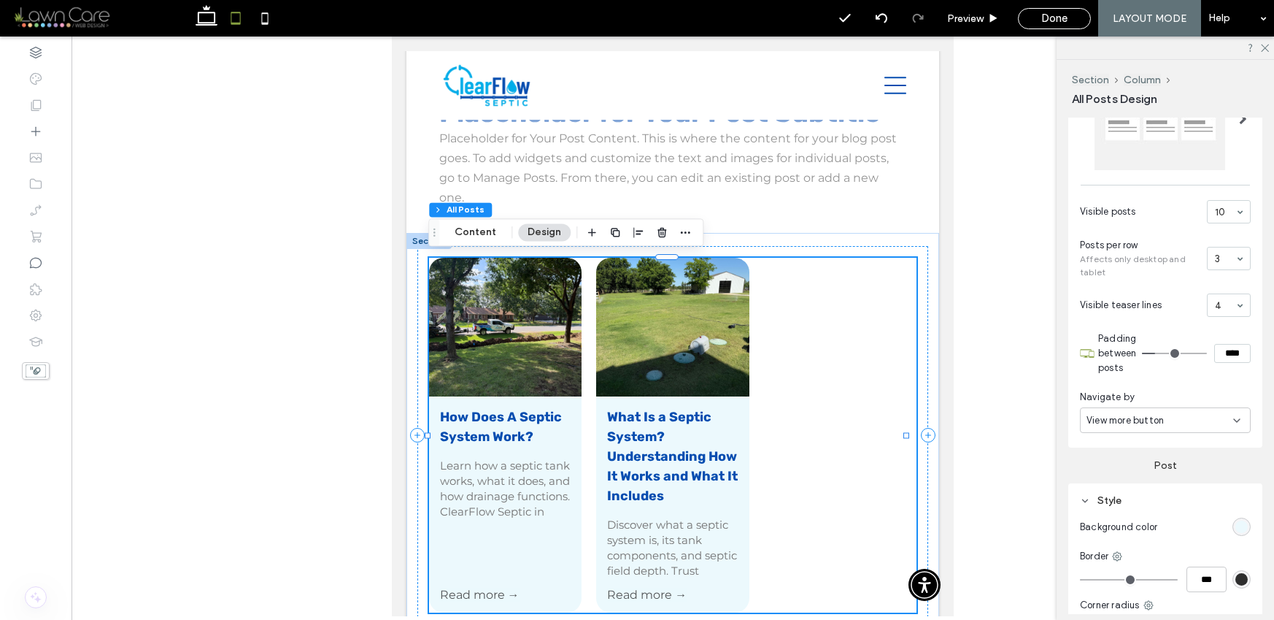
click at [1158, 352] on input "range" at bounding box center [1174, 352] width 65 height 1
type input "****"
click at [1220, 351] on input "****" at bounding box center [1232, 353] width 36 height 19
click at [1166, 390] on div "Navigate by" at bounding box center [1165, 397] width 171 height 15
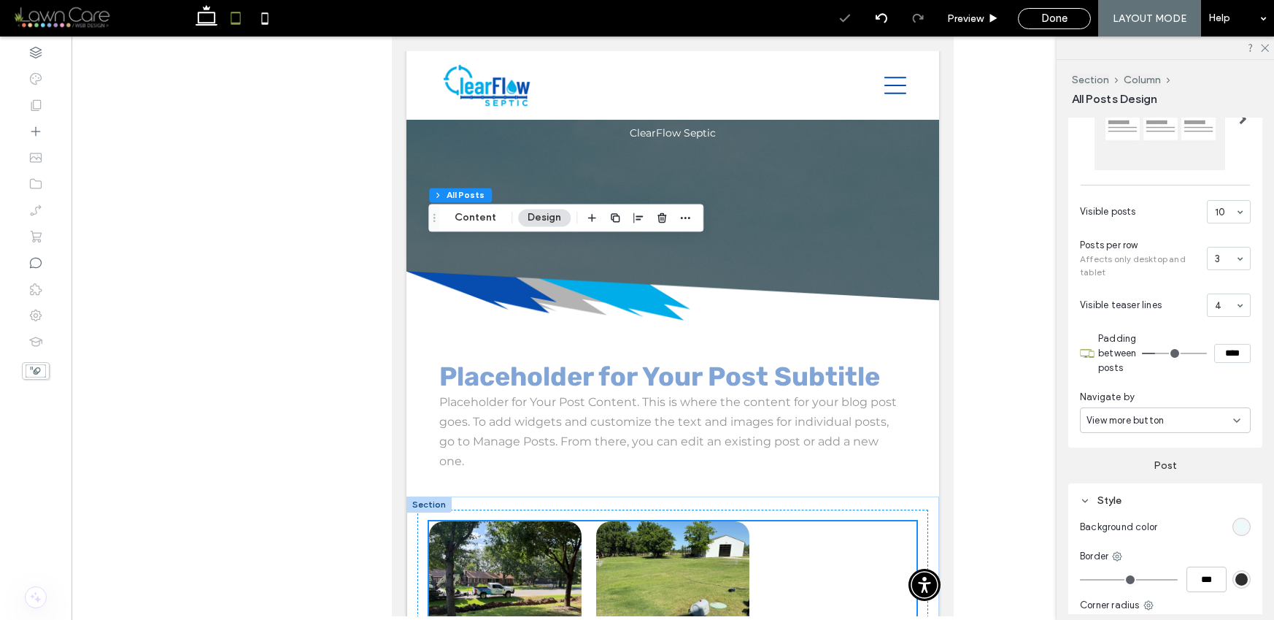
scroll to position [227, 0]
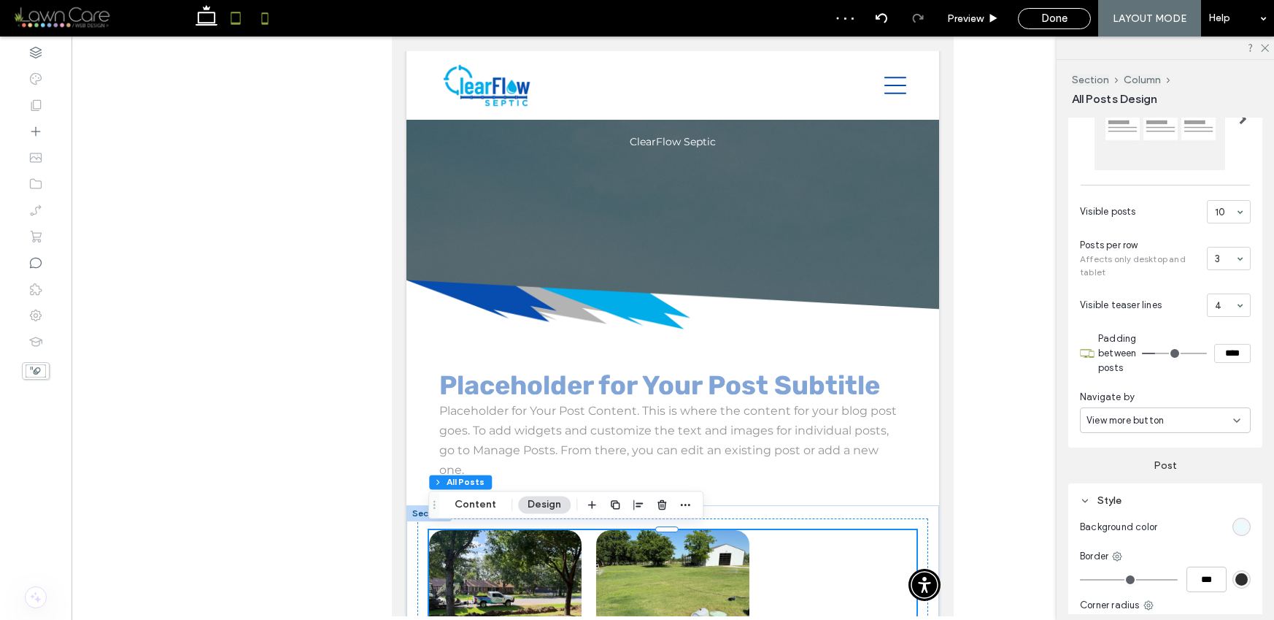
click at [266, 25] on icon at bounding box center [264, 18] width 29 height 29
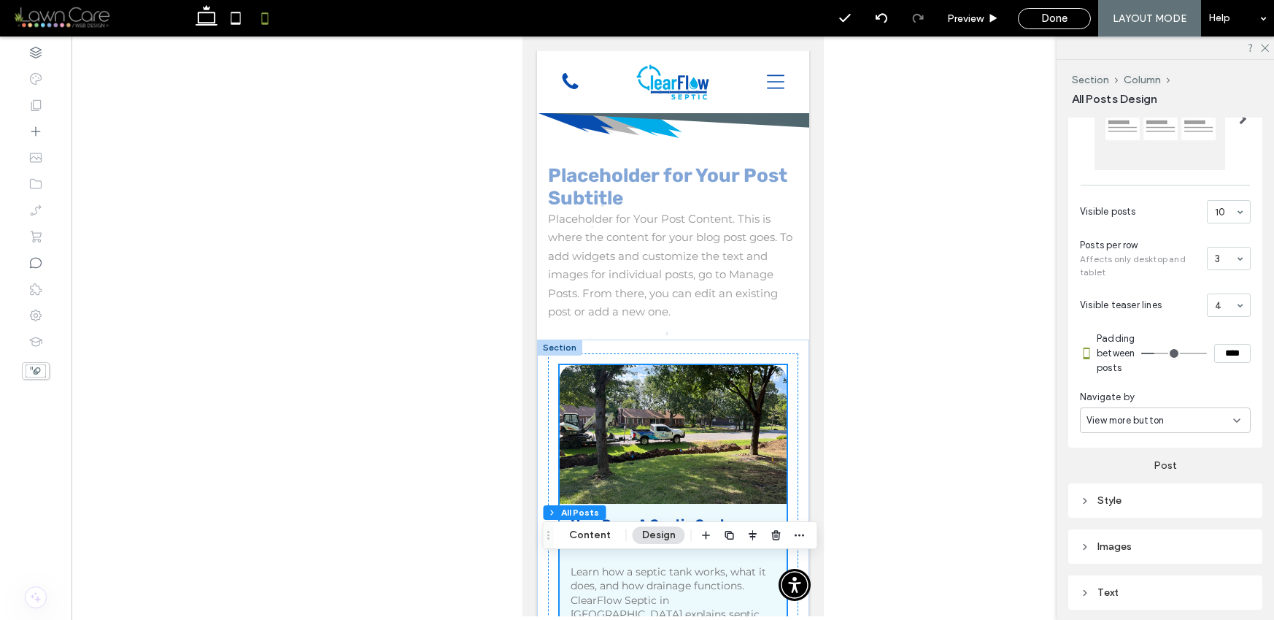
scroll to position [0, 0]
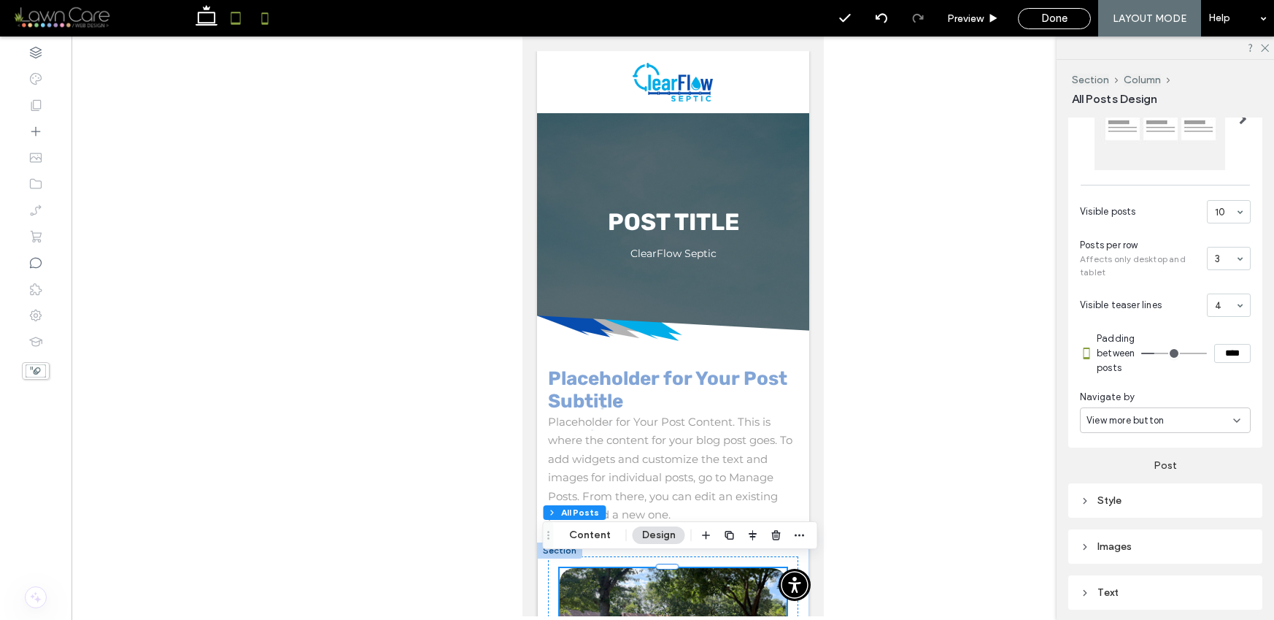
click at [238, 24] on icon at bounding box center [235, 18] width 29 height 29
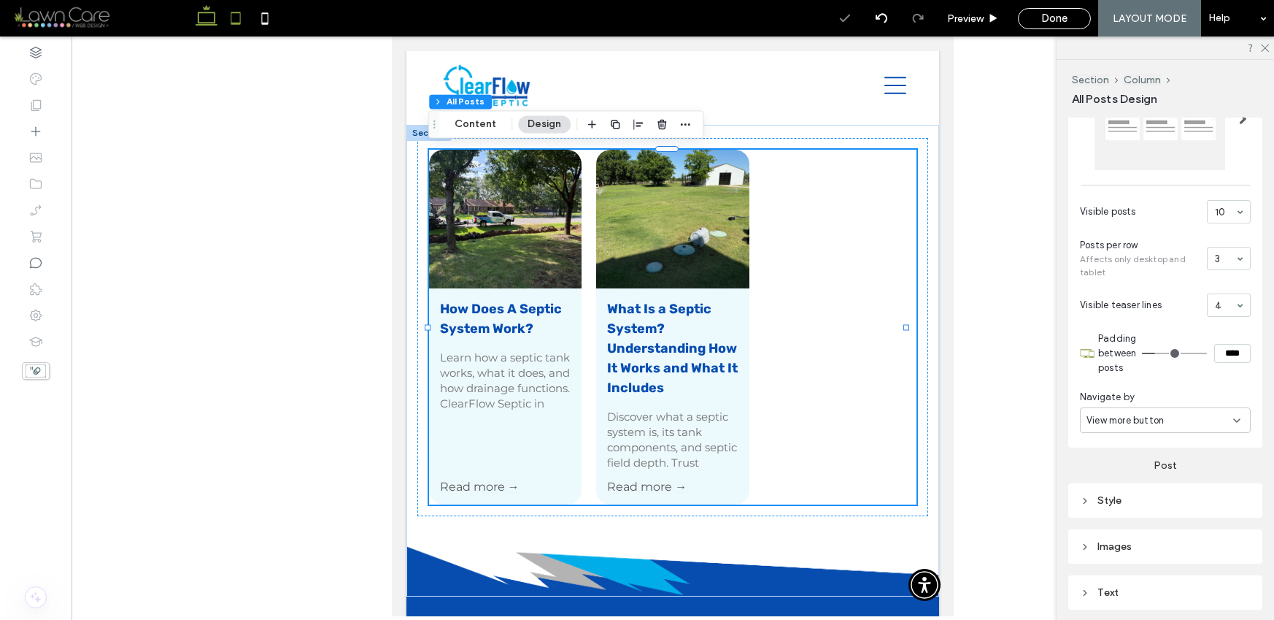
click at [197, 24] on use at bounding box center [207, 15] width 22 height 20
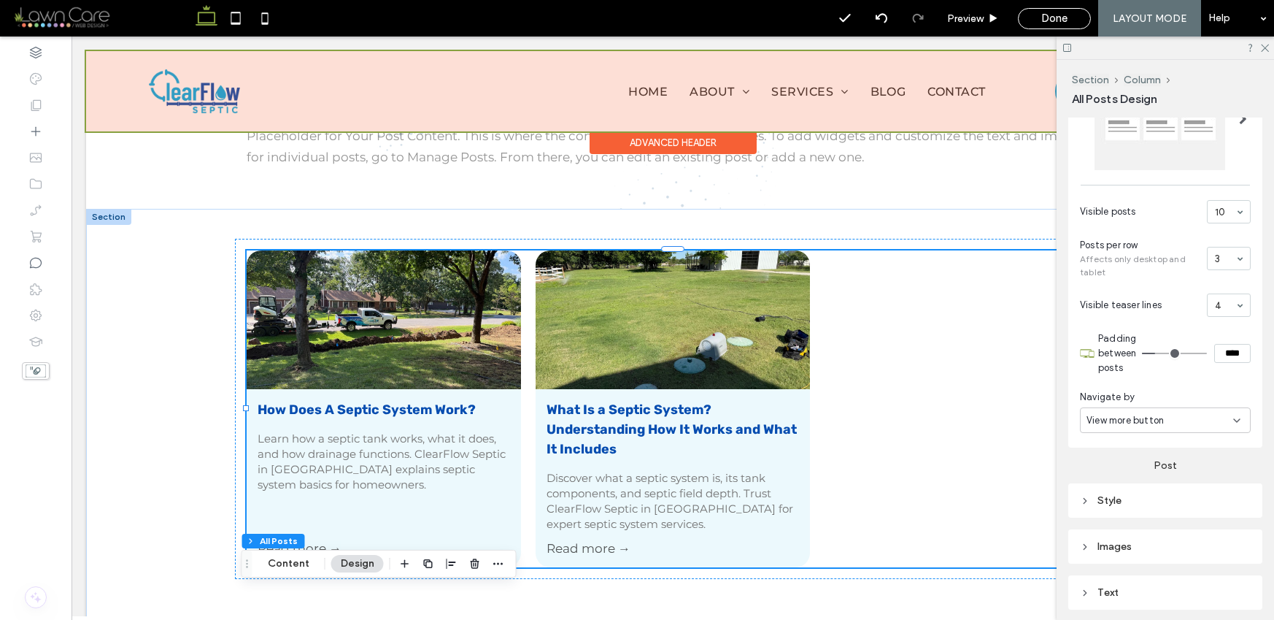
scroll to position [1062, 0]
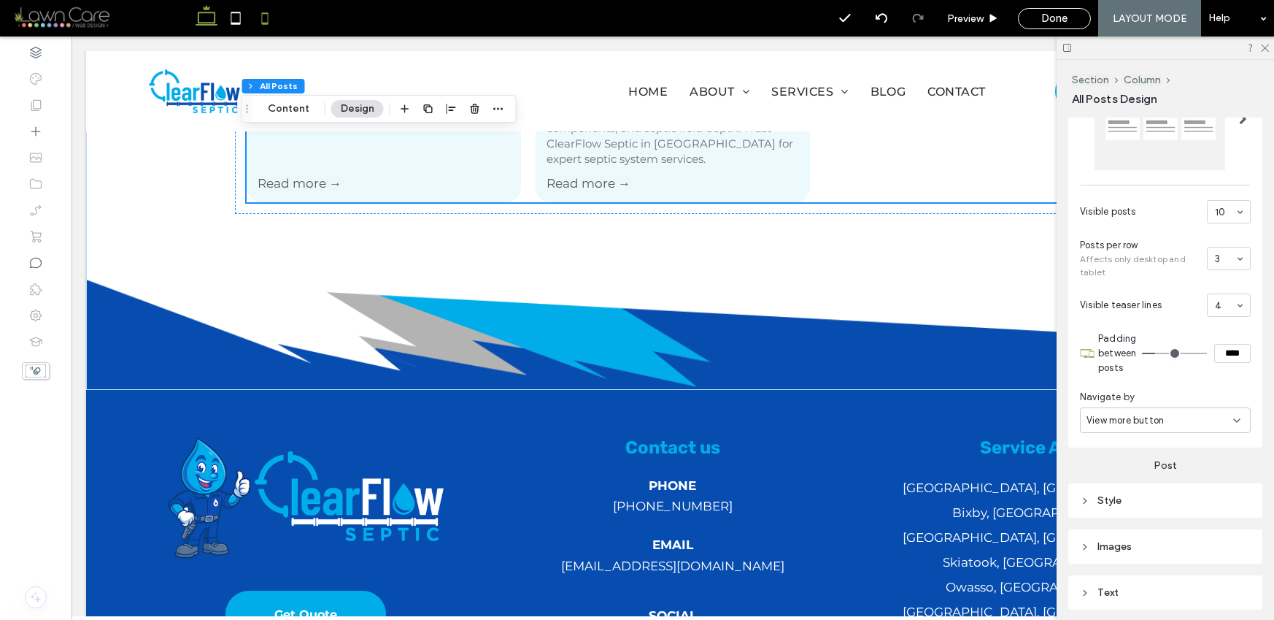
click at [253, 17] on icon at bounding box center [264, 18] width 29 height 29
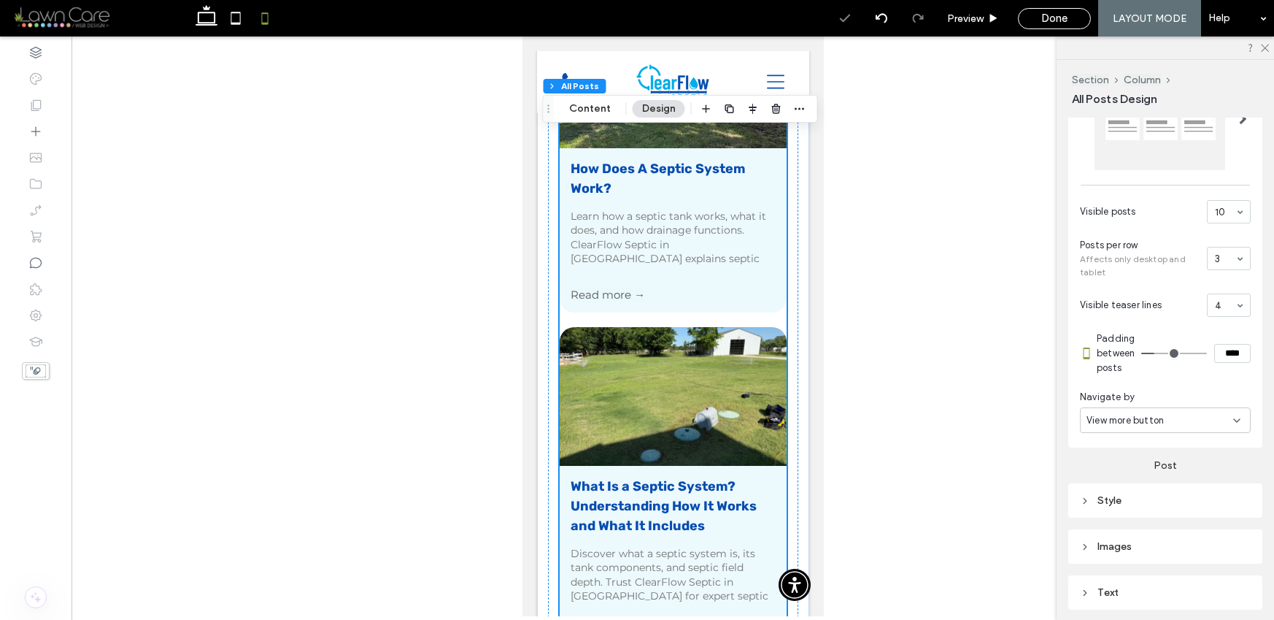
scroll to position [0, 0]
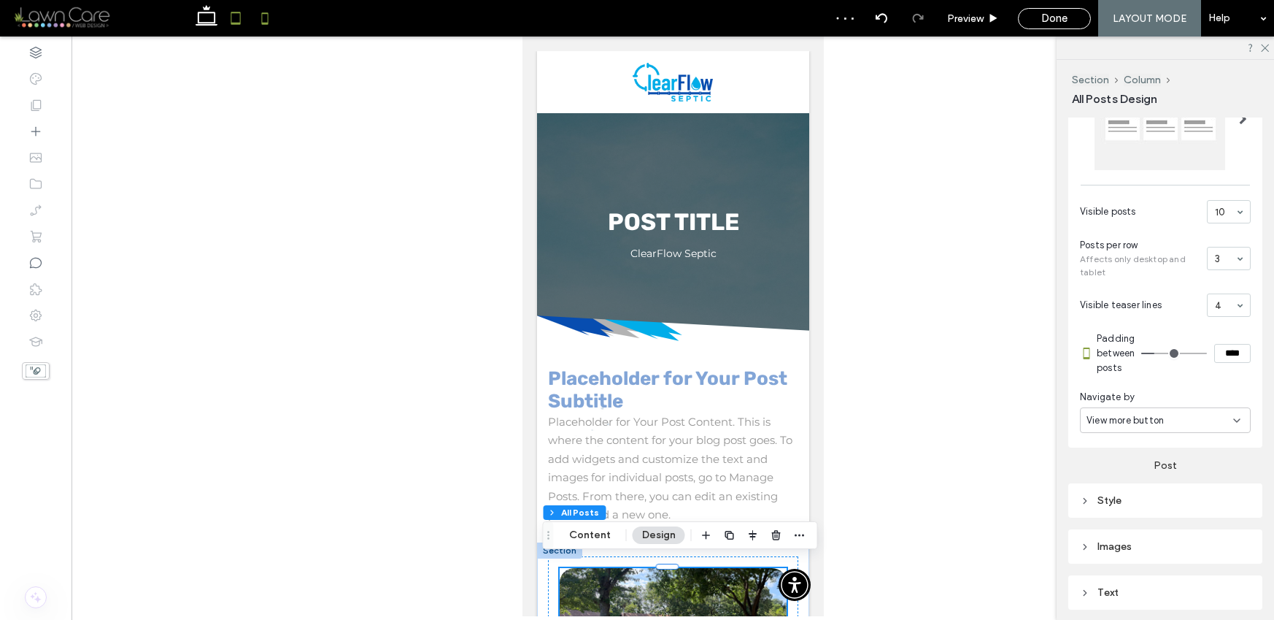
click at [221, 21] on icon at bounding box center [235, 18] width 29 height 29
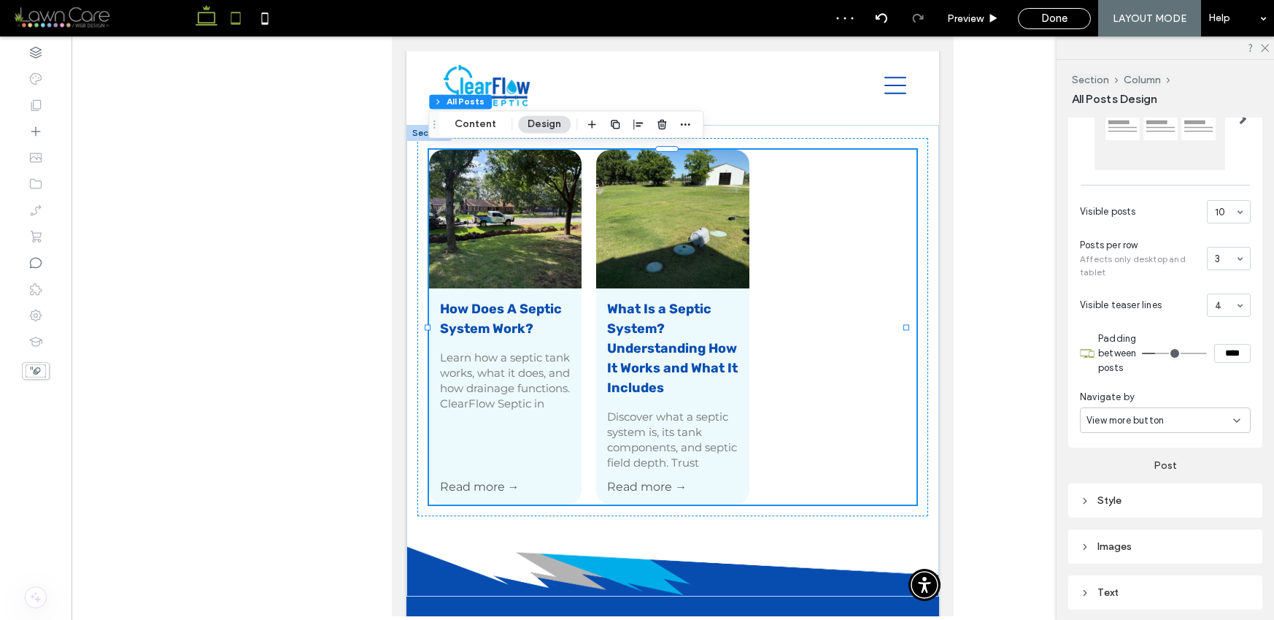
click at [204, 18] on icon at bounding box center [206, 18] width 29 height 29
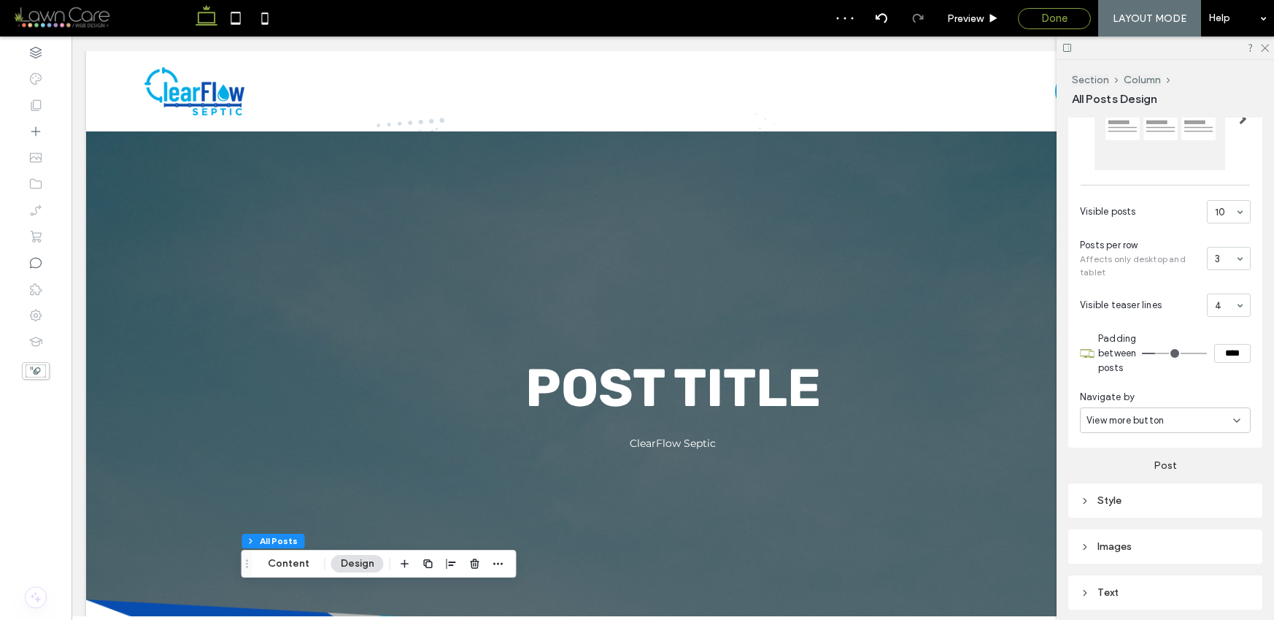
click at [1044, 20] on span "Done" at bounding box center [1054, 18] width 26 height 13
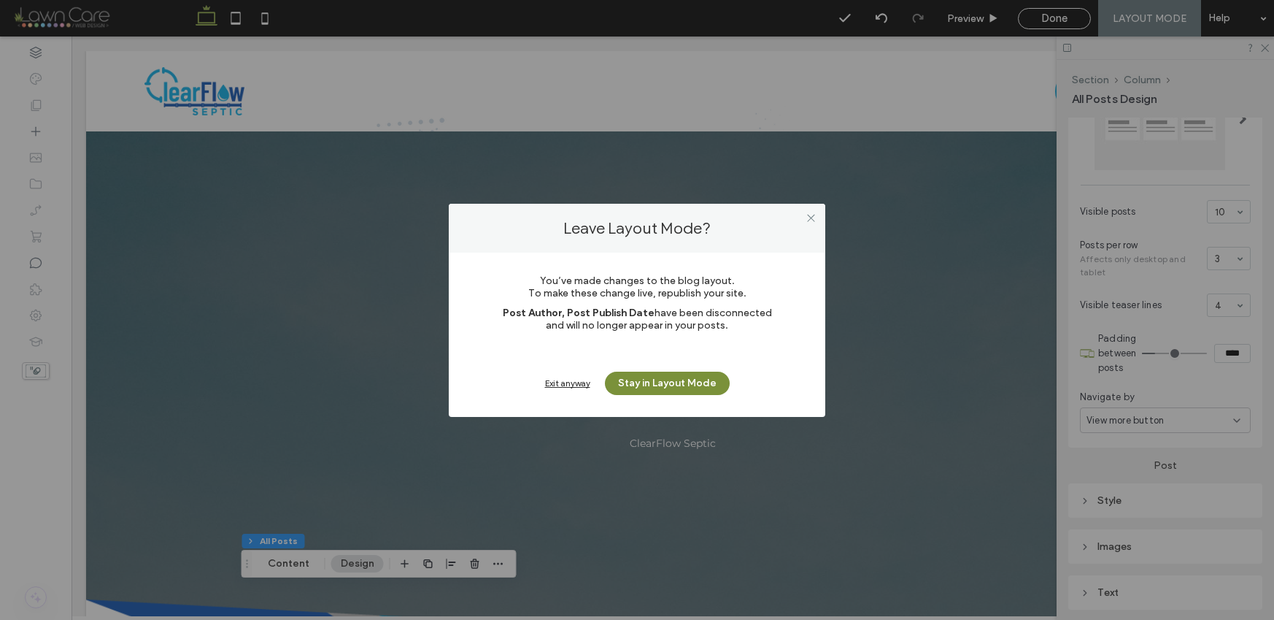
click at [633, 383] on button "Stay in Layout Mode" at bounding box center [667, 382] width 125 height 23
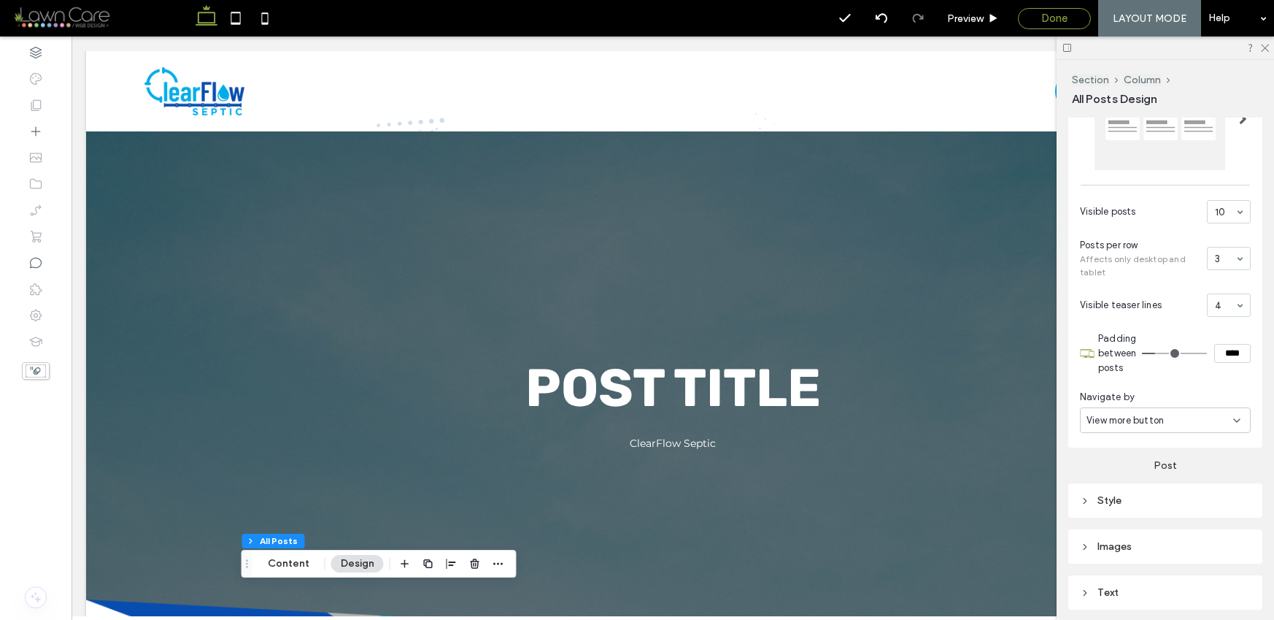
click at [1035, 12] on div "Done" at bounding box center [1055, 18] width 72 height 13
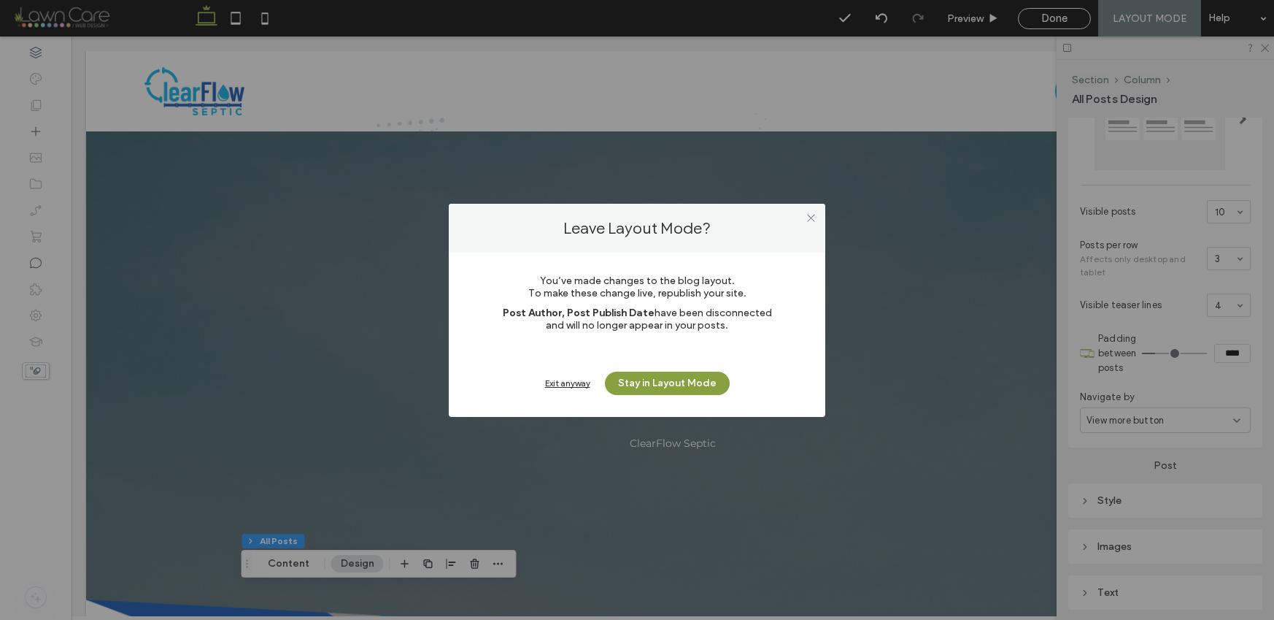
click at [560, 385] on div "Exit anyway" at bounding box center [567, 382] width 45 height 11
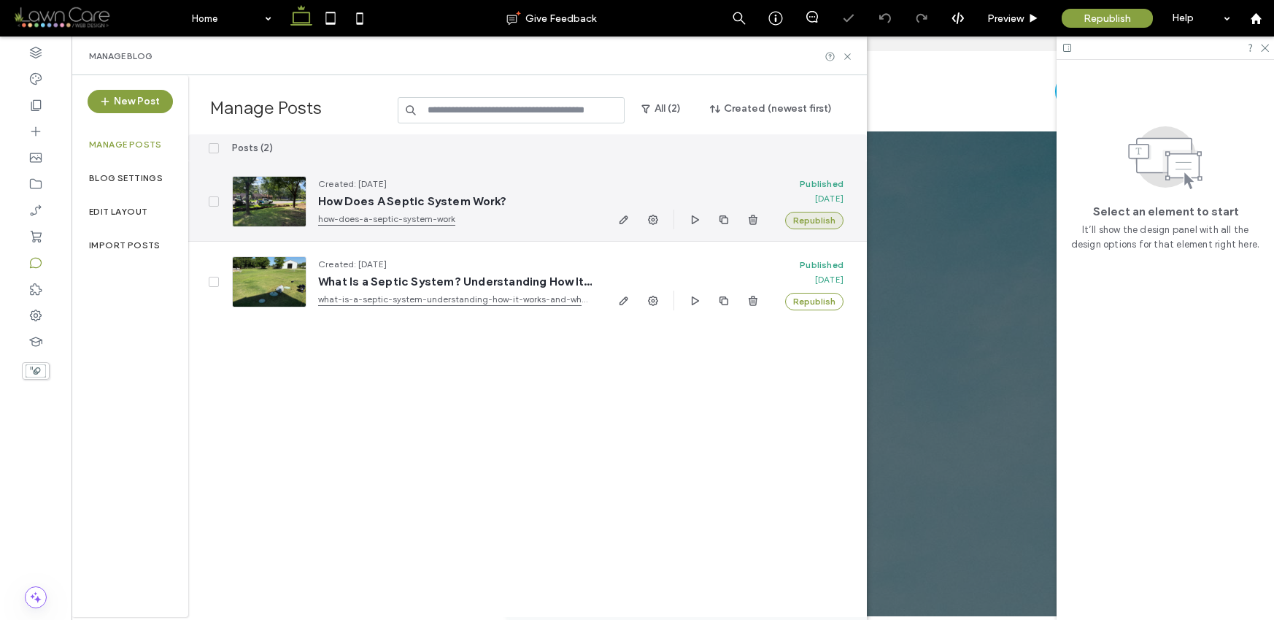
click at [818, 216] on button "Republish" at bounding box center [814, 221] width 58 height 18
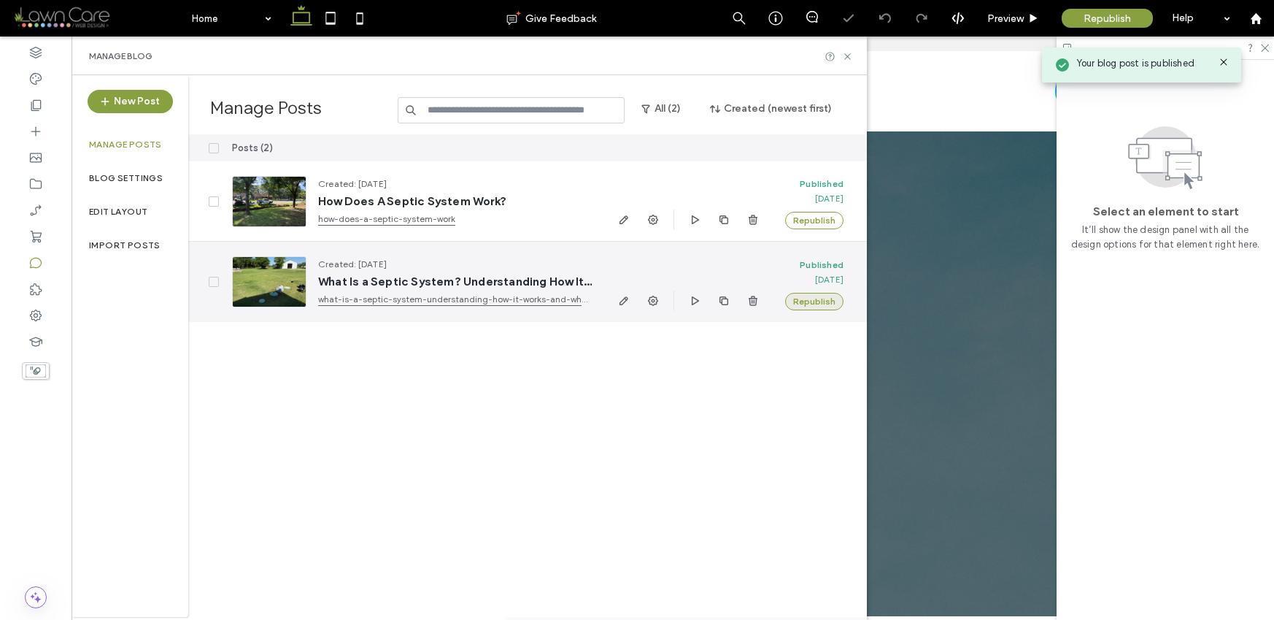
click at [803, 298] on button "Republish" at bounding box center [814, 302] width 58 height 18
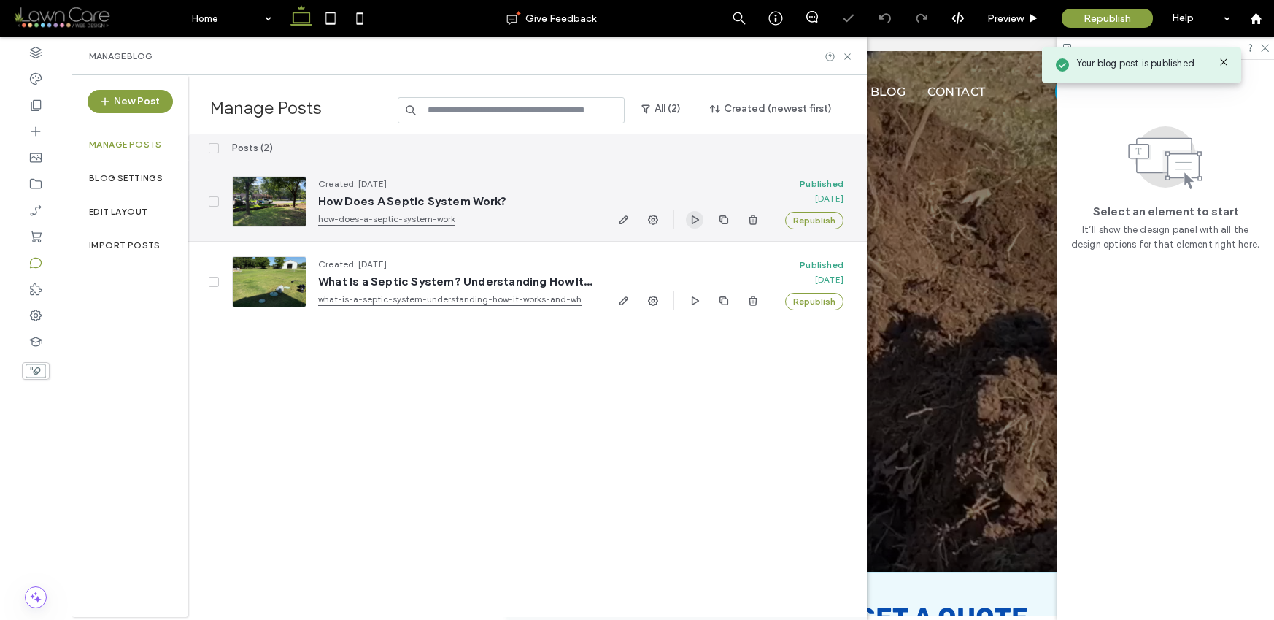
click at [694, 218] on icon "button" at bounding box center [695, 220] width 12 height 12
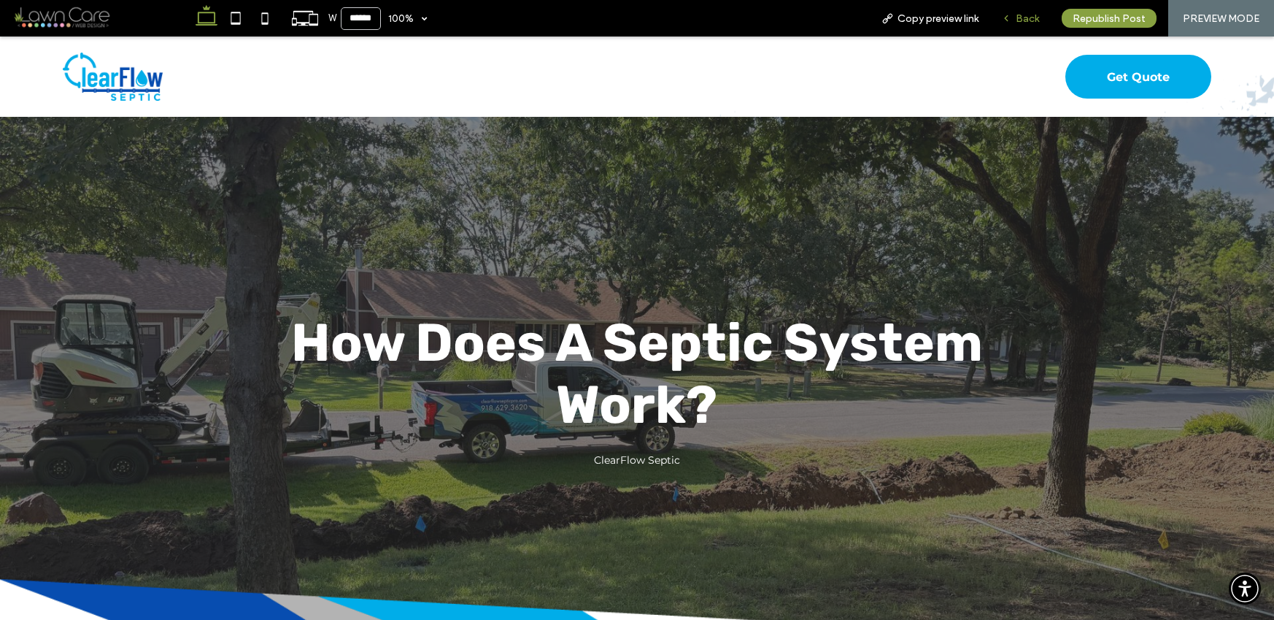
click at [1014, 12] on div "Back" at bounding box center [1020, 18] width 60 height 12
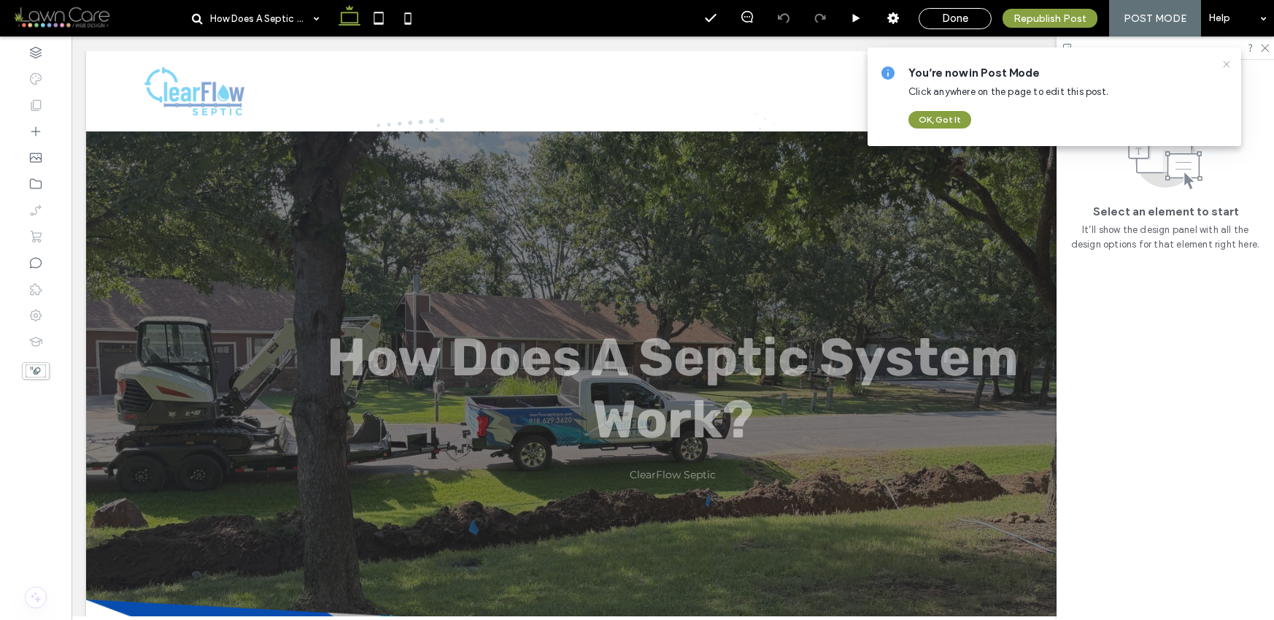
click at [1225, 63] on icon at bounding box center [1227, 64] width 12 height 12
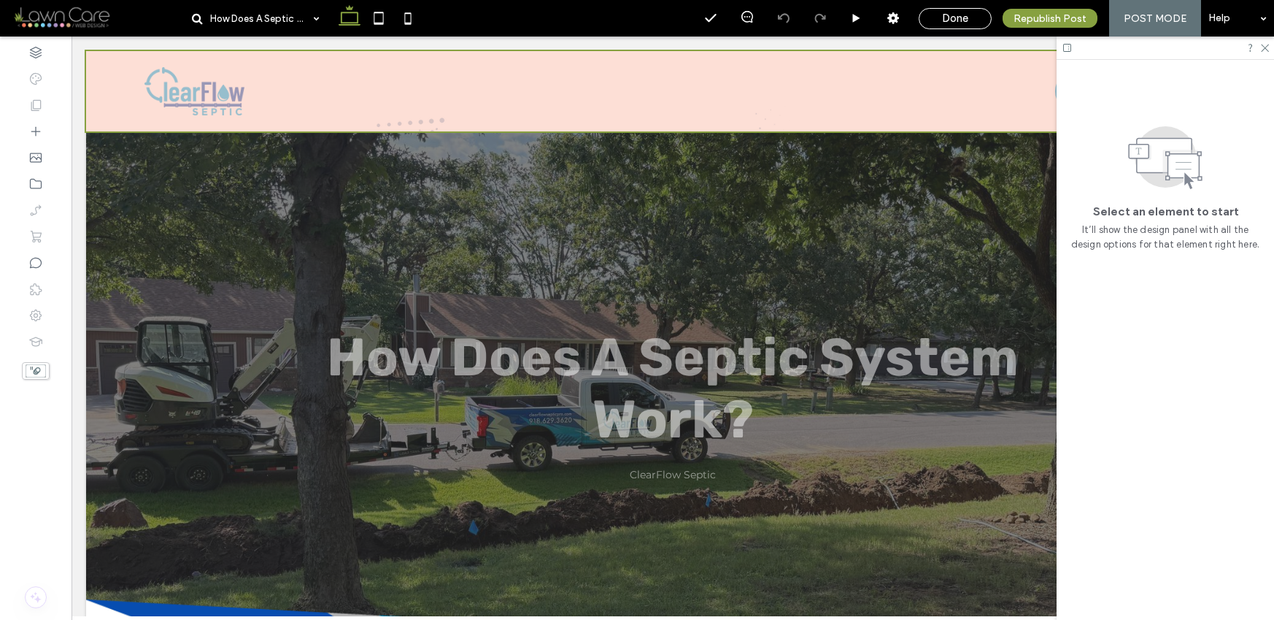
click at [766, 87] on div at bounding box center [673, 91] width 1174 height 80
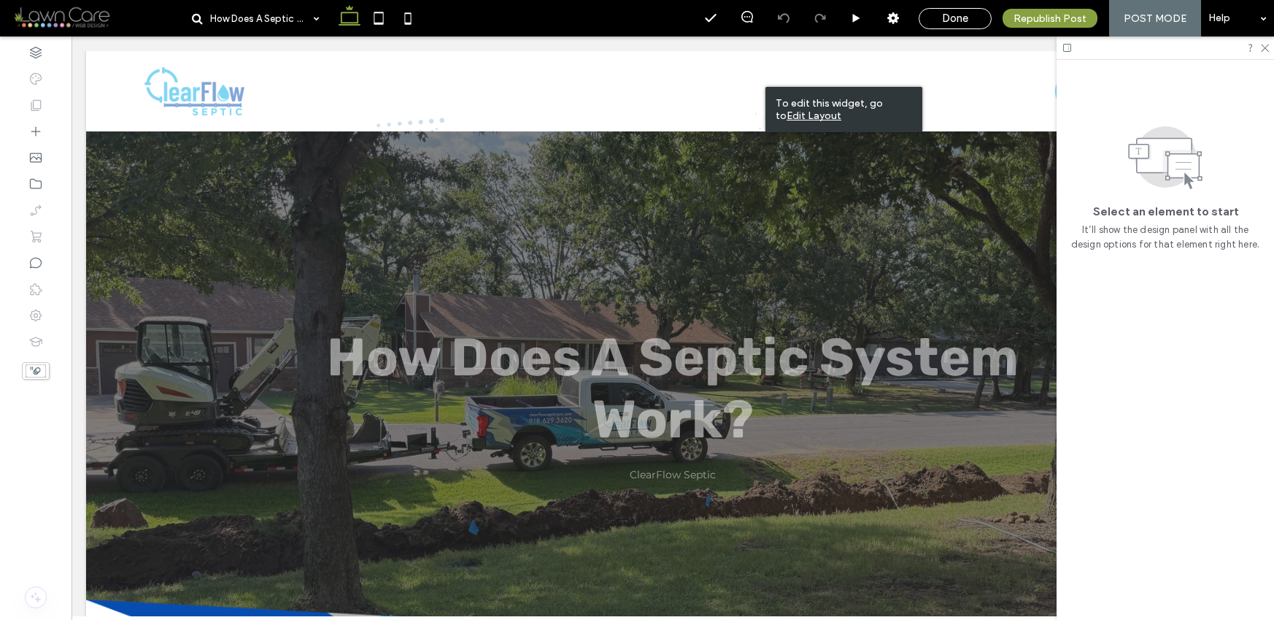
click at [795, 119] on u "Edit Layout" at bounding box center [814, 115] width 55 height 12
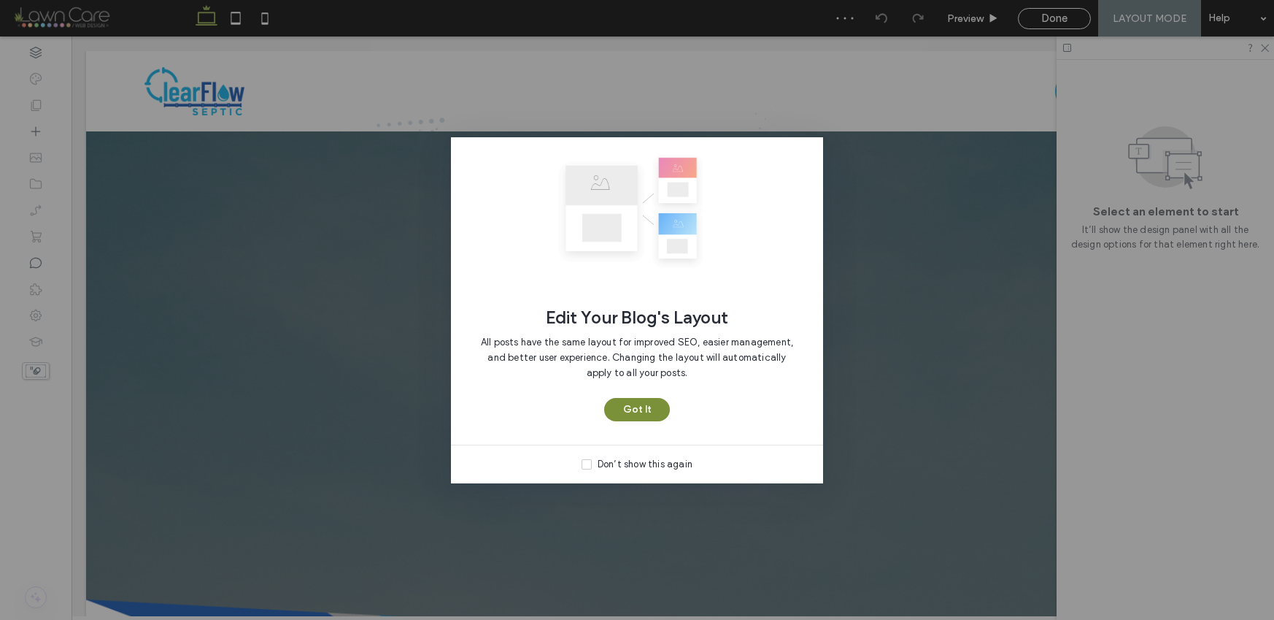
click at [651, 407] on button "Got It" at bounding box center [637, 409] width 66 height 23
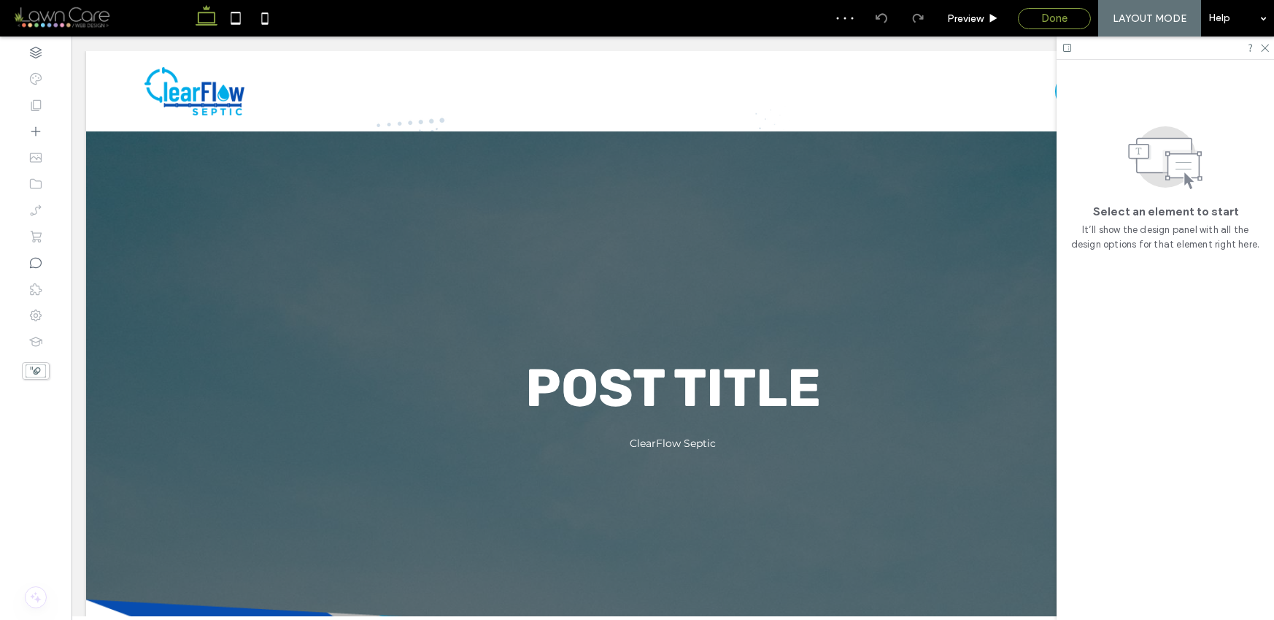
click at [1052, 15] on span "Done" at bounding box center [1054, 18] width 26 height 13
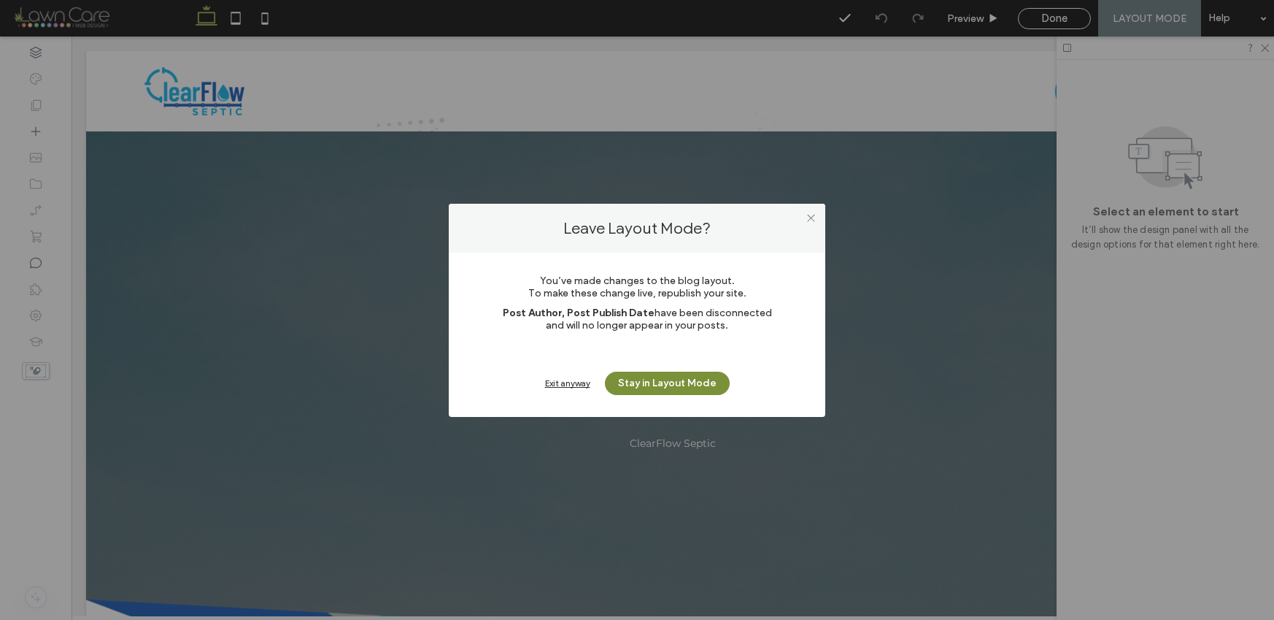
click at [651, 390] on button "Stay in Layout Mode" at bounding box center [667, 382] width 125 height 23
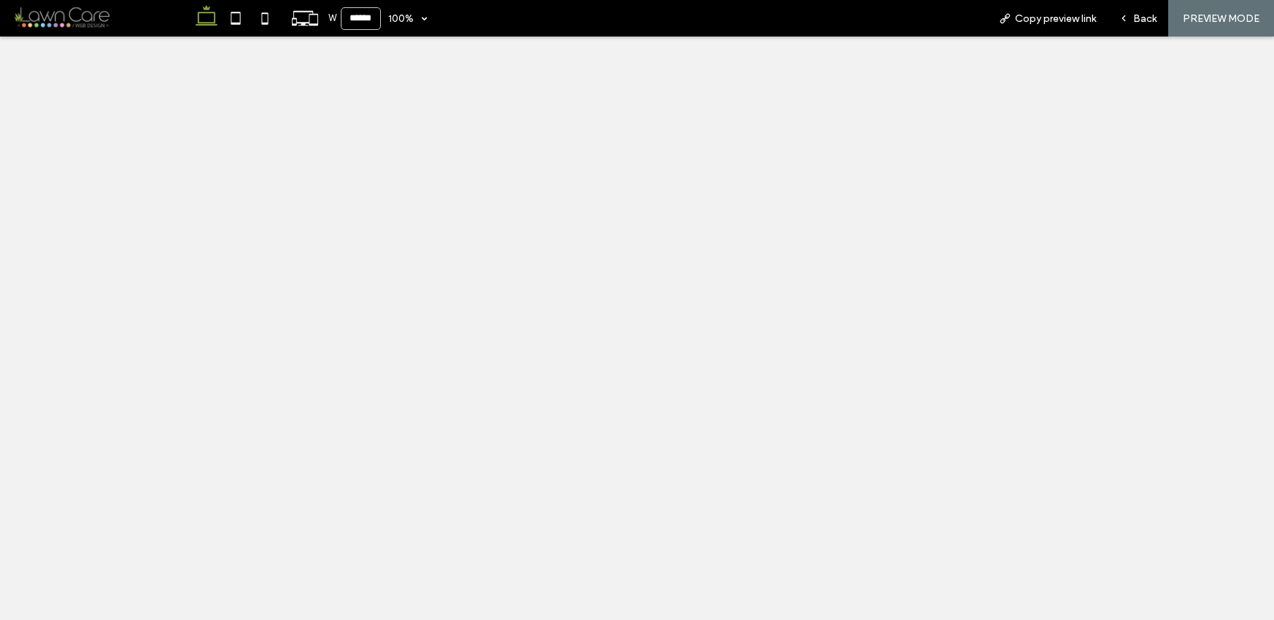
click at [1131, 18] on div "Back" at bounding box center [1138, 18] width 60 height 12
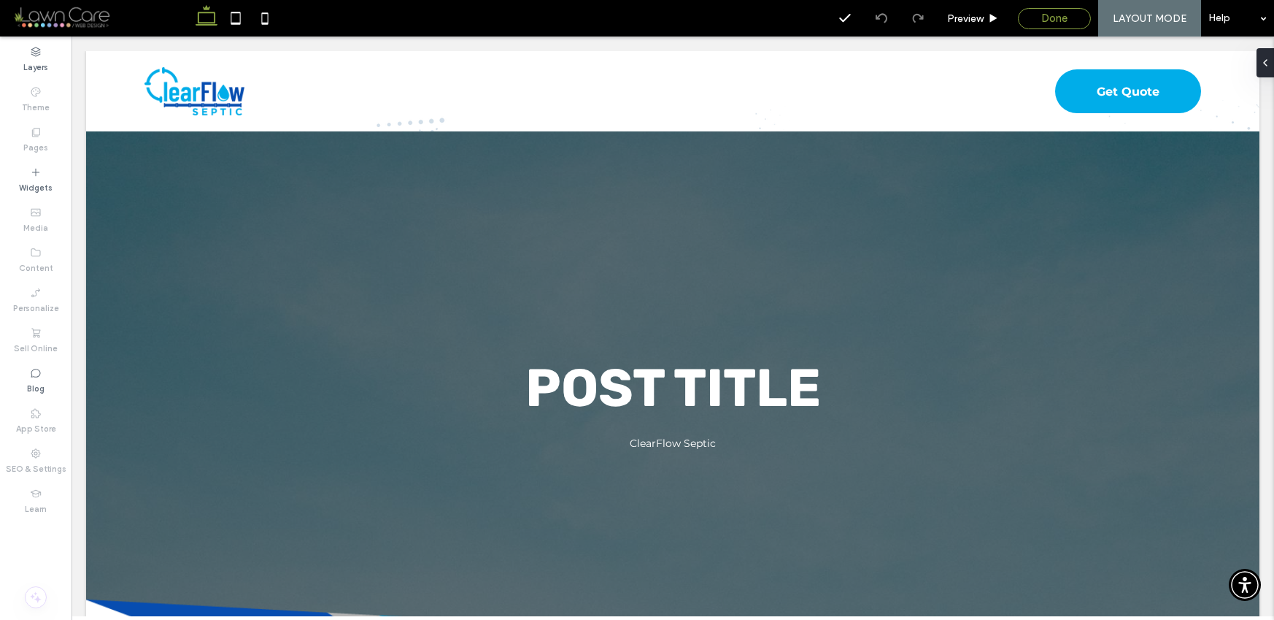
click at [1035, 15] on div "Done" at bounding box center [1055, 18] width 72 height 13
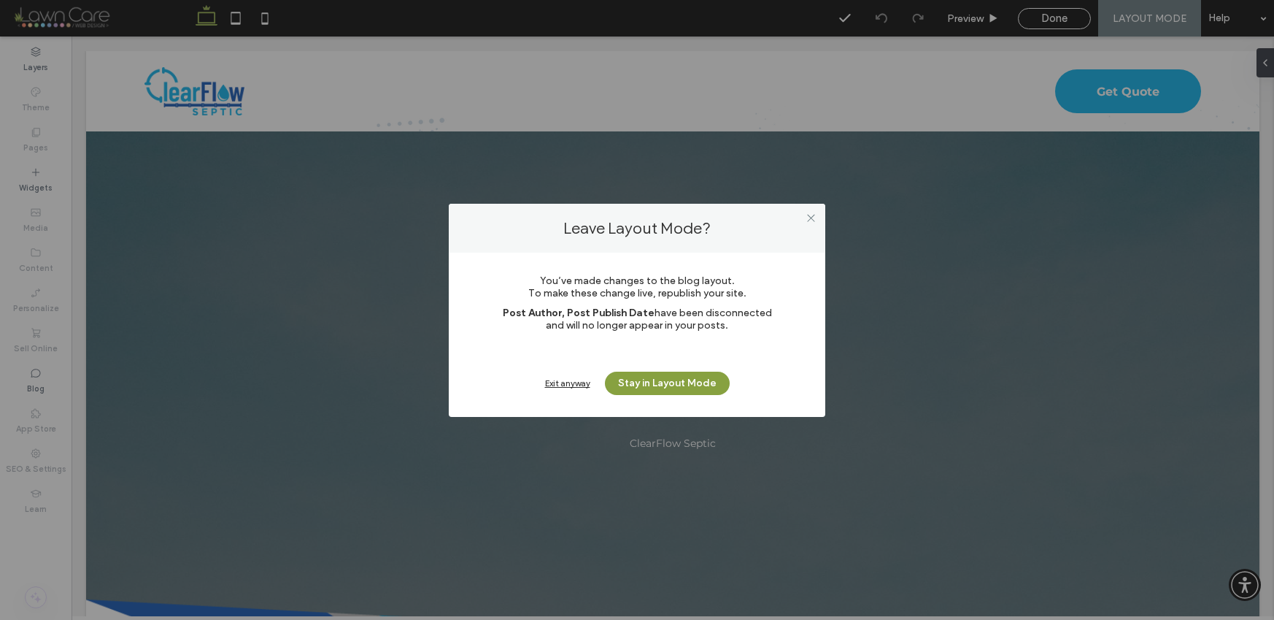
click at [576, 380] on div "Exit anyway" at bounding box center [567, 382] width 45 height 11
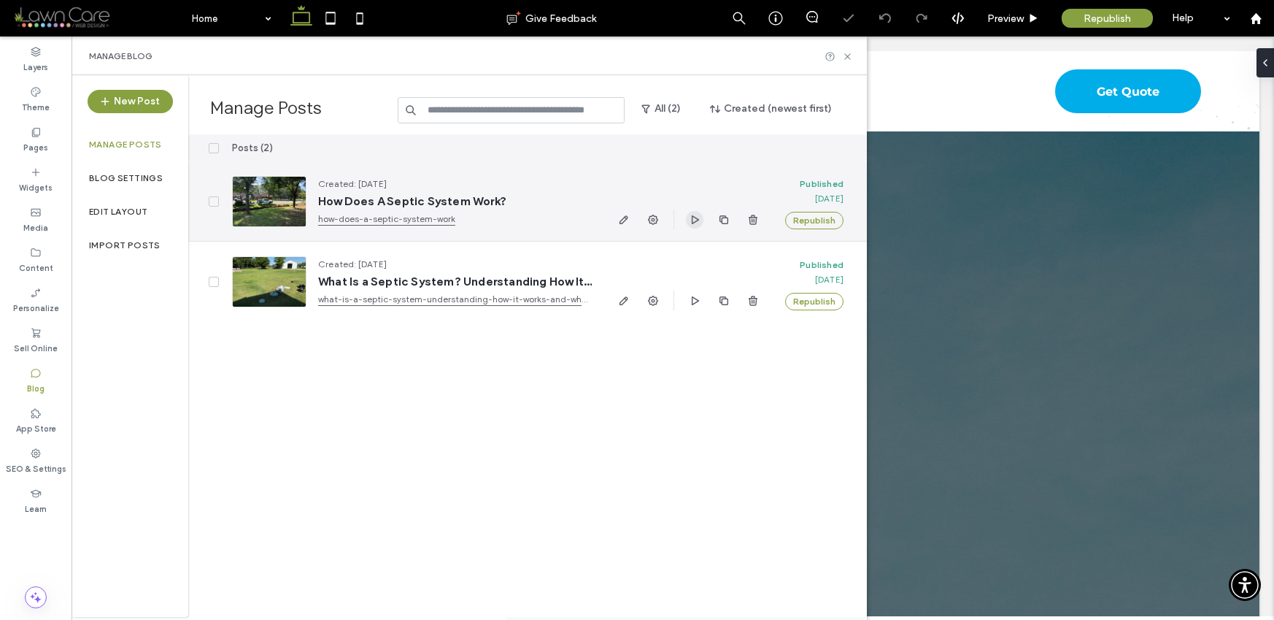
click at [690, 218] on icon "button" at bounding box center [695, 220] width 12 height 12
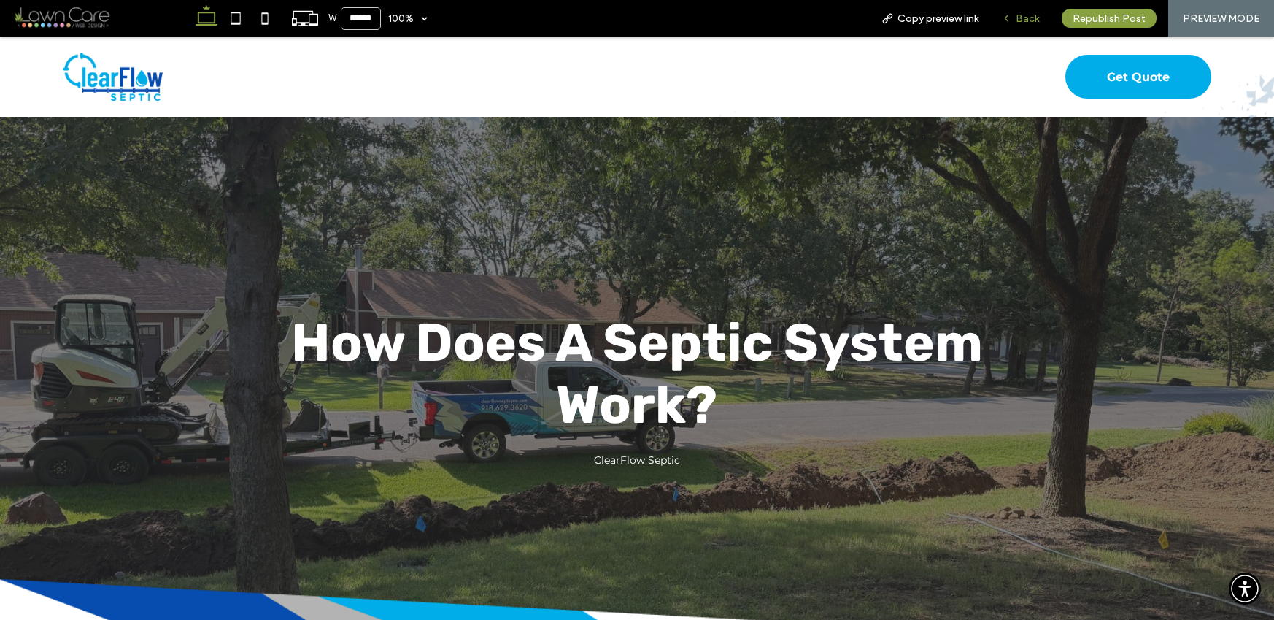
click at [1014, 16] on div "Back" at bounding box center [1020, 18] width 60 height 12
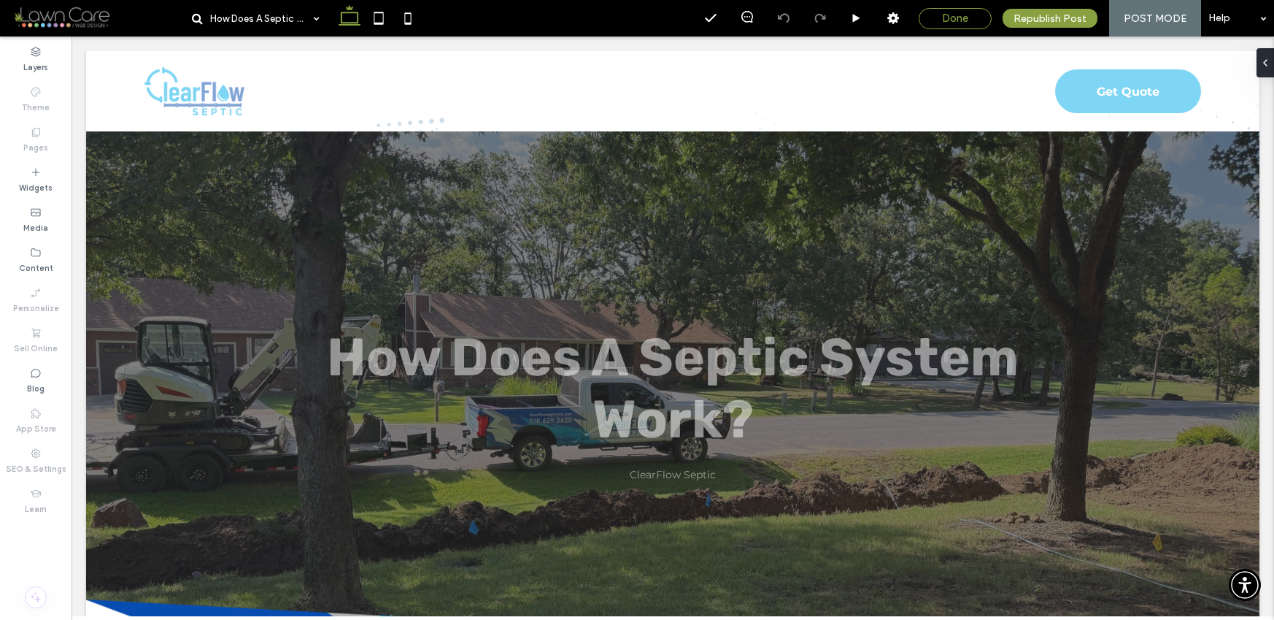
click at [945, 13] on span "Done" at bounding box center [955, 18] width 26 height 13
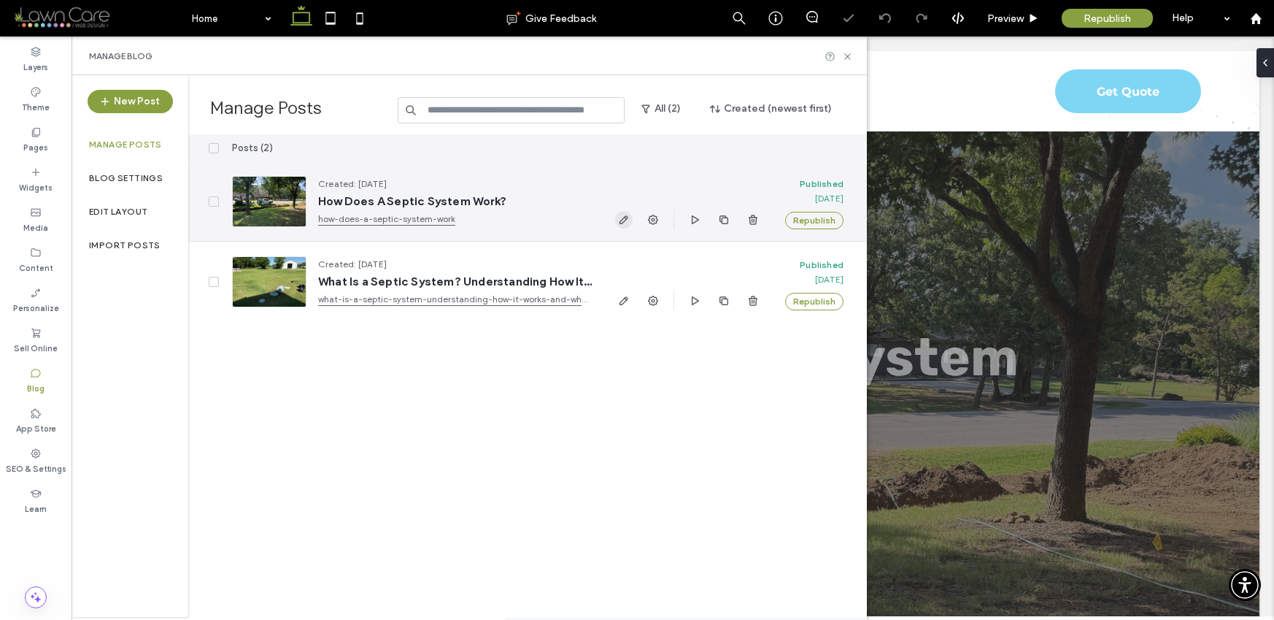
click at [623, 217] on icon "button" at bounding box center [624, 220] width 12 height 12
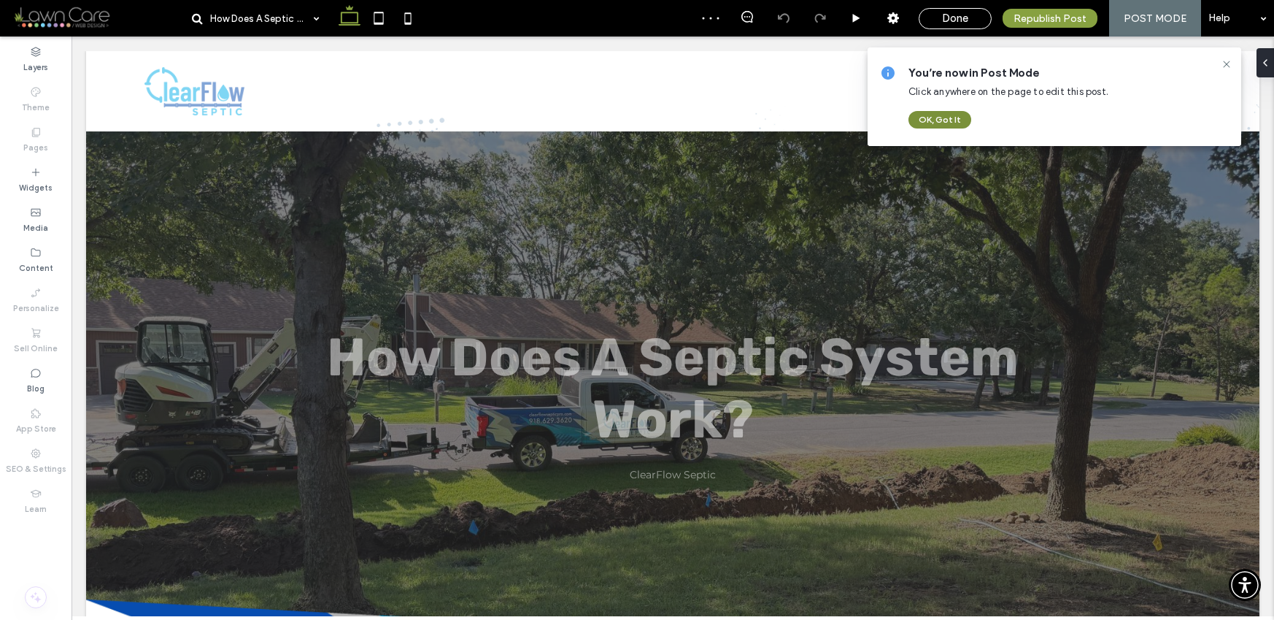
click at [928, 120] on button "OK, Got It" at bounding box center [940, 120] width 63 height 18
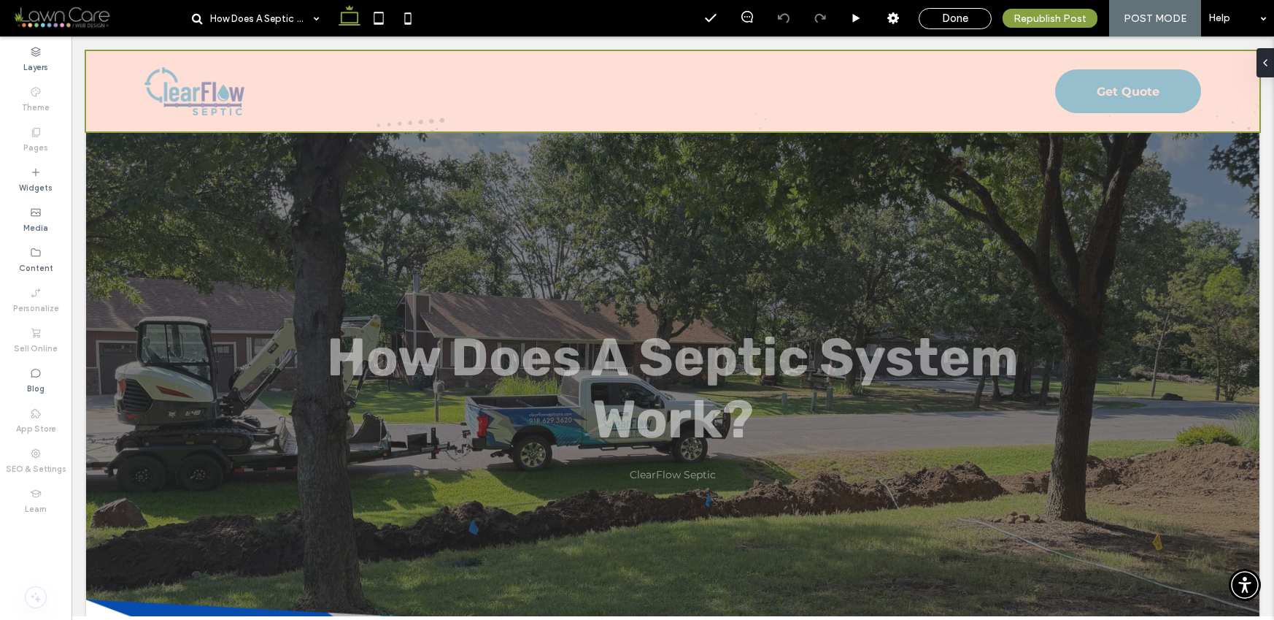
click at [728, 123] on div at bounding box center [673, 91] width 1174 height 80
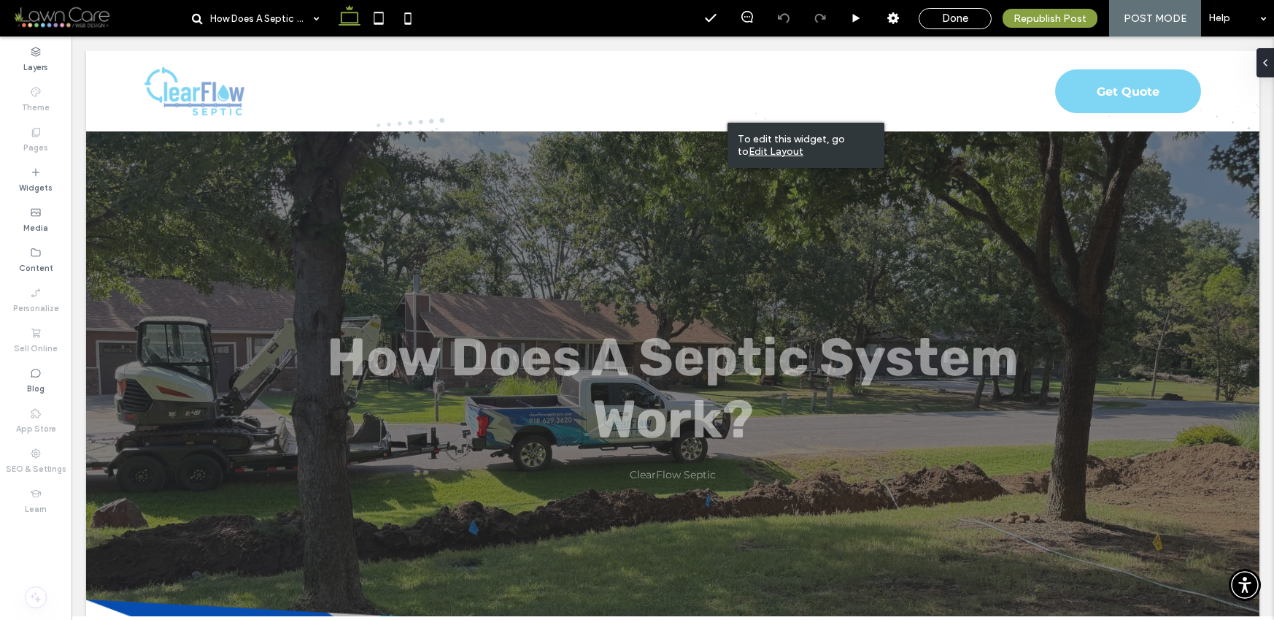
click at [753, 148] on u "Edit Layout" at bounding box center [776, 151] width 55 height 12
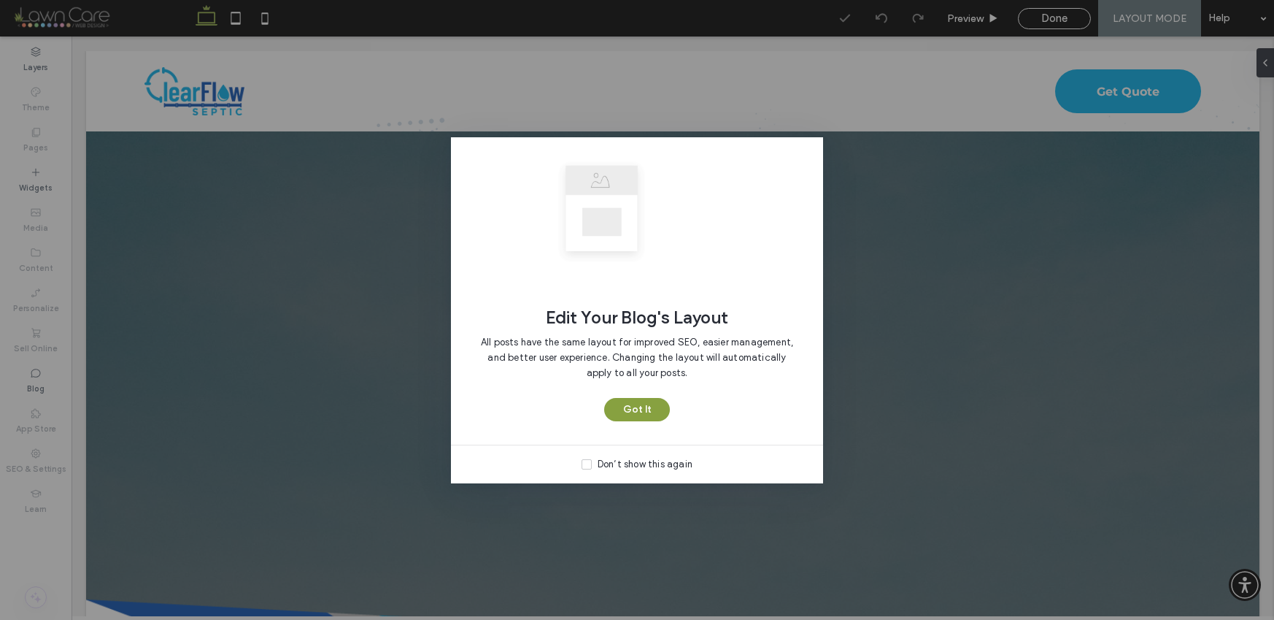
click at [590, 458] on label "Don’t show this again" at bounding box center [637, 464] width 111 height 15
click at [616, 419] on button "Got It" at bounding box center [637, 409] width 66 height 23
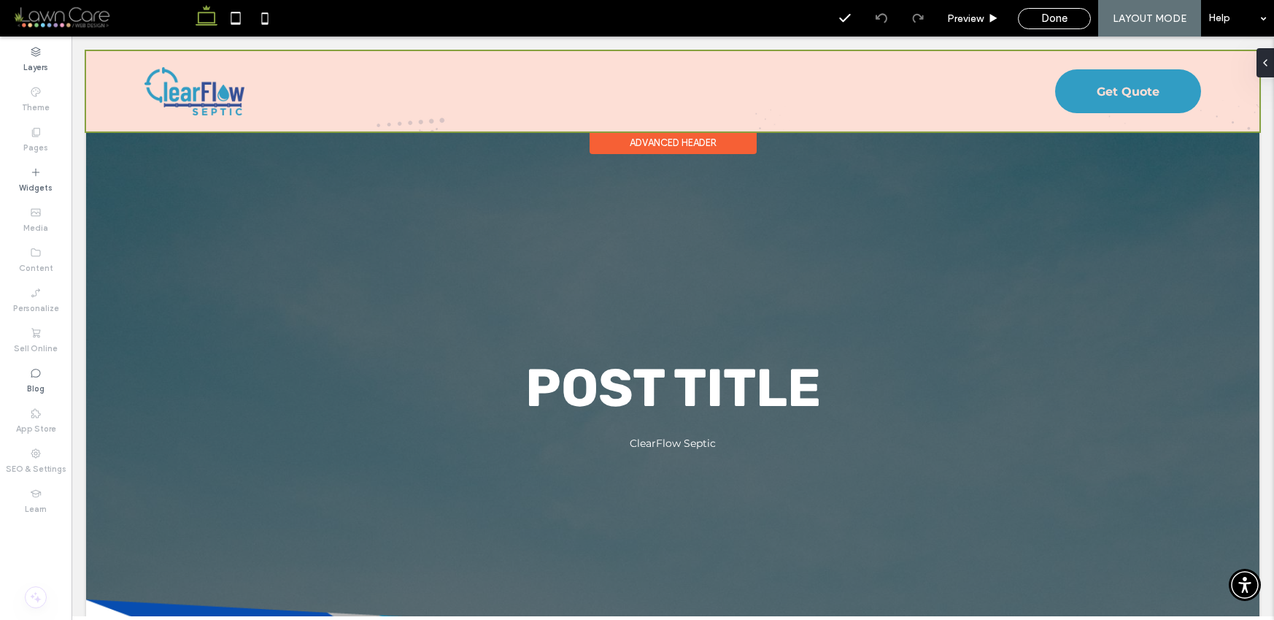
click at [647, 142] on div "Advanced Header" at bounding box center [673, 142] width 167 height 23
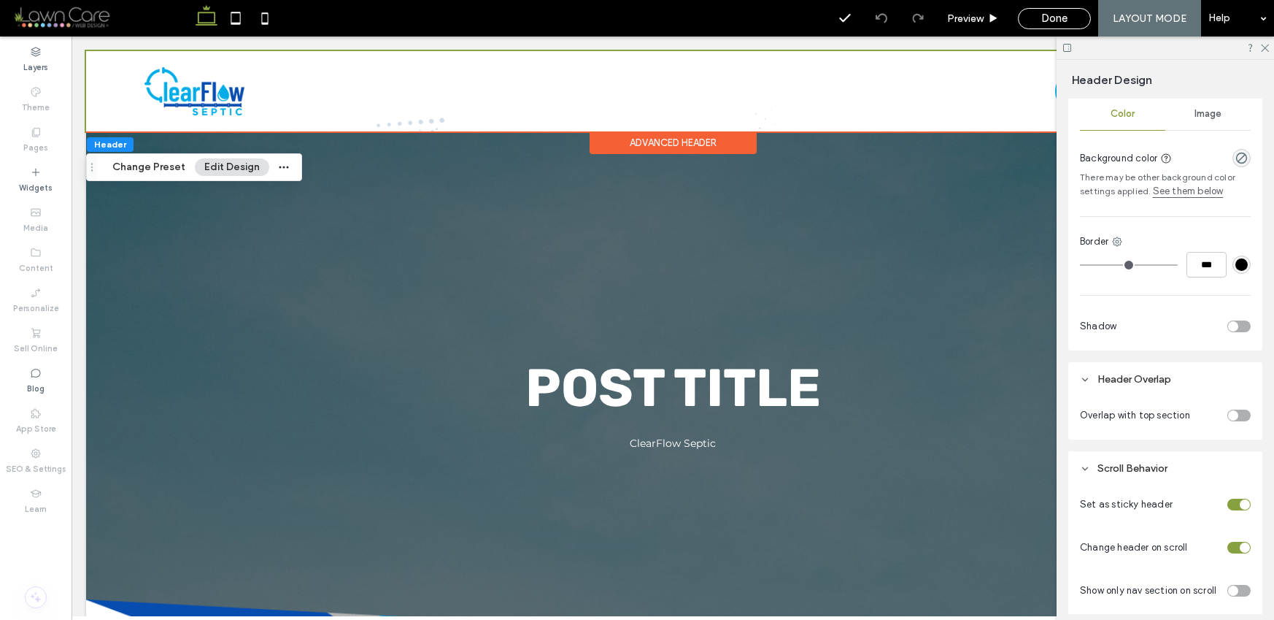
scroll to position [555, 0]
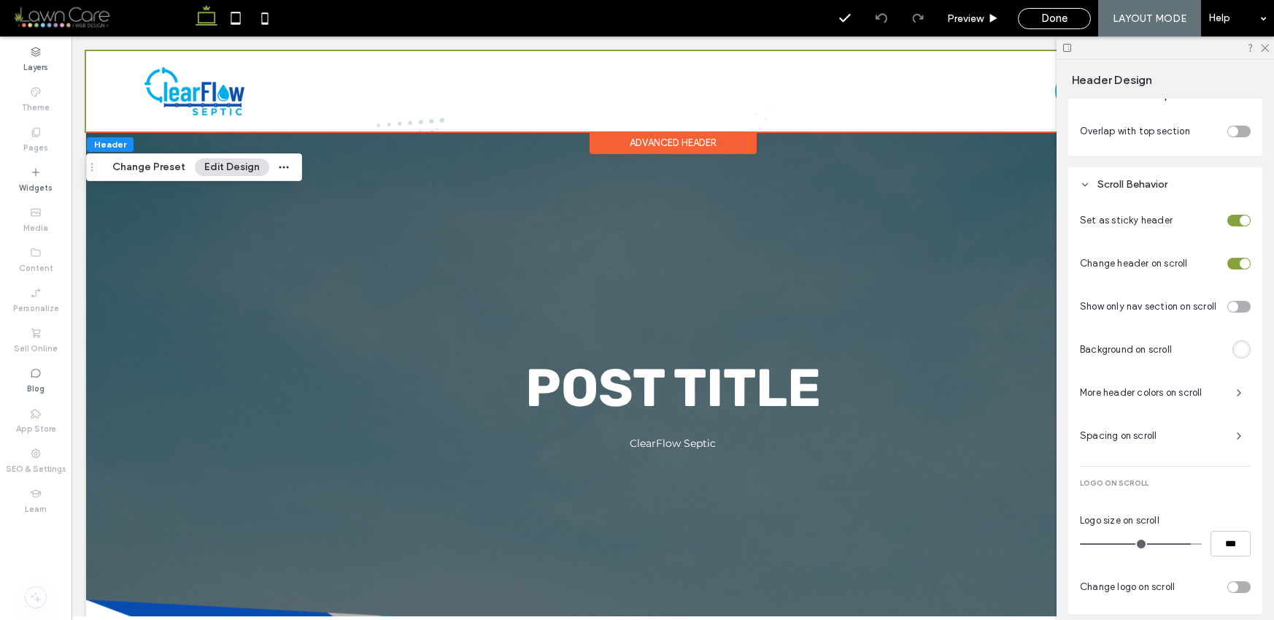
click at [1230, 128] on div "toggle" at bounding box center [1239, 132] width 23 height 12
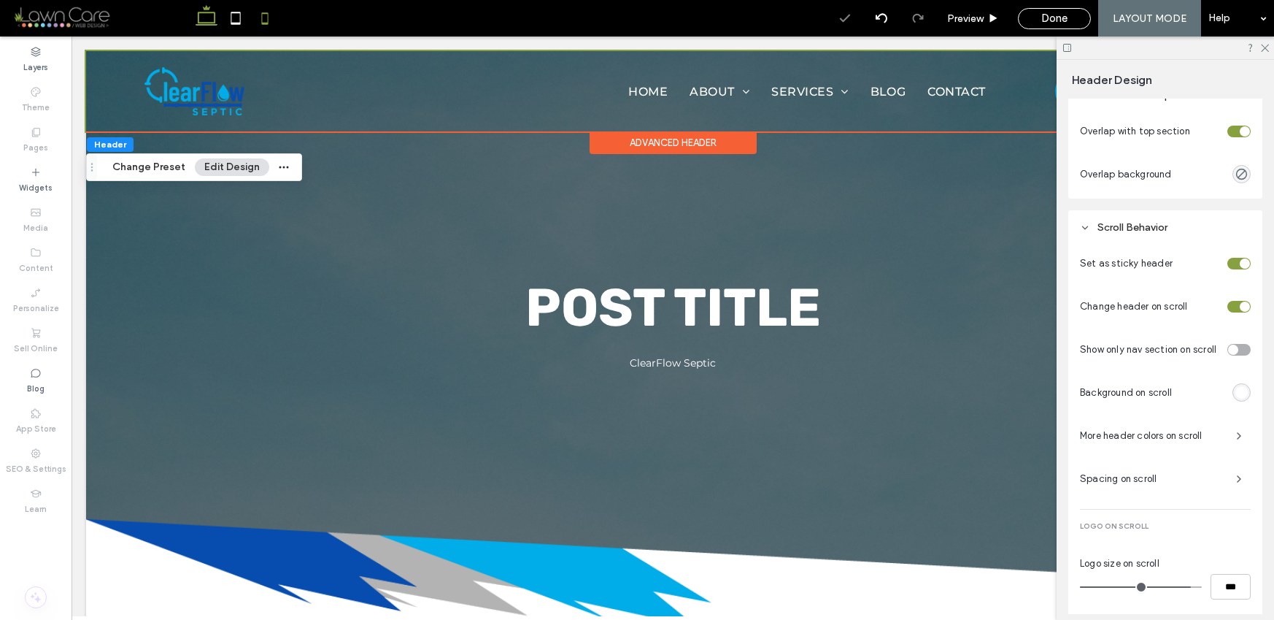
click at [253, 12] on icon at bounding box center [264, 18] width 29 height 29
type input "**"
type input "***"
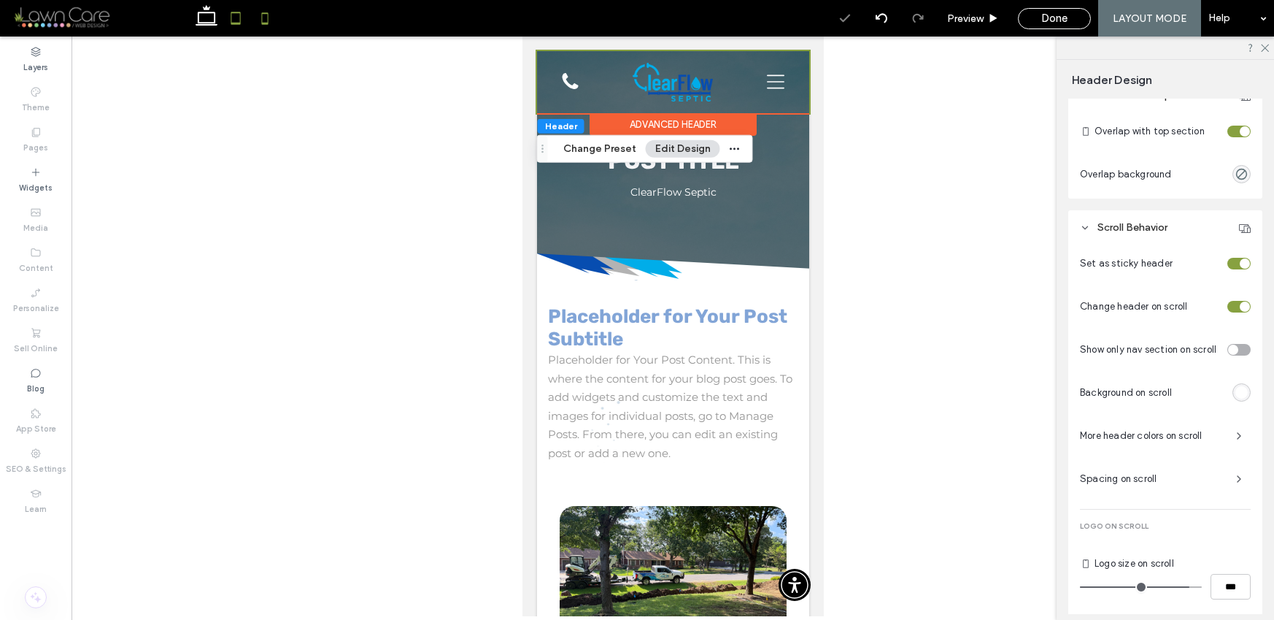
click at [238, 15] on icon at bounding box center [235, 18] width 29 height 29
type input "**"
type input "***"
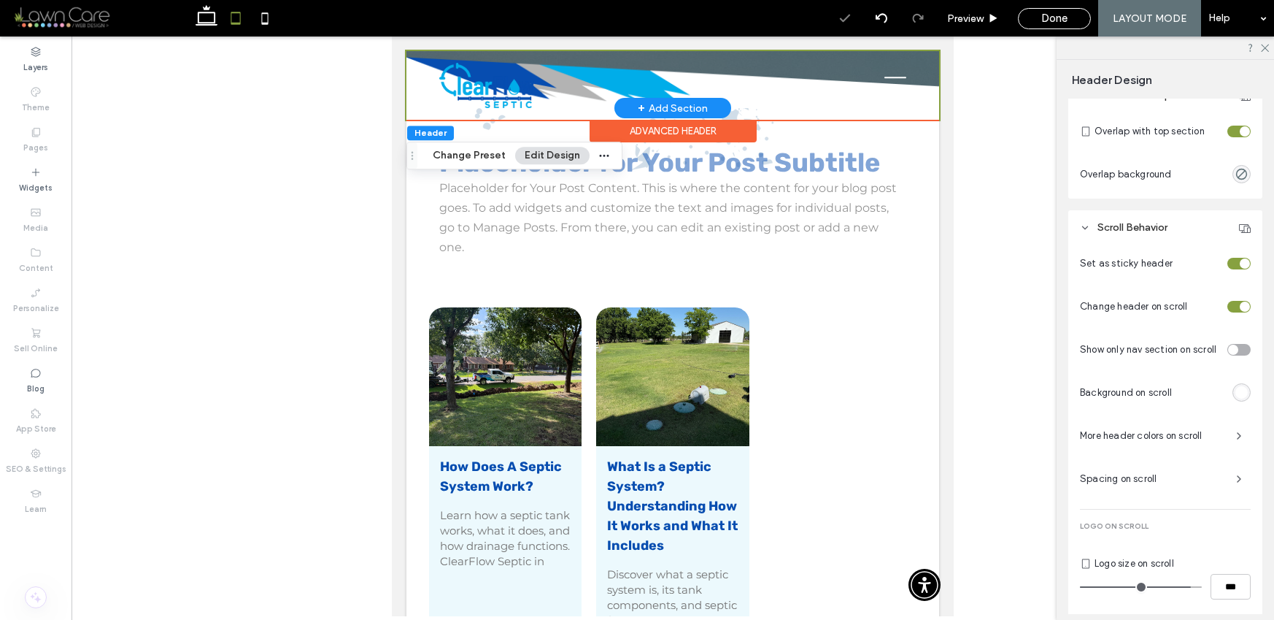
scroll to position [0, 0]
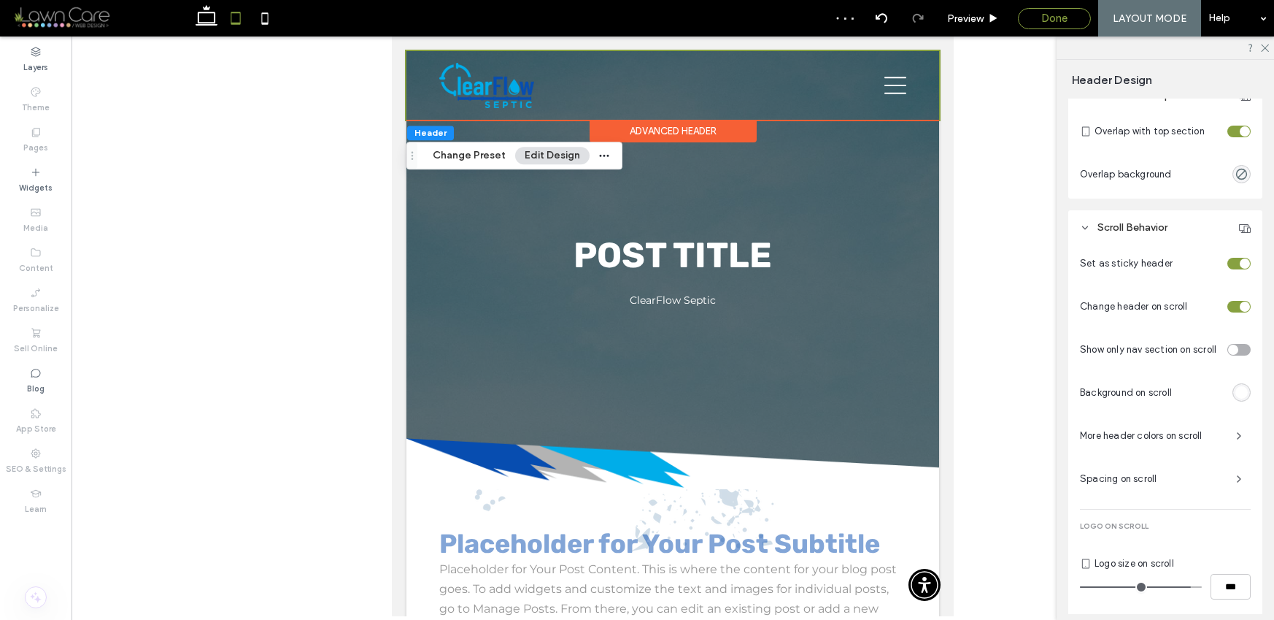
click at [1038, 12] on div "Done" at bounding box center [1055, 18] width 72 height 13
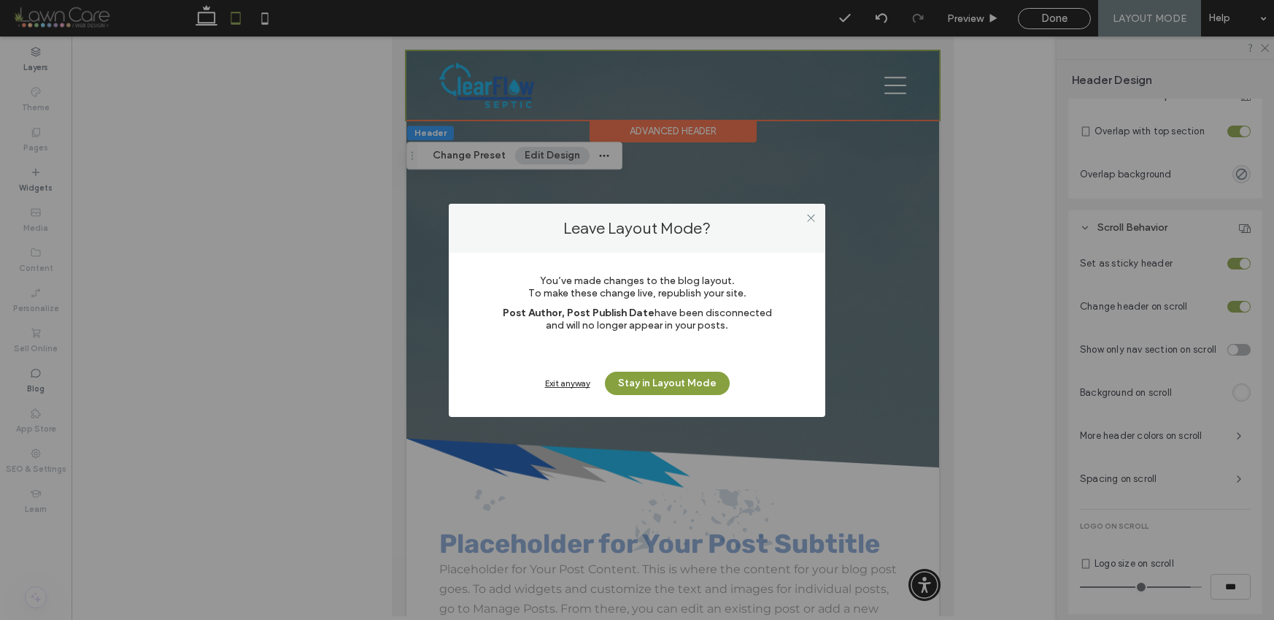
click at [565, 377] on div "Exit anyway" at bounding box center [567, 382] width 45 height 11
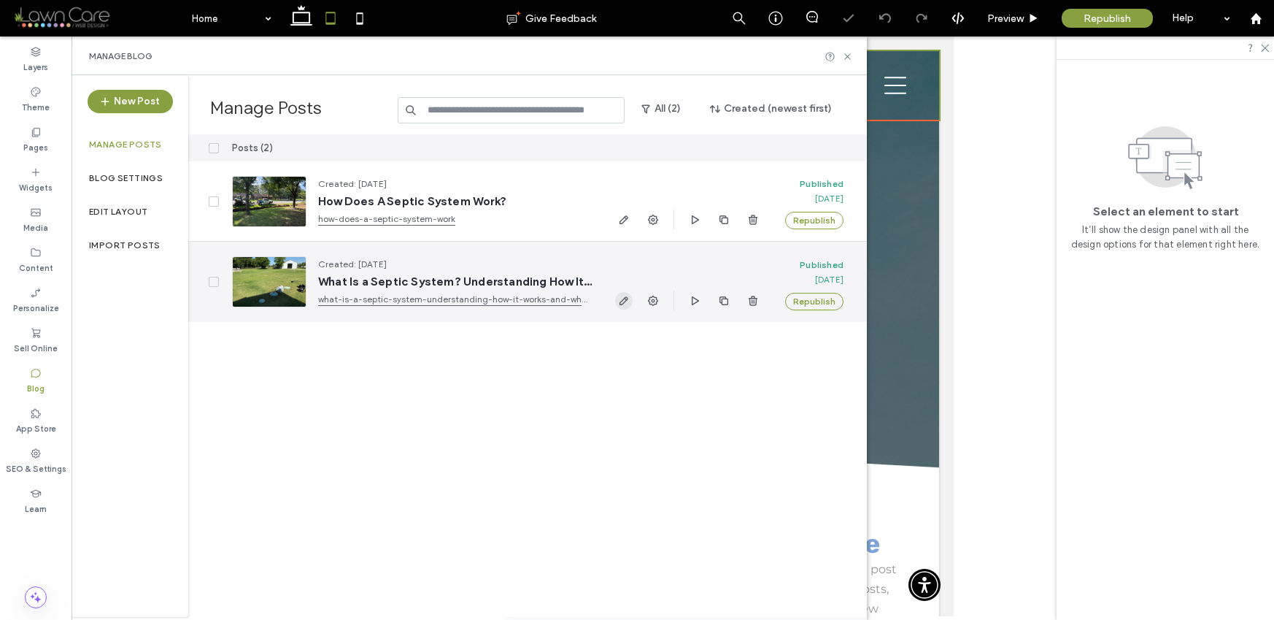
click at [625, 296] on use "button" at bounding box center [624, 300] width 9 height 9
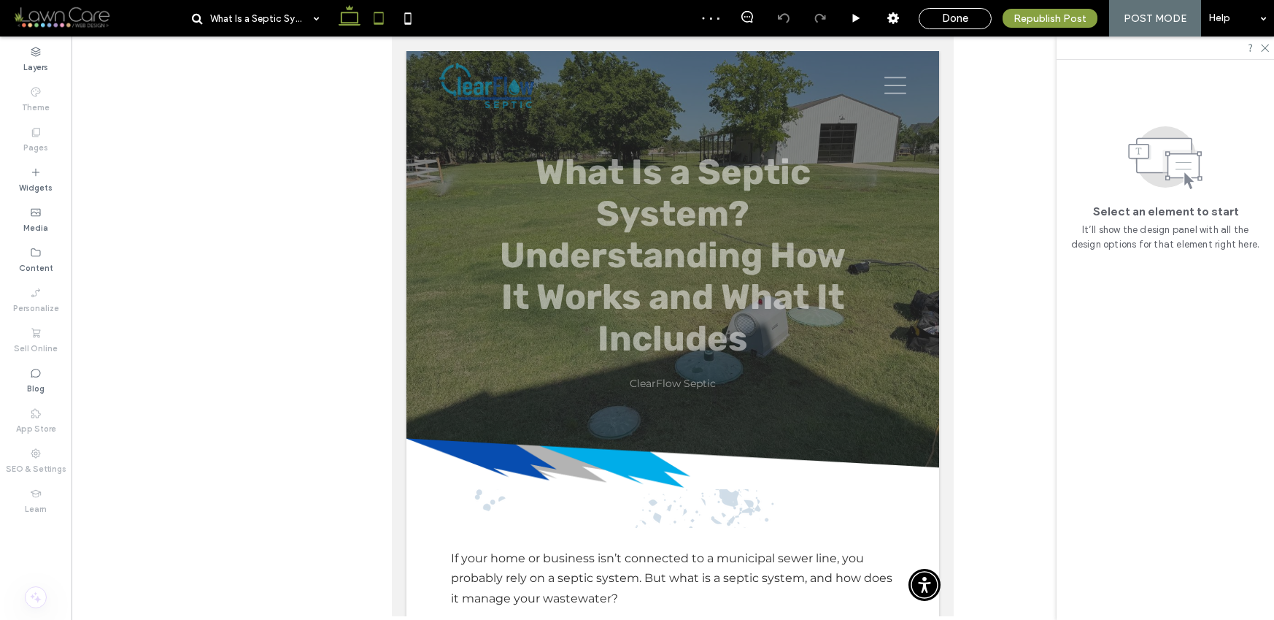
click at [360, 18] on icon at bounding box center [349, 18] width 29 height 29
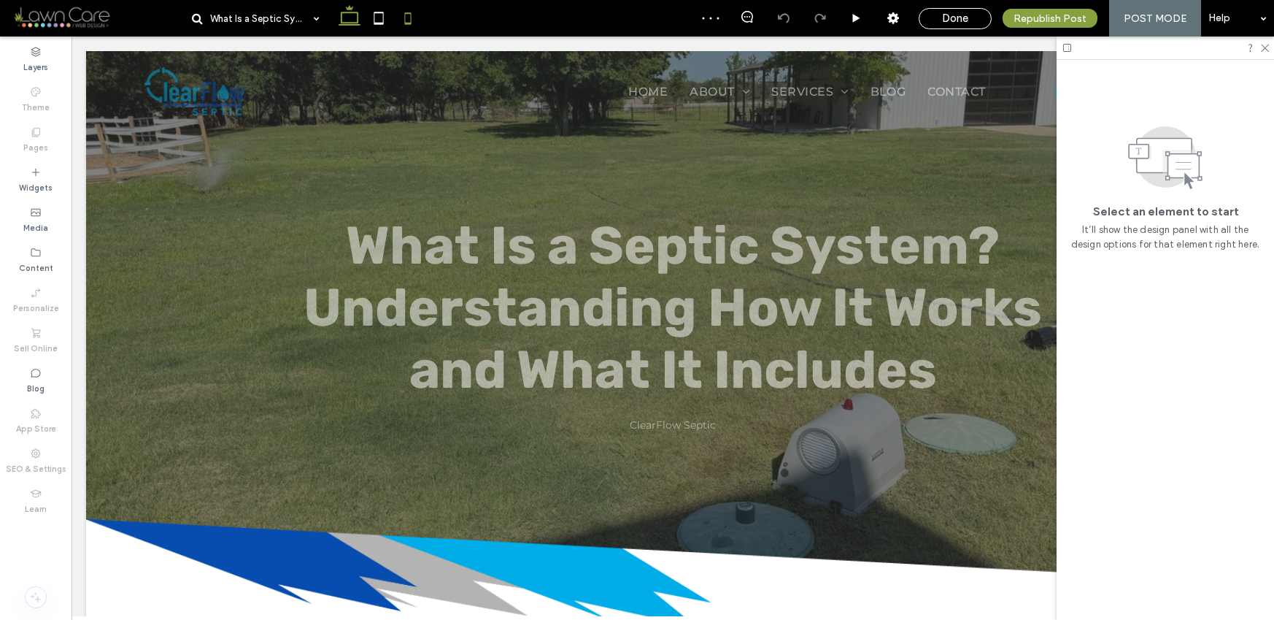
click at [401, 18] on icon at bounding box center [407, 18] width 29 height 29
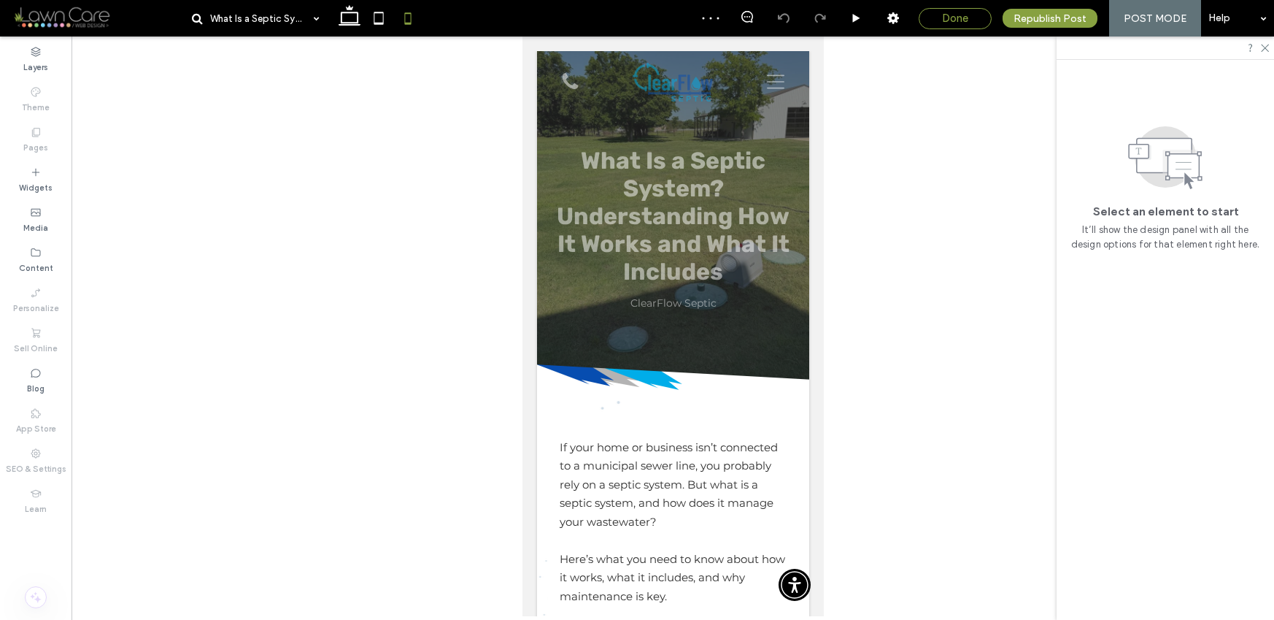
click at [943, 19] on div "Done" at bounding box center [956, 18] width 72 height 13
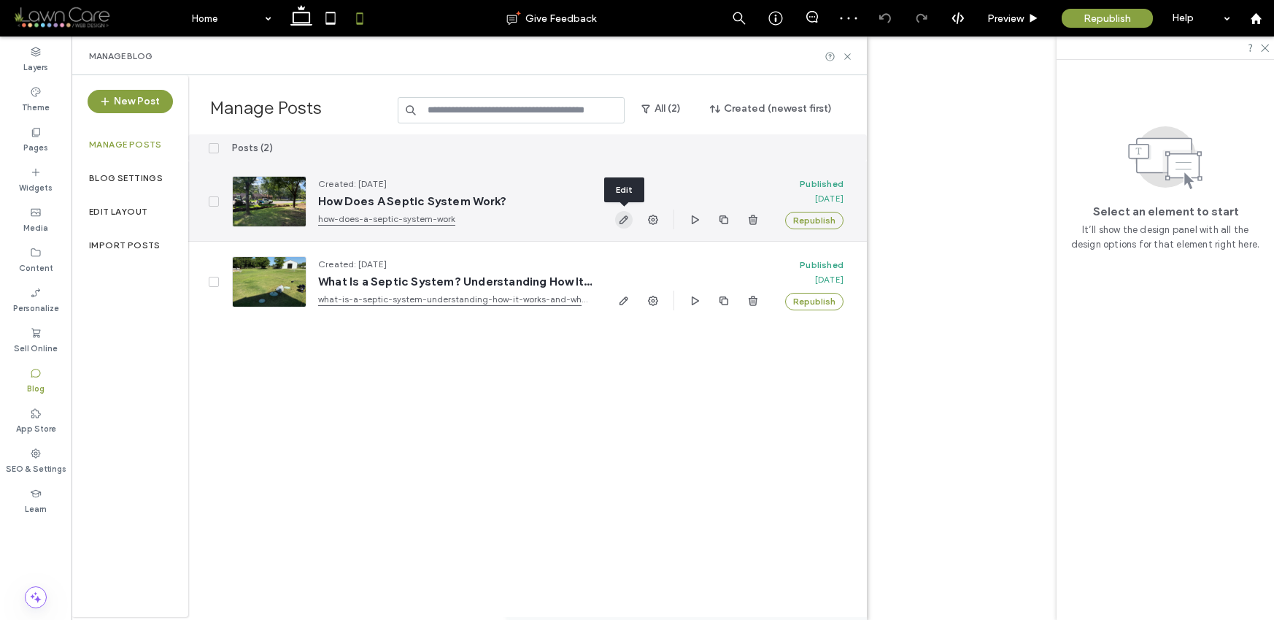
click at [622, 220] on use "button" at bounding box center [624, 219] width 9 height 9
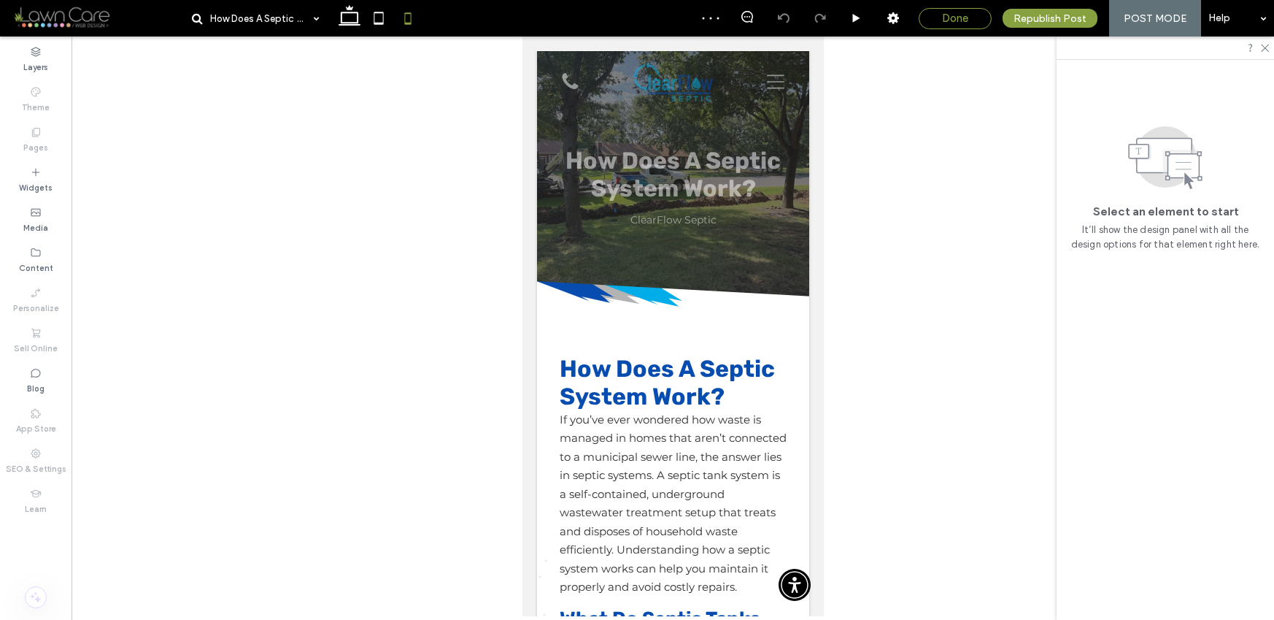
click at [940, 18] on div "Done" at bounding box center [956, 18] width 72 height 13
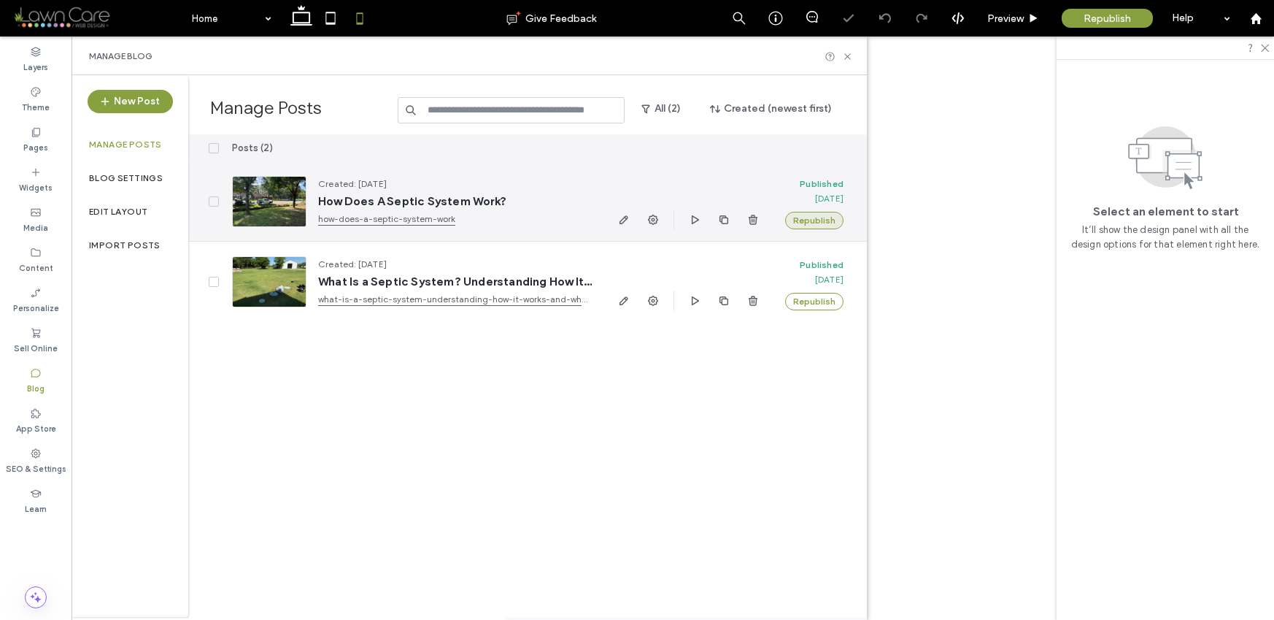
click at [801, 221] on button "Republish" at bounding box center [814, 221] width 58 height 18
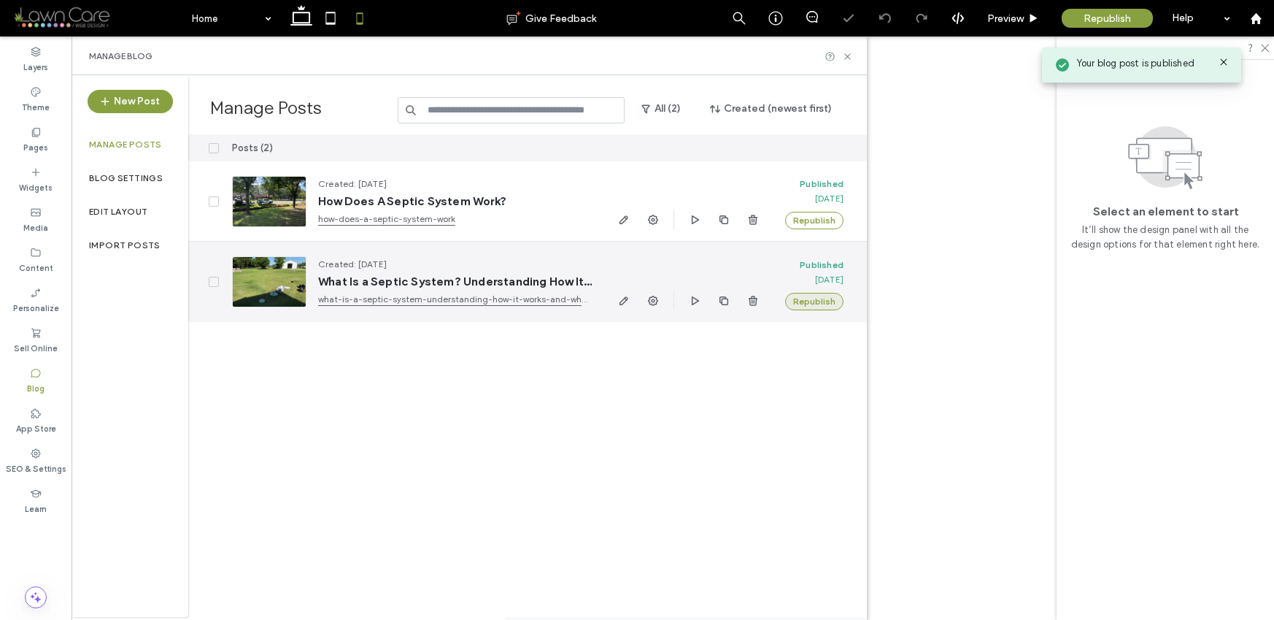
click at [802, 298] on button "Republish" at bounding box center [814, 302] width 58 height 18
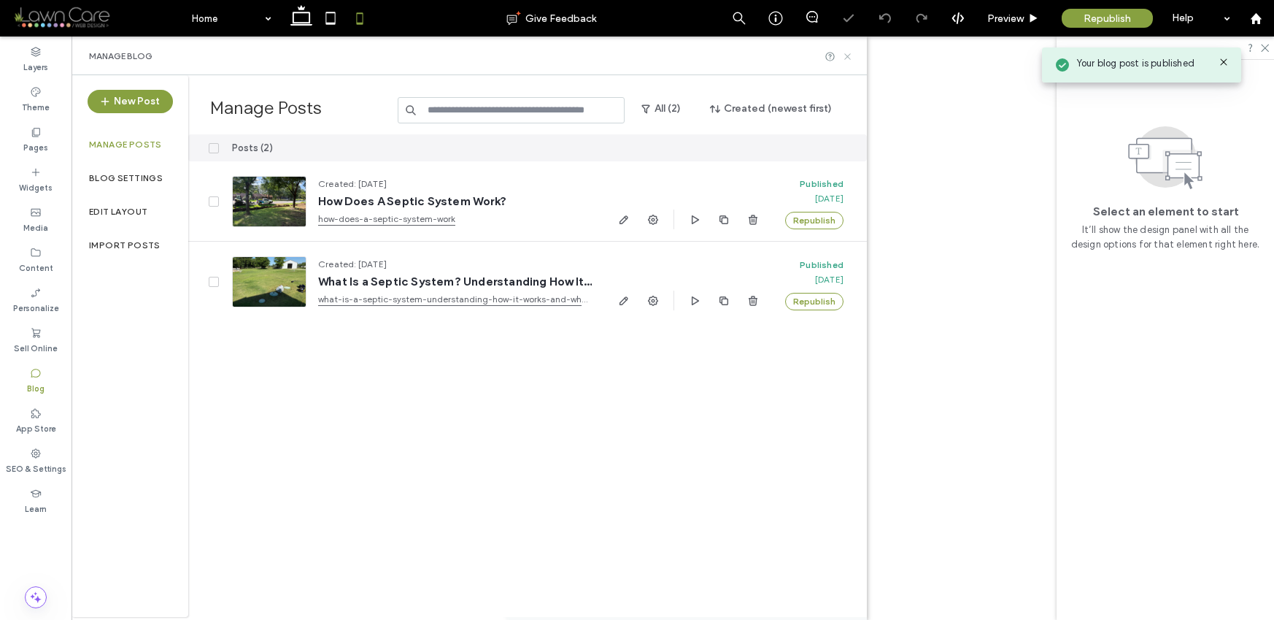
click at [845, 57] on icon at bounding box center [847, 56] width 11 height 11
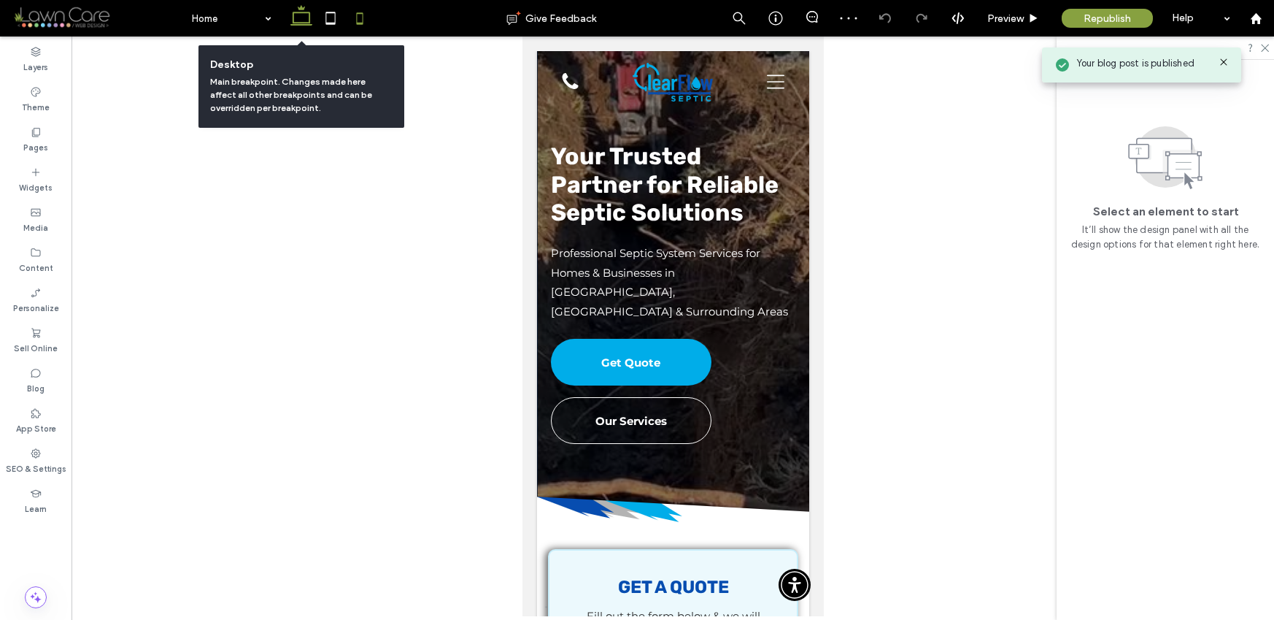
click at [304, 21] on icon at bounding box center [301, 18] width 29 height 29
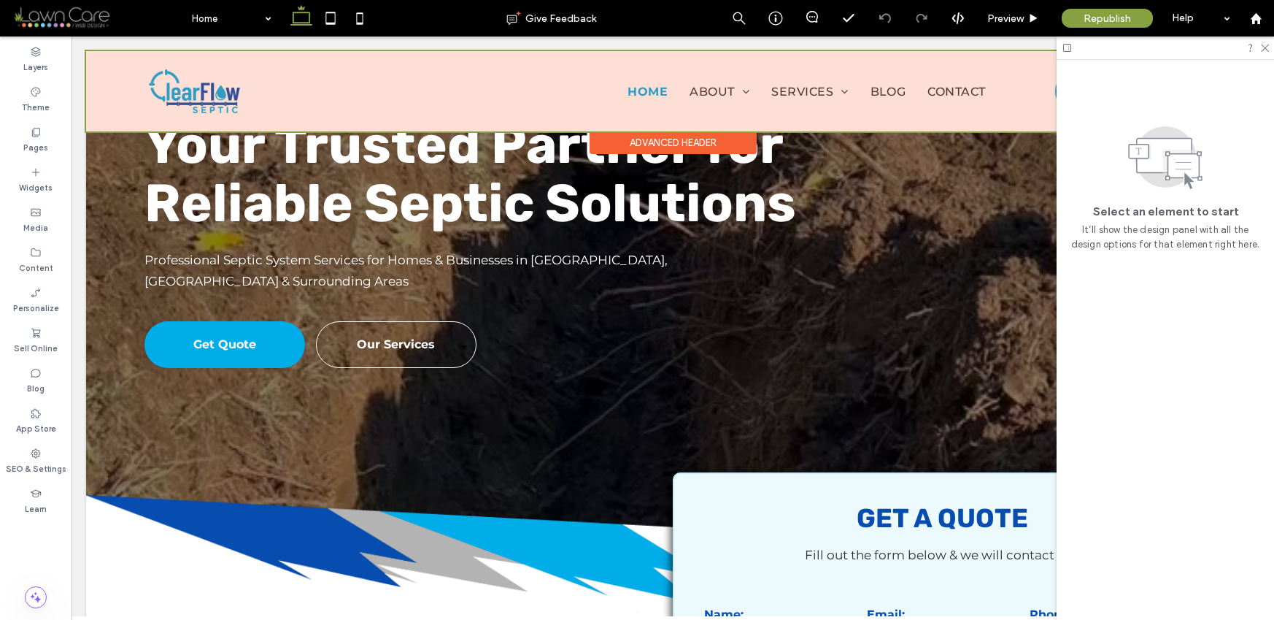
scroll to position [130, 0]
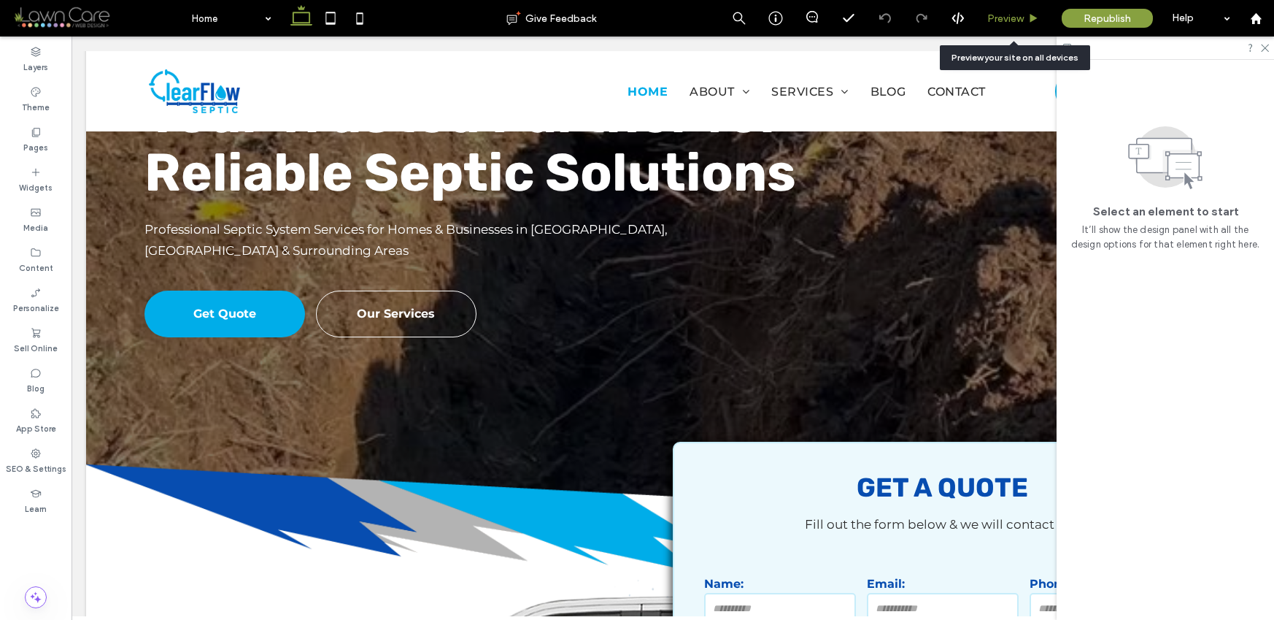
click at [1025, 20] on div "Preview" at bounding box center [1013, 18] width 74 height 12
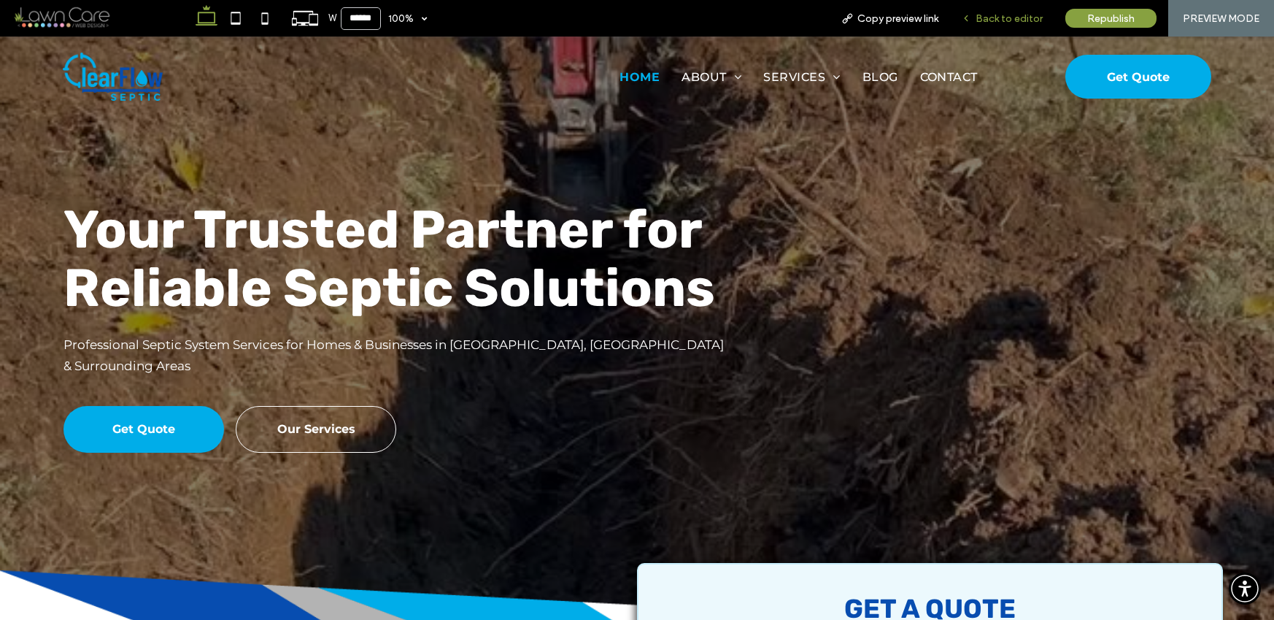
click at [1012, 17] on span "Back to editor" at bounding box center [1009, 18] width 67 height 12
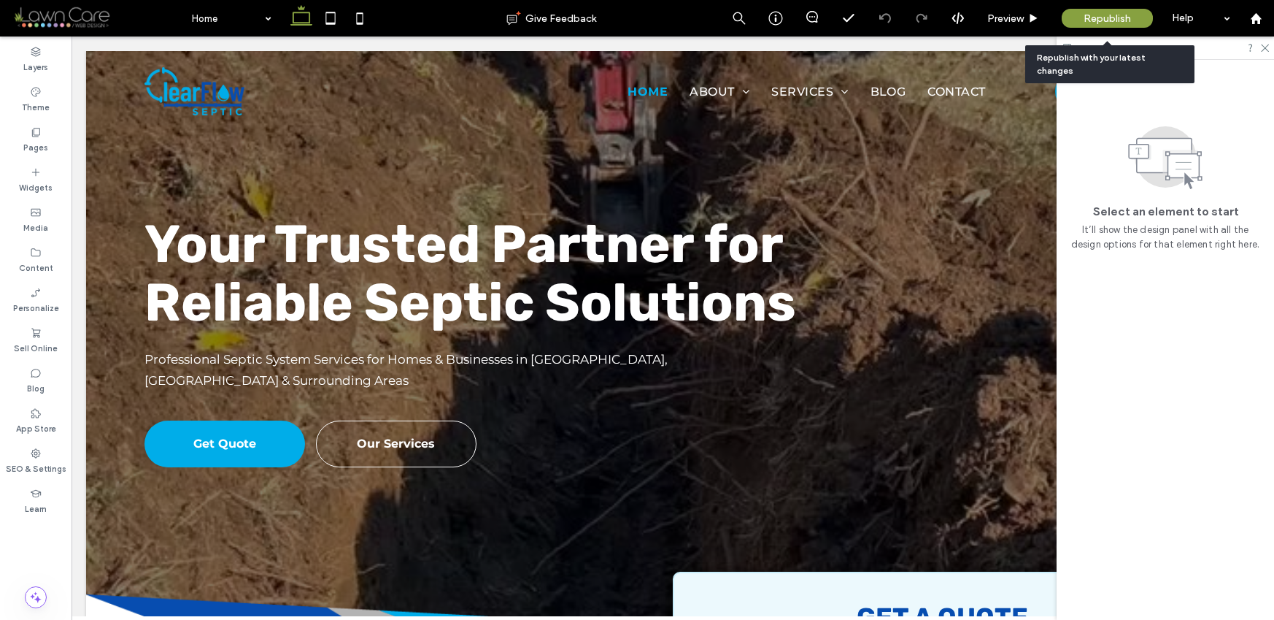
click at [1087, 15] on span "Republish" at bounding box center [1107, 18] width 47 height 12
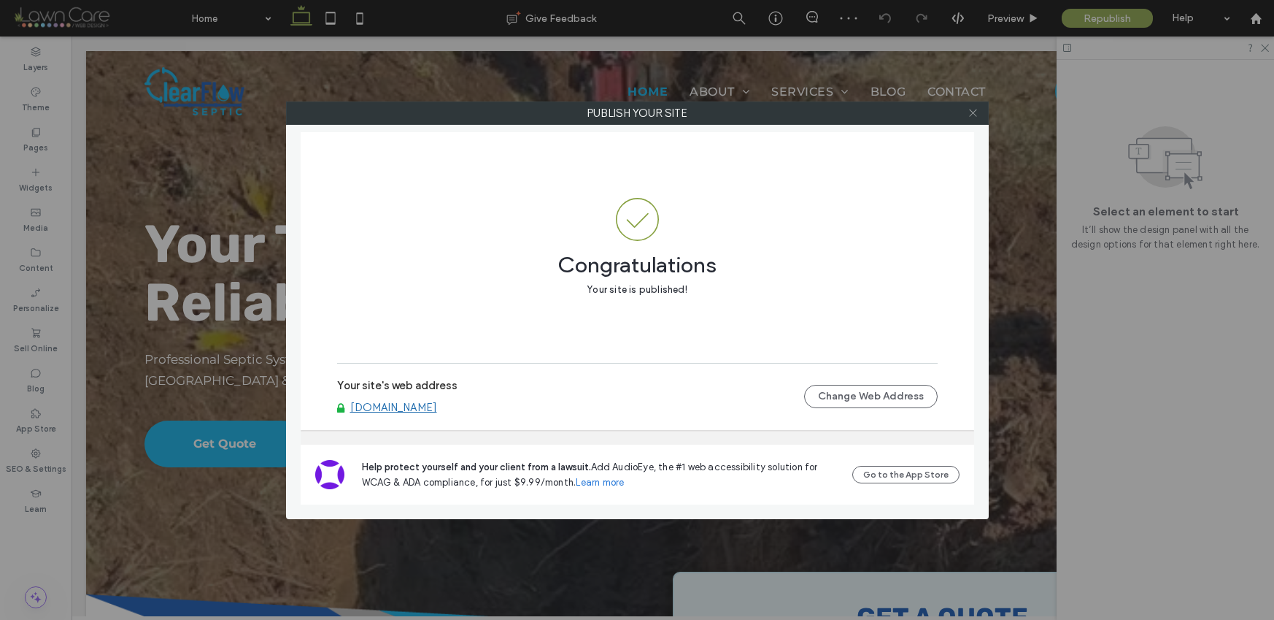
click at [973, 112] on use at bounding box center [972, 112] width 7 height 7
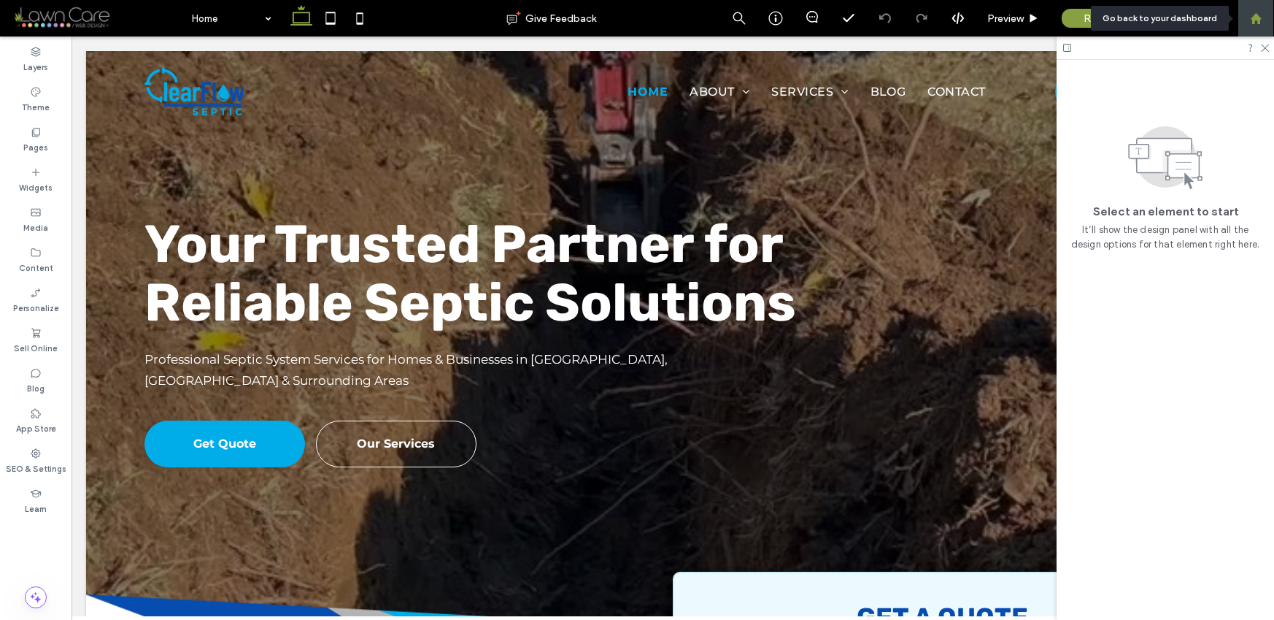
click at [1260, 18] on use at bounding box center [1255, 17] width 11 height 11
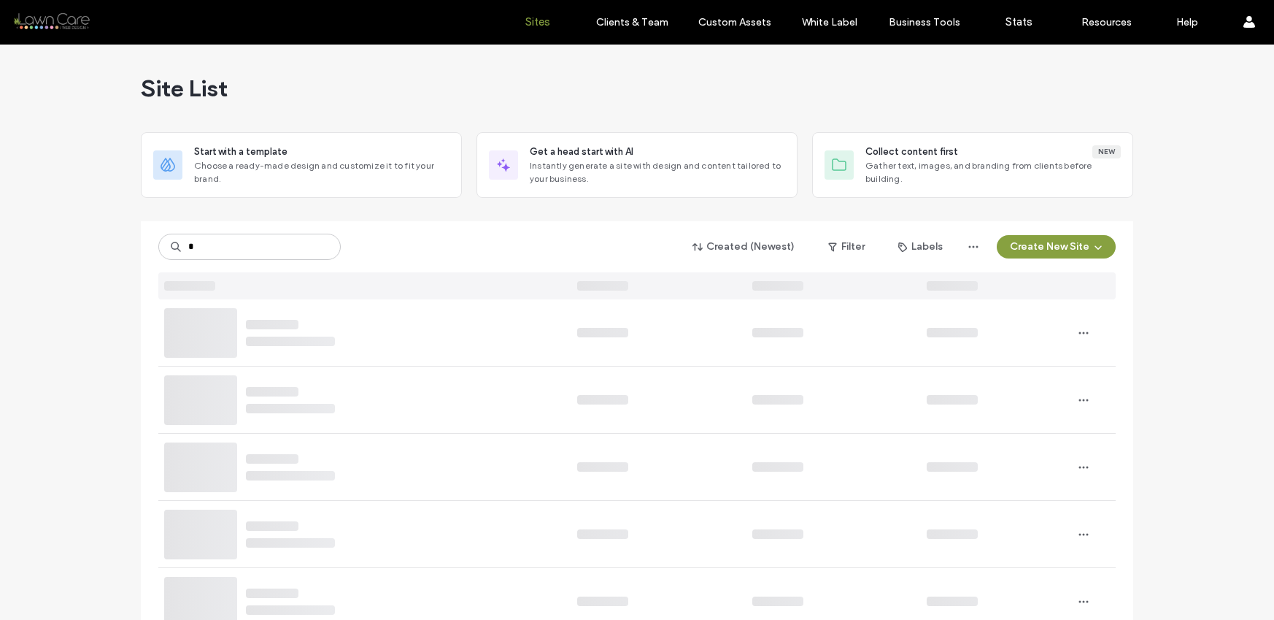
type input "*"
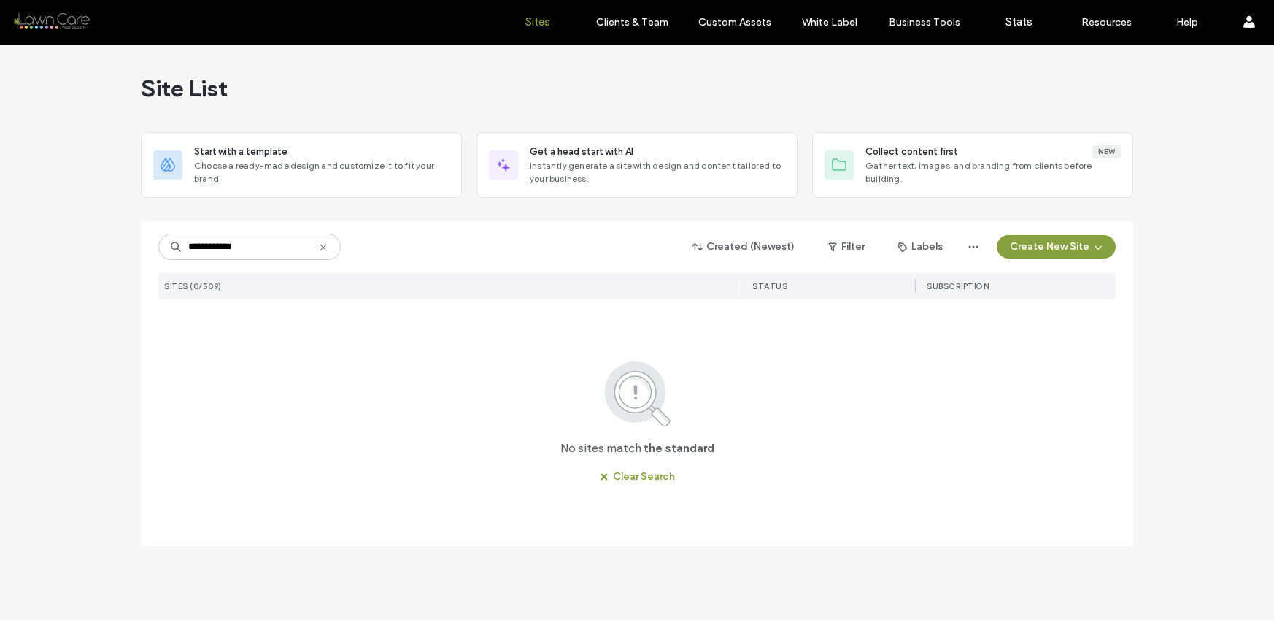
click at [204, 247] on input "**********" at bounding box center [249, 247] width 182 height 26
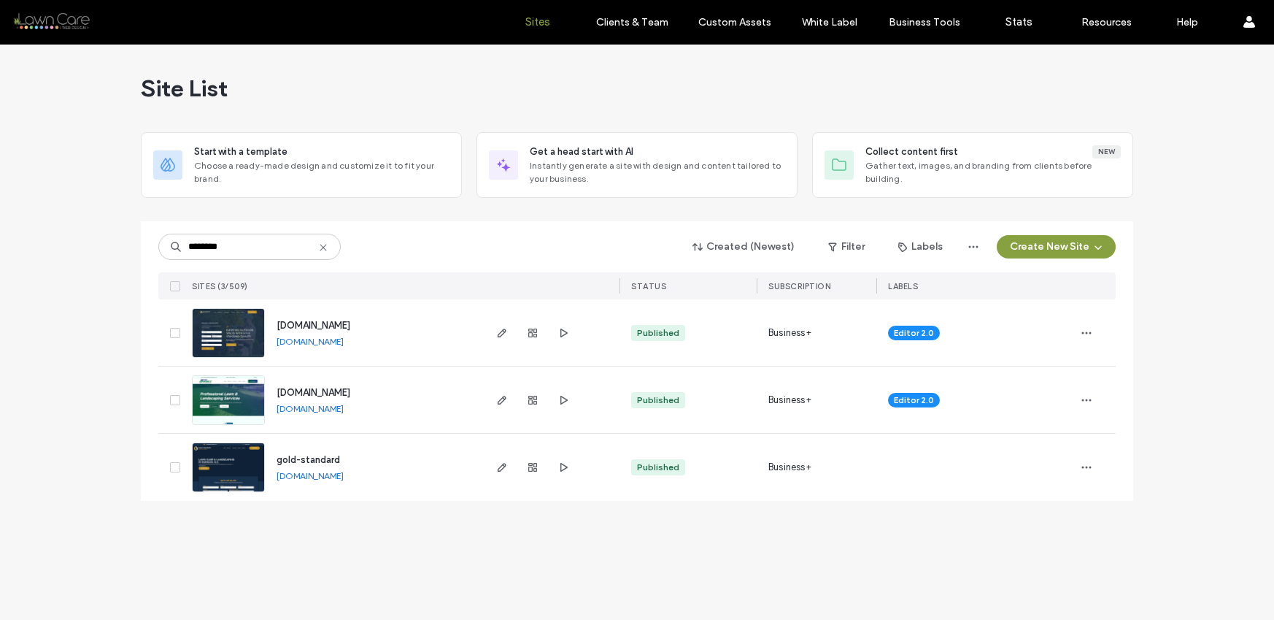
type input "********"
click at [344, 407] on link "[DOMAIN_NAME]" at bounding box center [310, 408] width 67 height 11
